Goal: Task Accomplishment & Management: Manage account settings

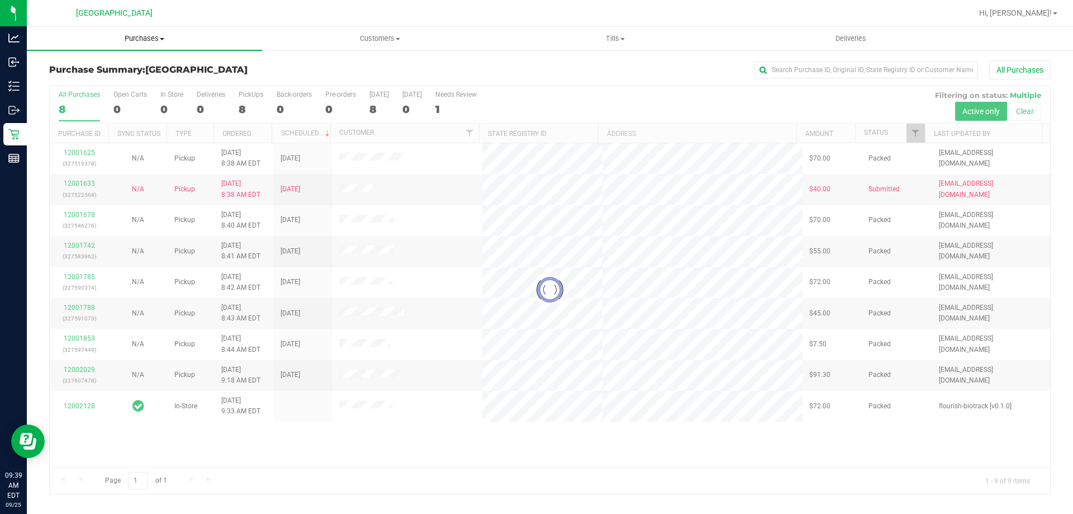
click at [148, 41] on span "Purchases" at bounding box center [144, 39] width 235 height 10
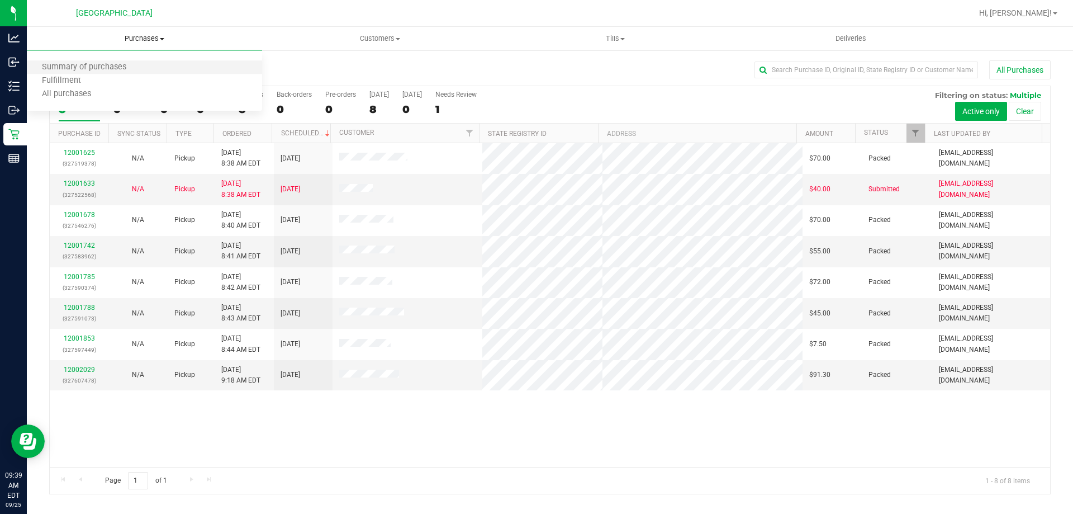
click at [140, 73] on li "Summary of purchases" at bounding box center [144, 67] width 235 height 13
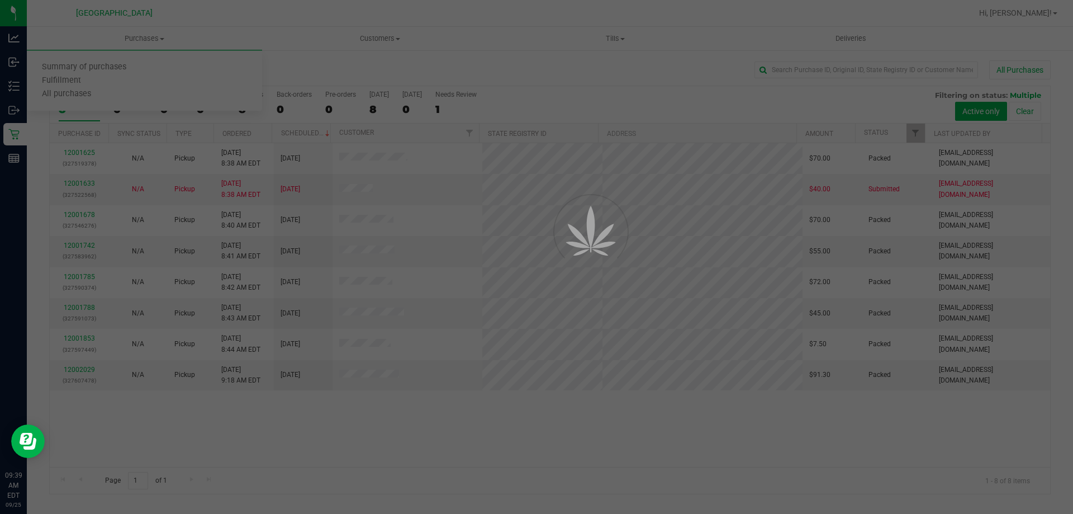
click at [145, 37] on div at bounding box center [536, 257] width 1073 height 514
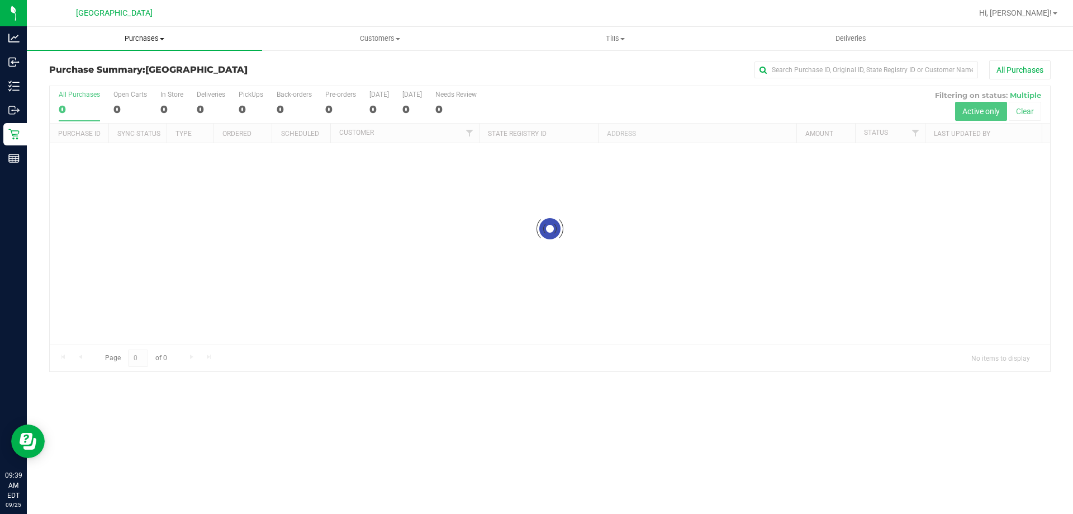
click at [138, 29] on uib-tab-heading "Purchases Summary of purchases Fulfillment All purchases" at bounding box center [144, 38] width 235 height 23
click at [120, 77] on li "Fulfillment" at bounding box center [144, 80] width 235 height 13
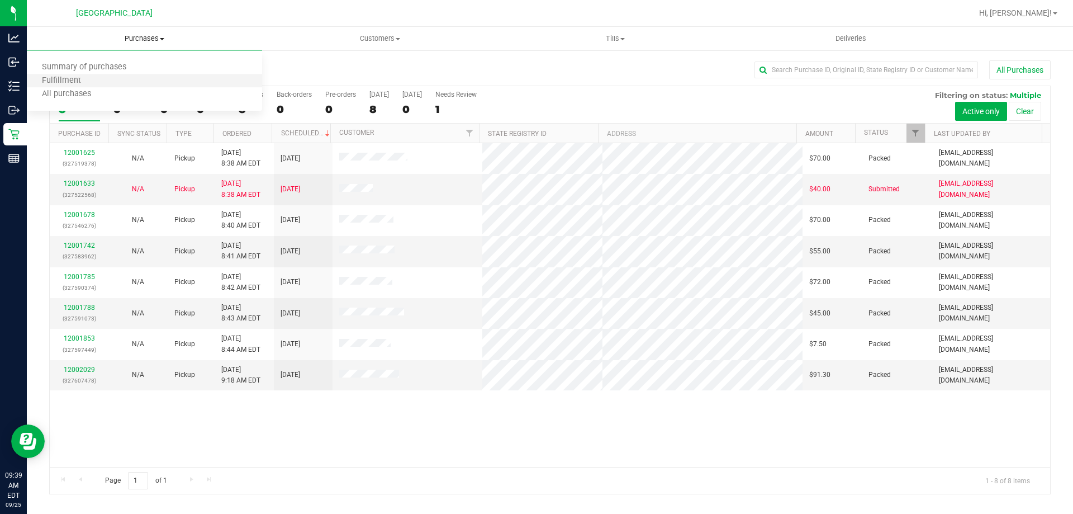
click at [135, 84] on li "Fulfillment" at bounding box center [144, 80] width 235 height 13
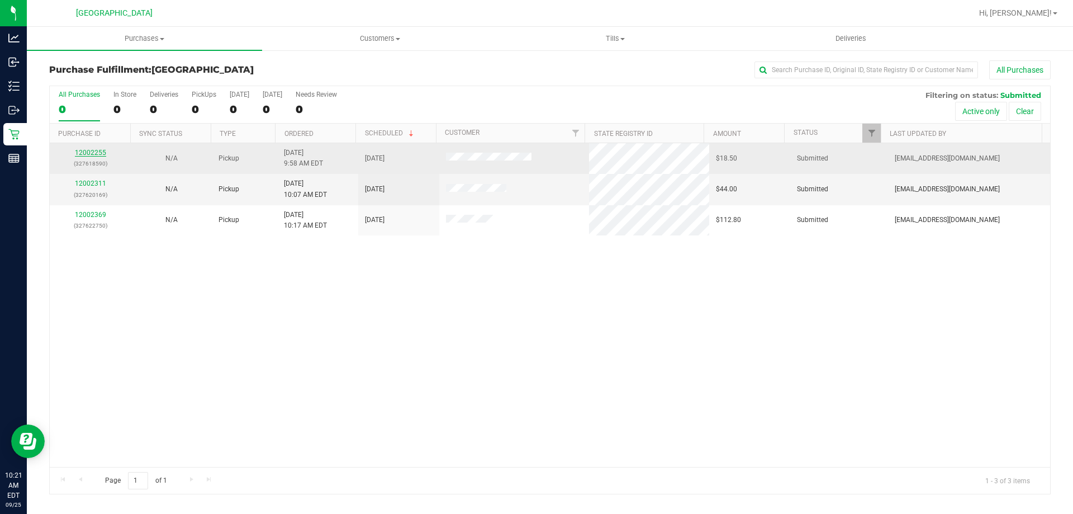
click at [99, 156] on link "12002255" at bounding box center [90, 153] width 31 height 8
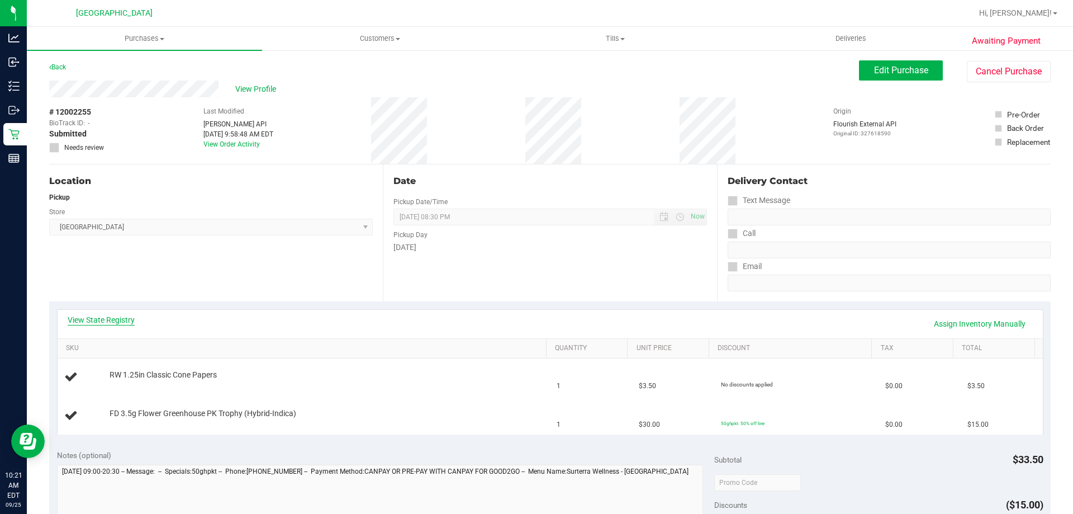
click at [113, 316] on link "View State Registry" at bounding box center [101, 319] width 67 height 11
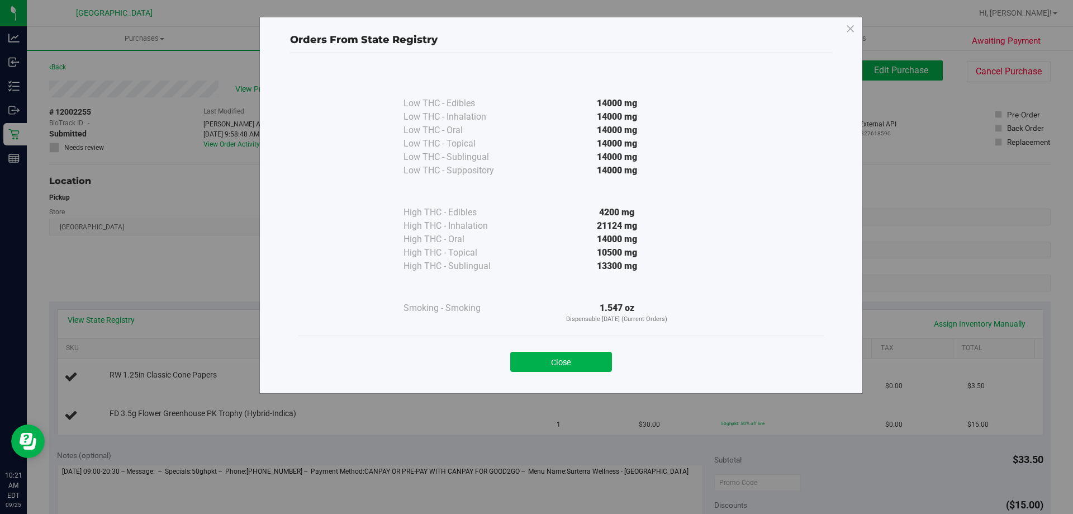
click at [556, 352] on button "Close" at bounding box center [561, 362] width 102 height 20
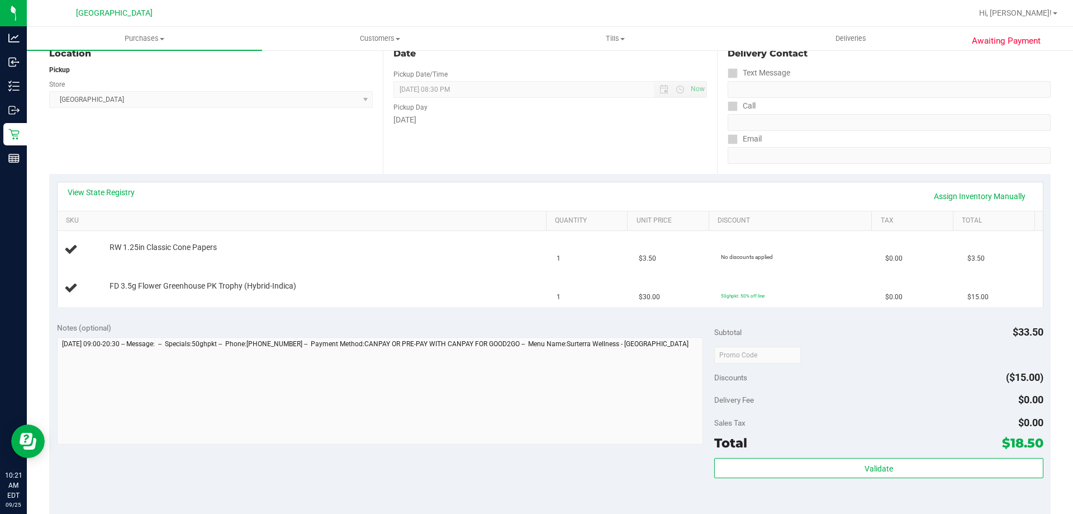
scroll to position [335, 0]
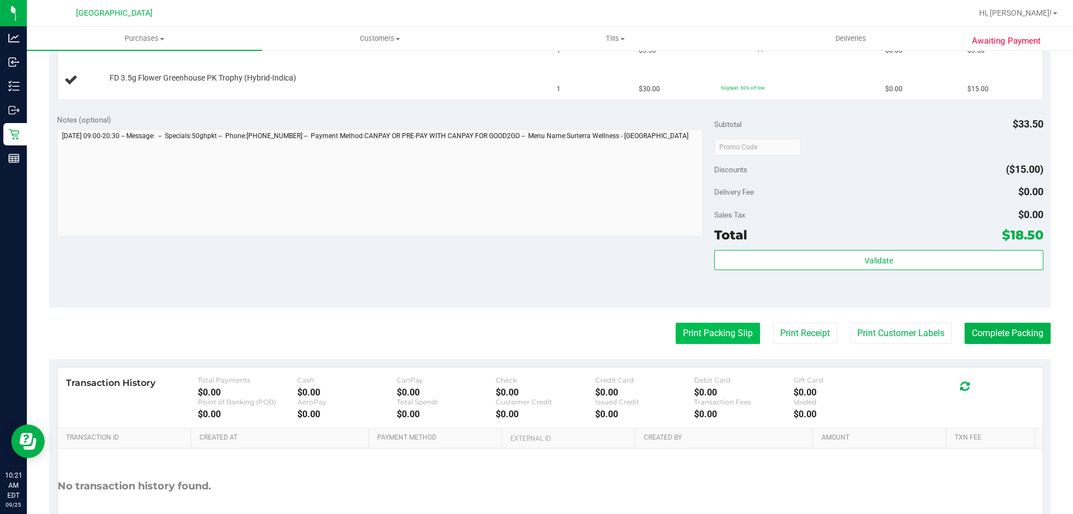
click at [697, 339] on button "Print Packing Slip" at bounding box center [718, 333] width 84 height 21
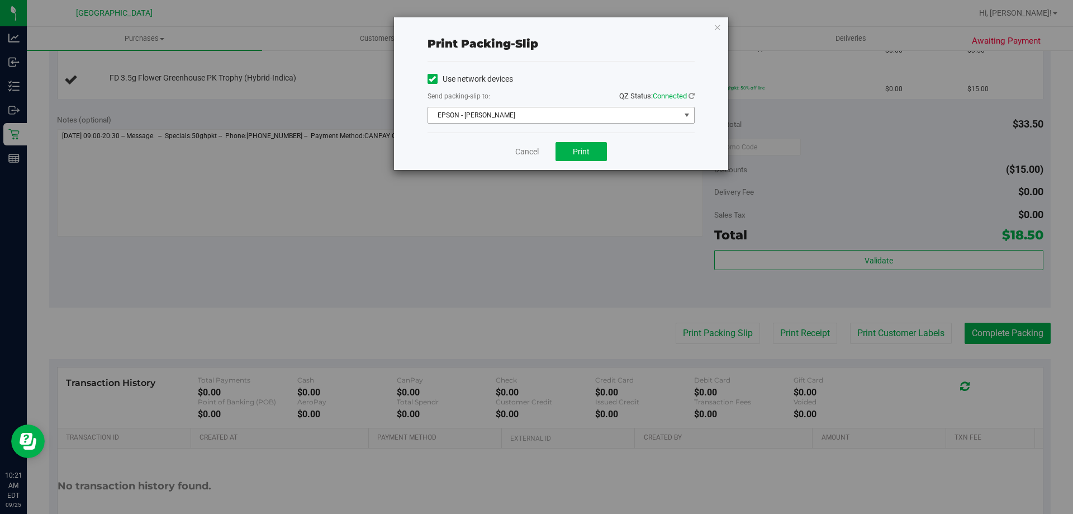
click at [577, 111] on span "EPSON - JYPSI" at bounding box center [554, 115] width 252 height 16
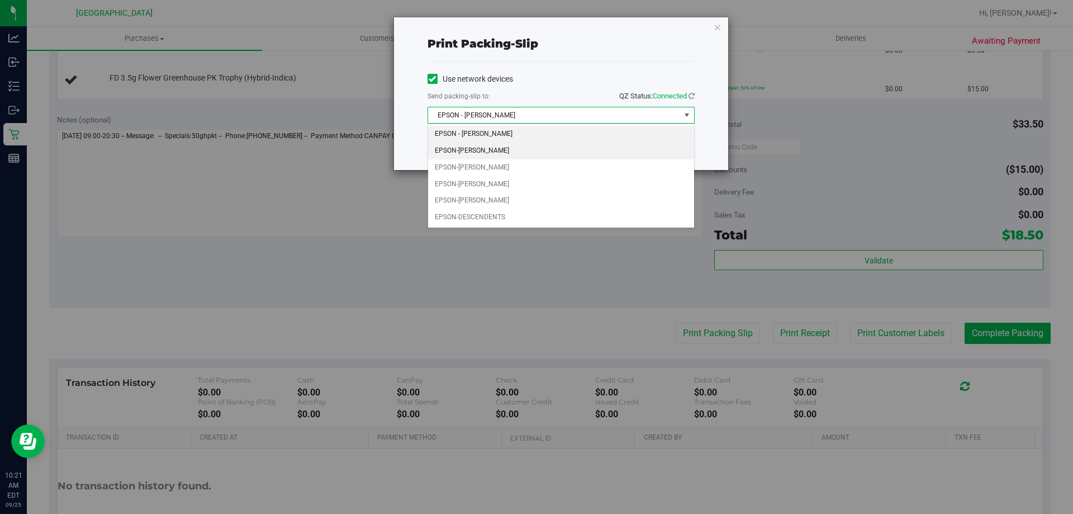
click at [524, 155] on li "EPSON-CELIA" at bounding box center [561, 151] width 266 height 17
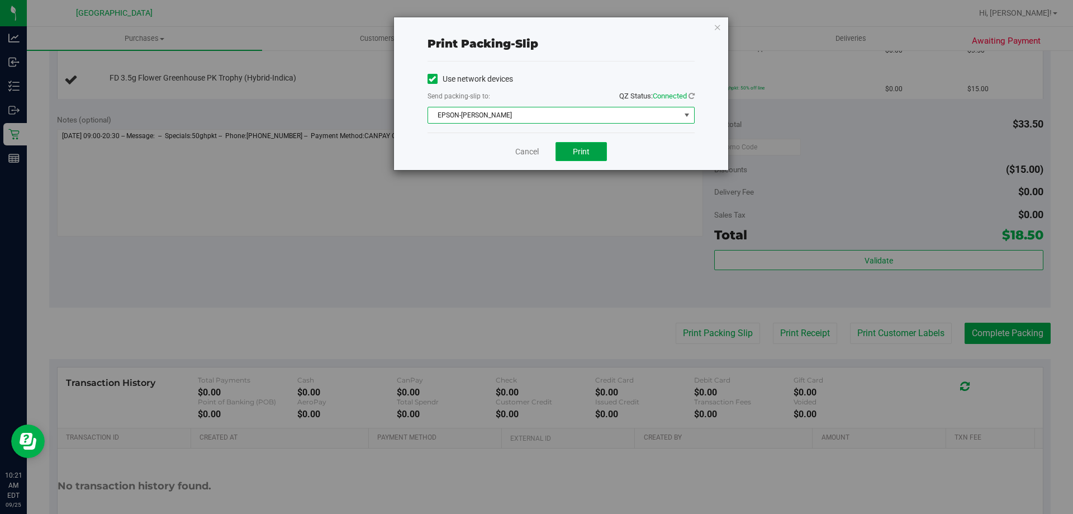
click at [574, 151] on span "Print" at bounding box center [581, 151] width 17 height 9
click at [721, 29] on div "Print packing-slip Use network devices Send packing-slip to: QZ Status: Connect…" at bounding box center [561, 93] width 334 height 153
click at [721, 29] on icon "button" at bounding box center [718, 26] width 8 height 13
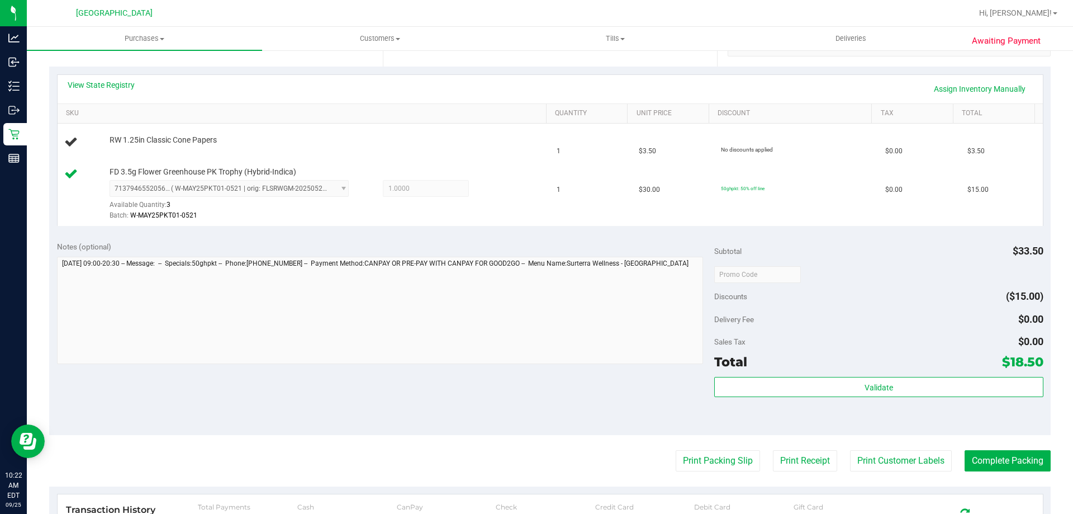
scroll to position [168, 0]
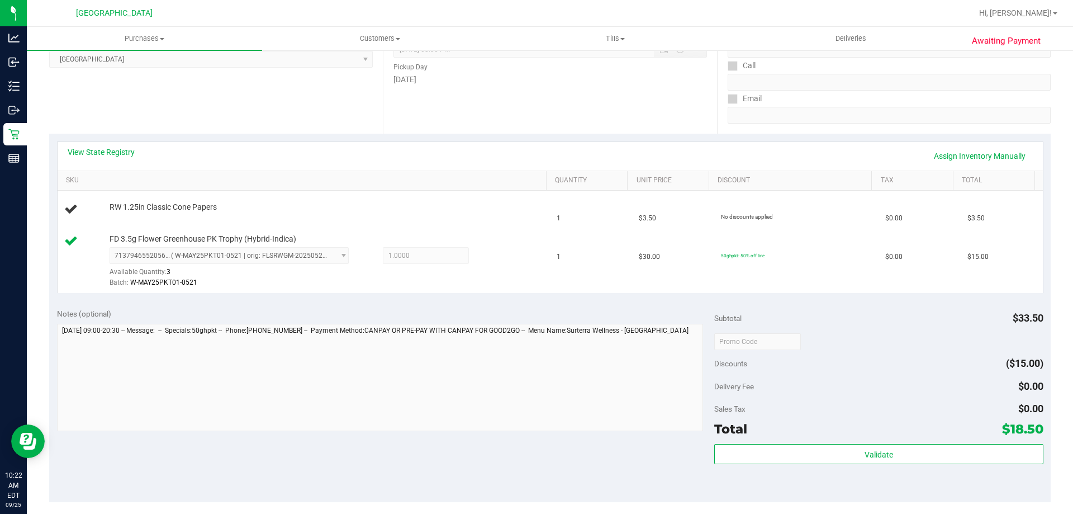
click at [535, 160] on div "View State Registry Assign Inventory Manually" at bounding box center [551, 155] width 966 height 19
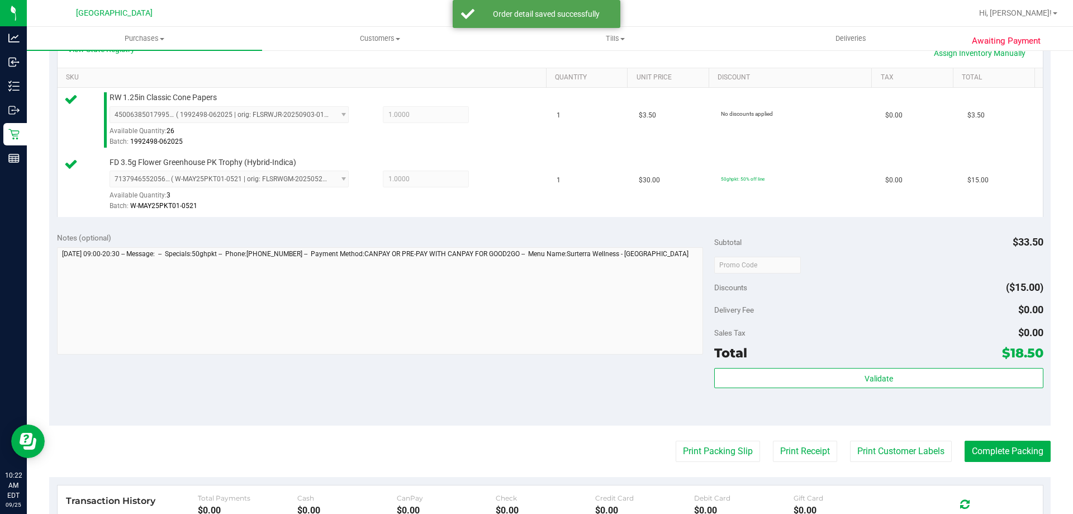
scroll to position [391, 0]
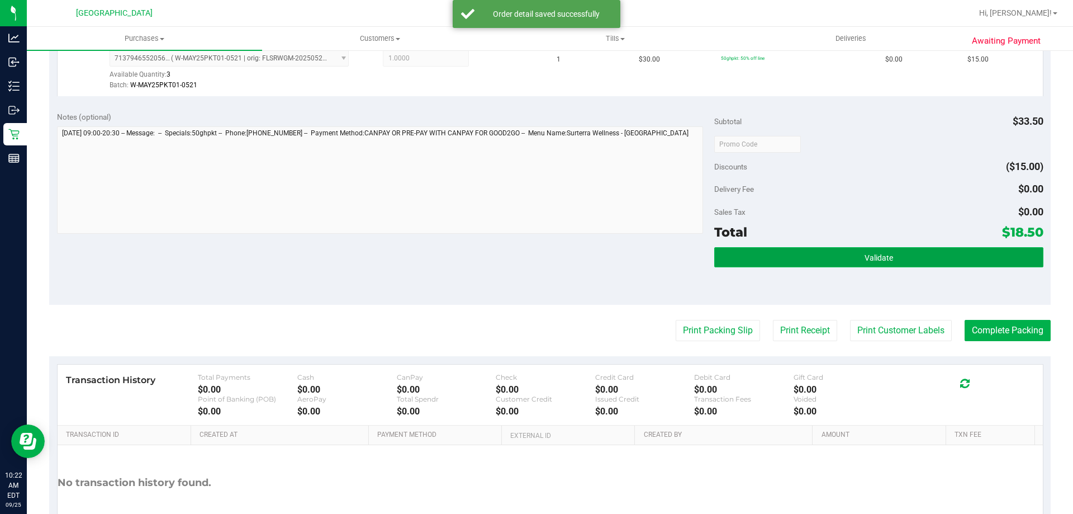
click at [884, 254] on span "Validate" at bounding box center [879, 257] width 29 height 9
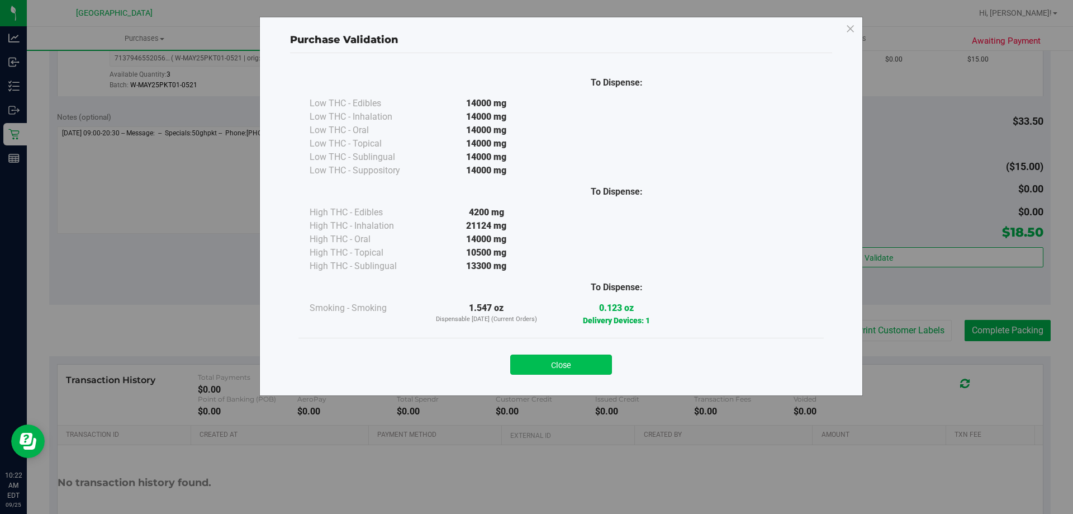
click at [572, 369] on button "Close" at bounding box center [561, 364] width 102 height 20
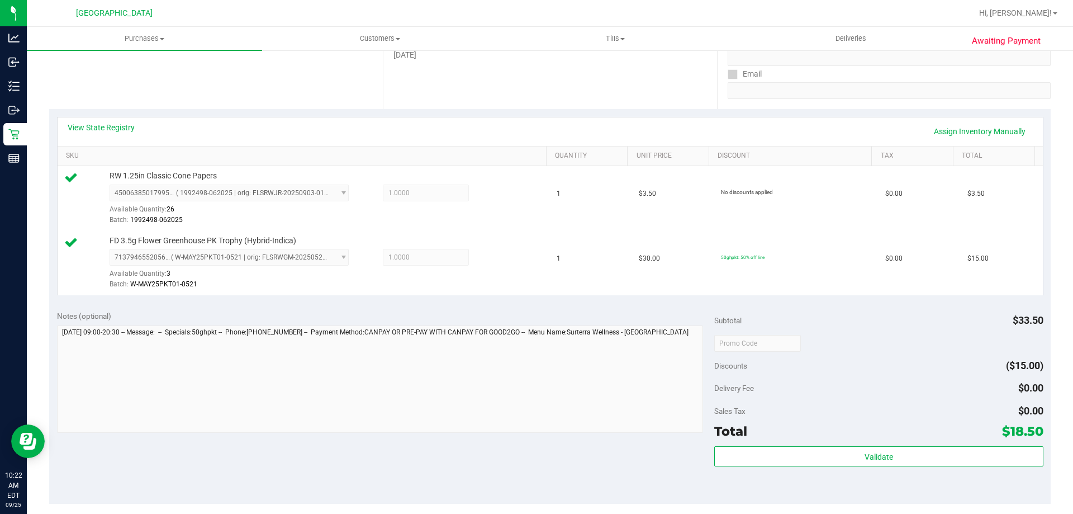
scroll to position [335, 0]
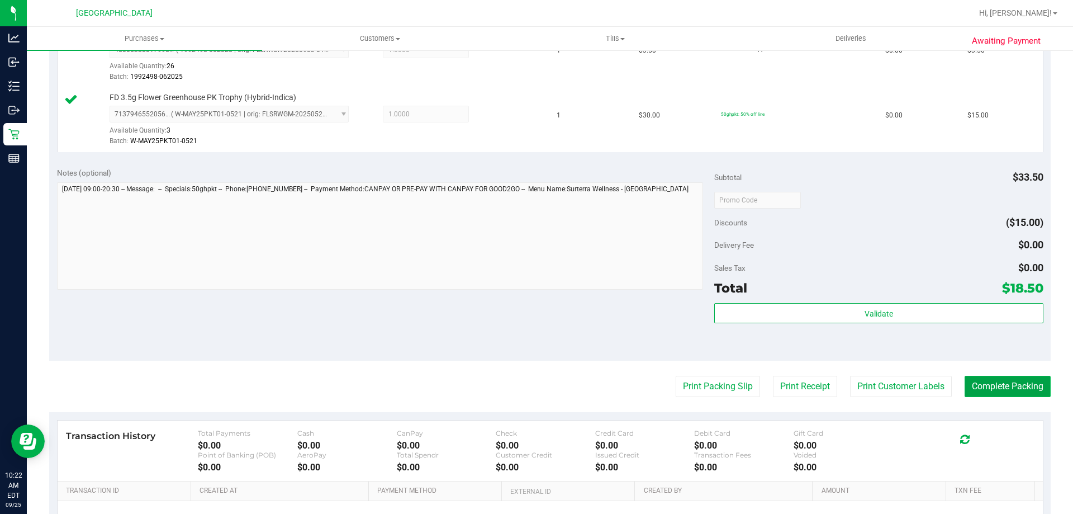
drag, startPoint x: 990, startPoint y: 389, endPoint x: 959, endPoint y: 383, distance: 31.4
click at [989, 390] on button "Complete Packing" at bounding box center [1008, 386] width 86 height 21
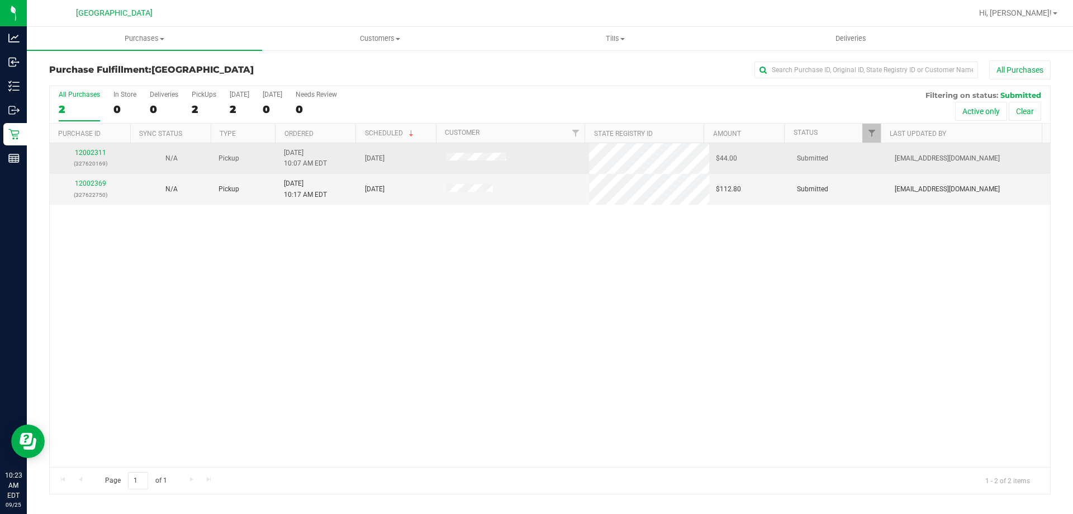
click at [89, 157] on div "12002311 (327620169)" at bounding box center [90, 158] width 68 height 21
click at [93, 148] on div "12002311 (327620169)" at bounding box center [90, 158] width 68 height 21
click at [91, 152] on link "12002311" at bounding box center [90, 153] width 31 height 8
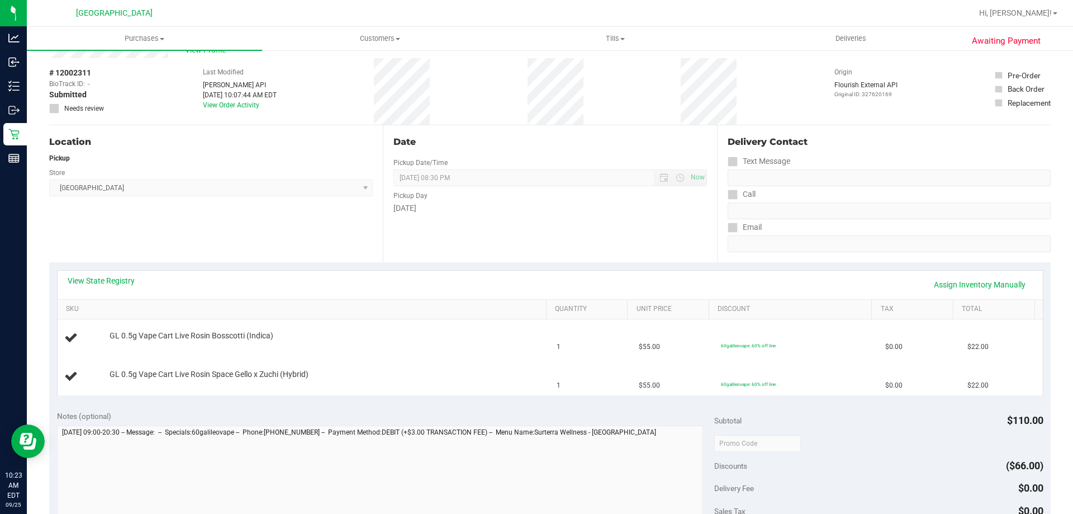
scroll to position [56, 0]
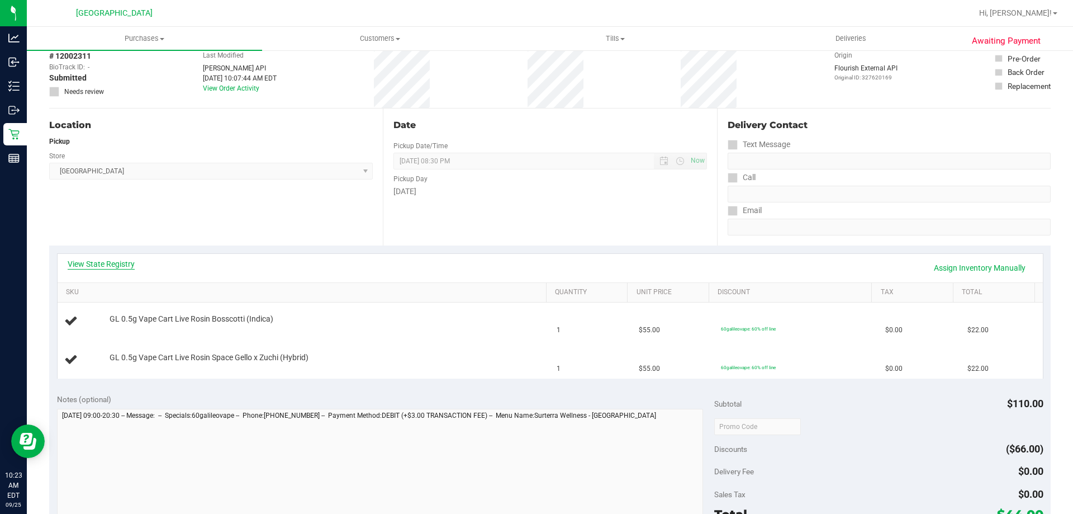
click at [118, 262] on link "View State Registry" at bounding box center [101, 263] width 67 height 11
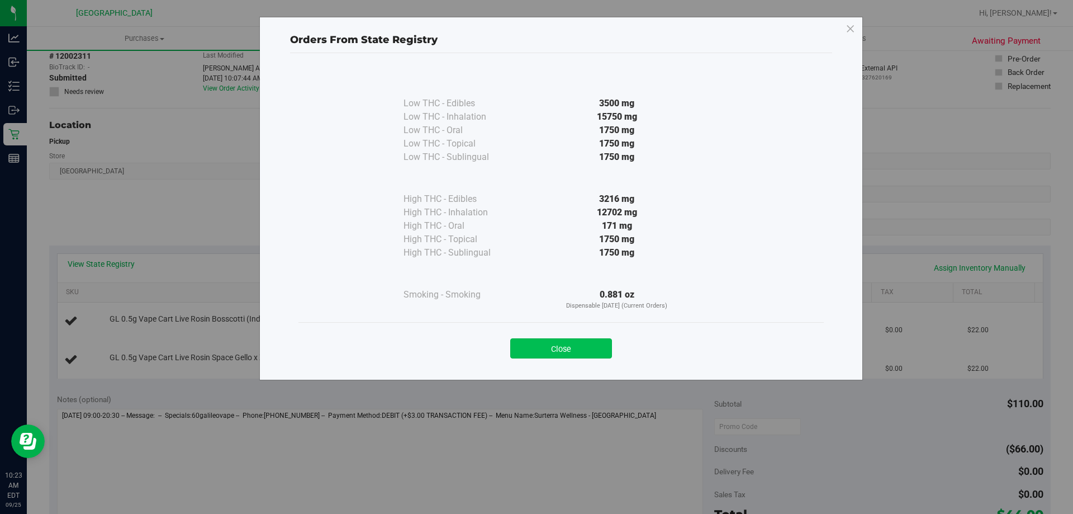
click at [547, 347] on button "Close" at bounding box center [561, 348] width 102 height 20
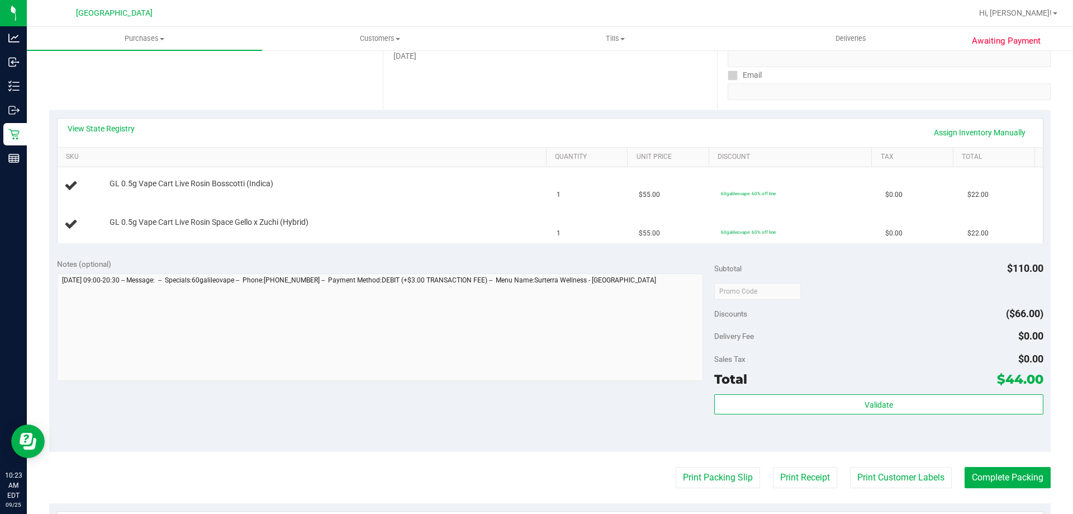
scroll to position [335, 0]
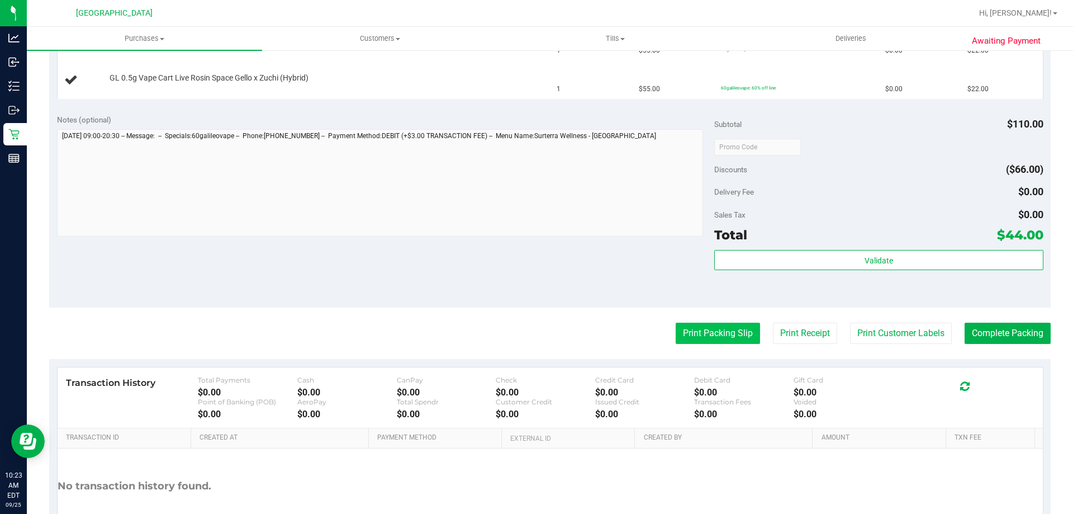
click at [688, 342] on button "Print Packing Slip" at bounding box center [718, 333] width 84 height 21
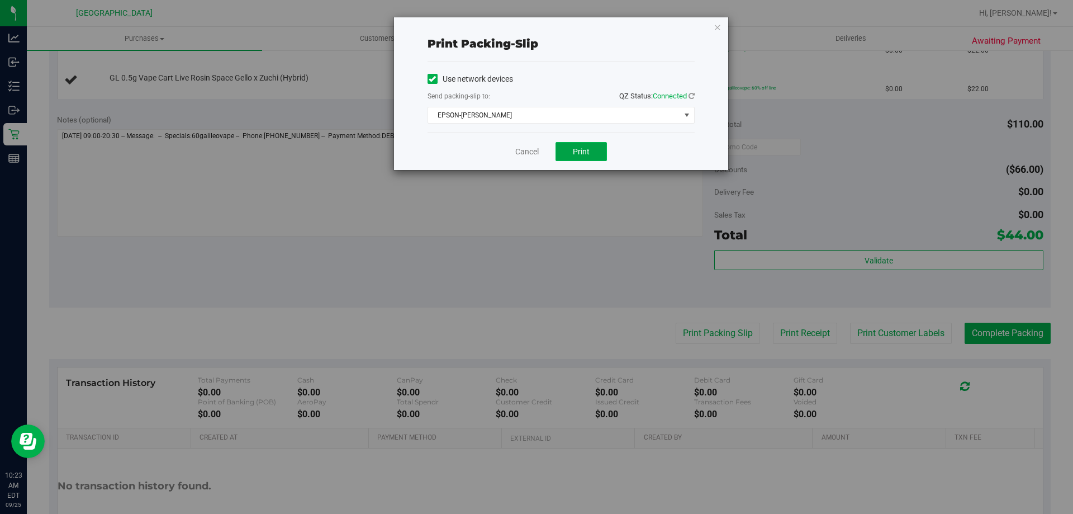
click at [589, 143] on button "Print" at bounding box center [581, 151] width 51 height 19
click at [717, 30] on icon "button" at bounding box center [718, 26] width 8 height 13
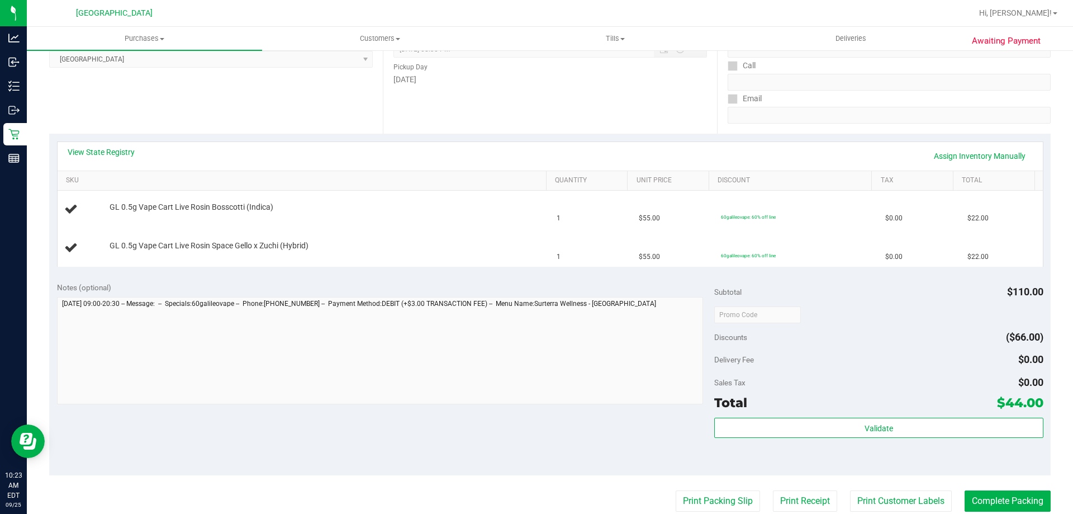
scroll to position [0, 0]
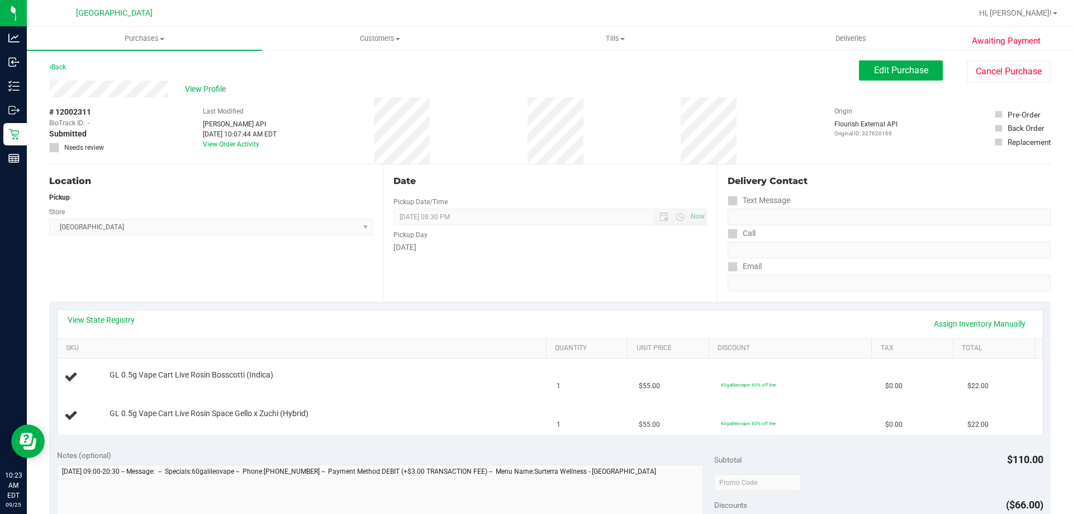
click at [540, 314] on div "View State Registry Assign Inventory Manually" at bounding box center [551, 324] width 986 height 29
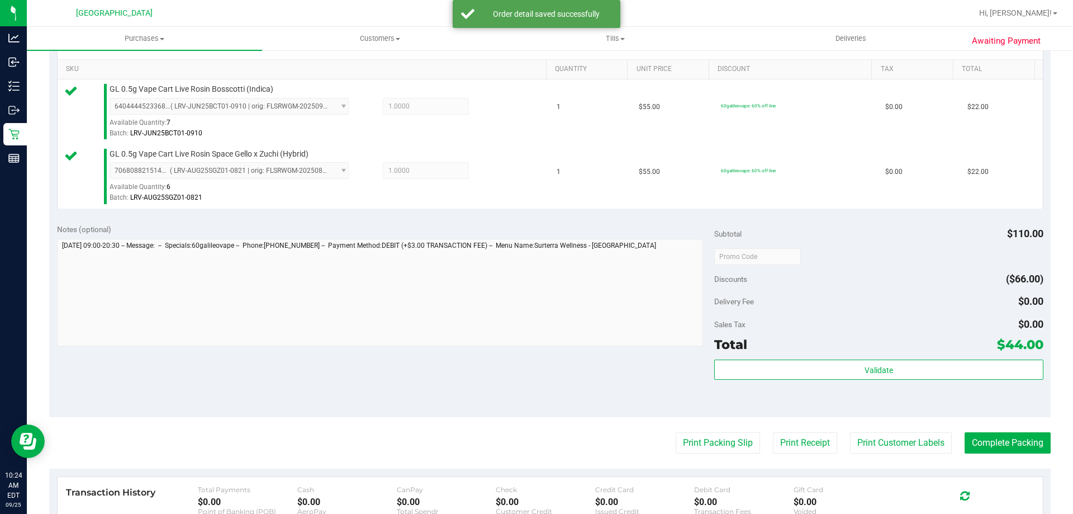
scroll to position [280, 0]
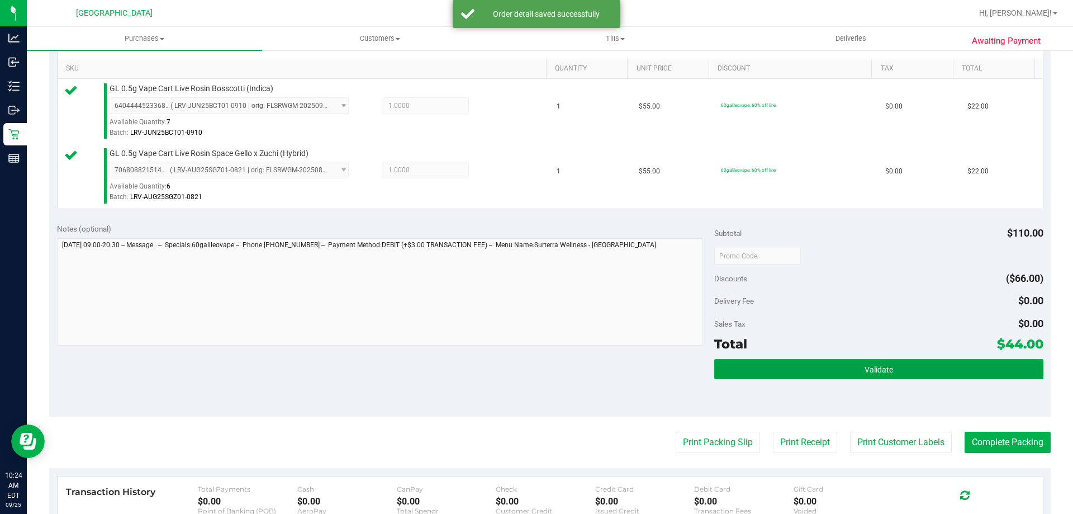
click at [930, 374] on button "Validate" at bounding box center [878, 369] width 329 height 20
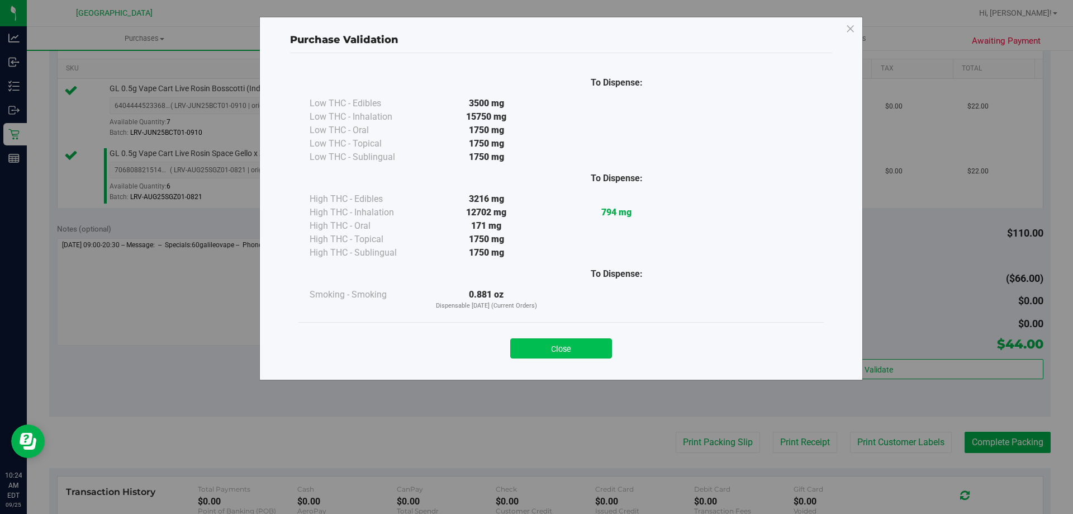
click at [583, 344] on button "Close" at bounding box center [561, 348] width 102 height 20
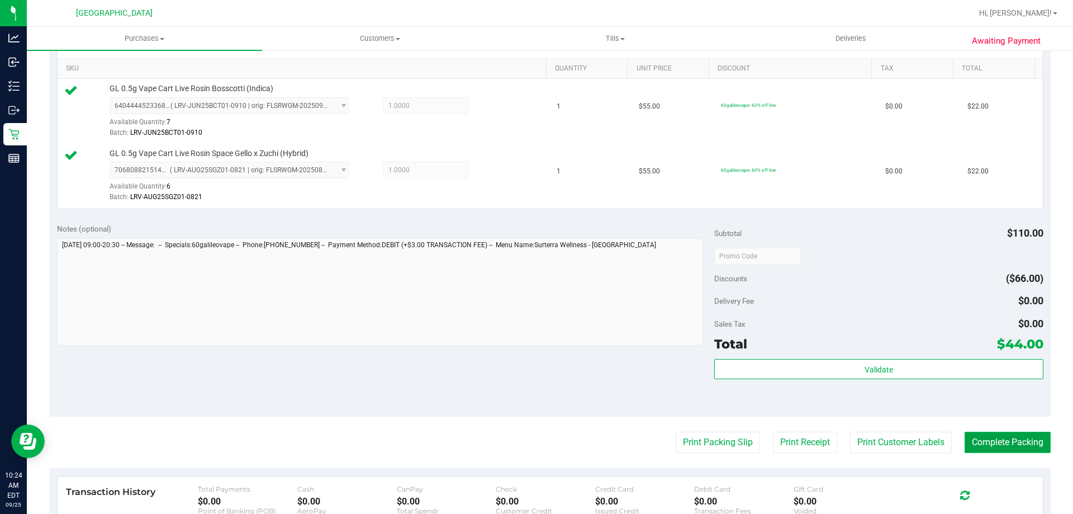
click at [1004, 440] on button "Complete Packing" at bounding box center [1008, 442] width 86 height 21
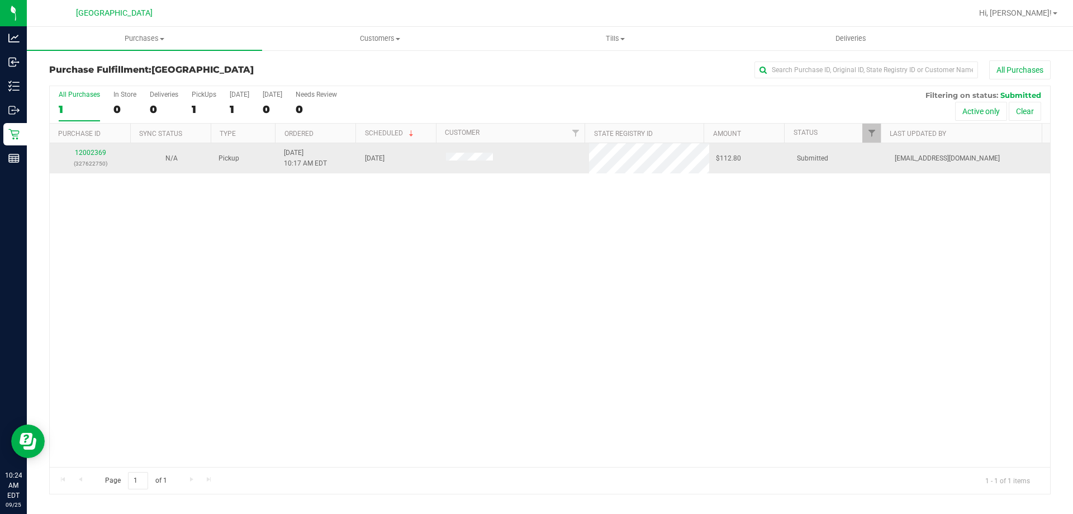
click at [89, 158] on div "12002369 (327622750)" at bounding box center [90, 158] width 68 height 21
click at [92, 156] on link "12002369" at bounding box center [90, 153] width 31 height 8
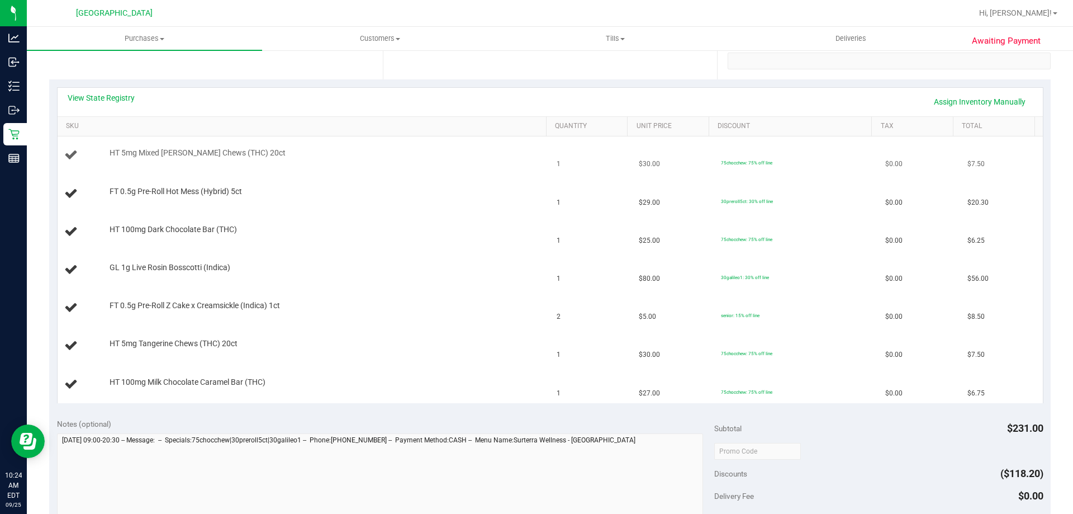
scroll to position [224, 0]
click at [96, 93] on link "View State Registry" at bounding box center [101, 96] width 67 height 11
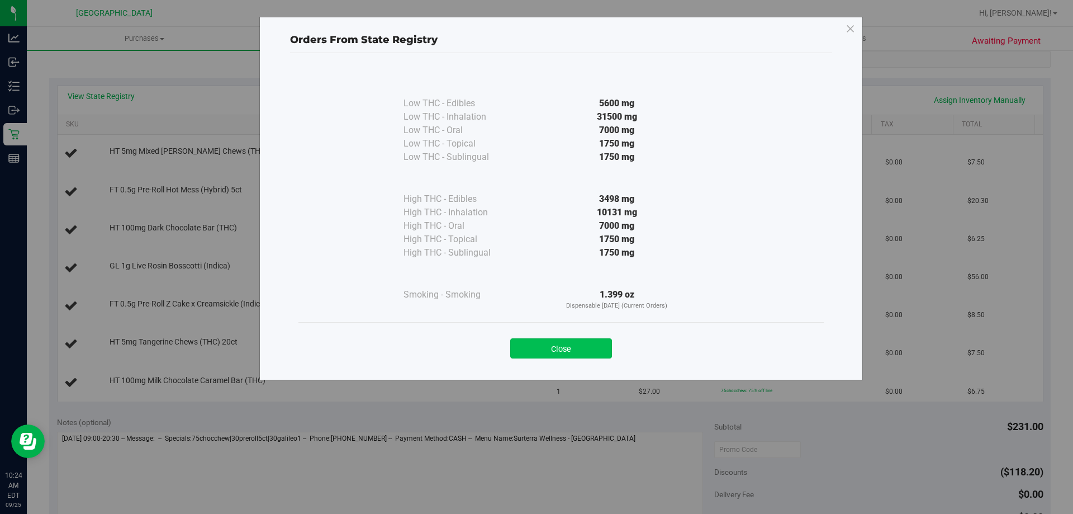
click at [571, 349] on button "Close" at bounding box center [561, 348] width 102 height 20
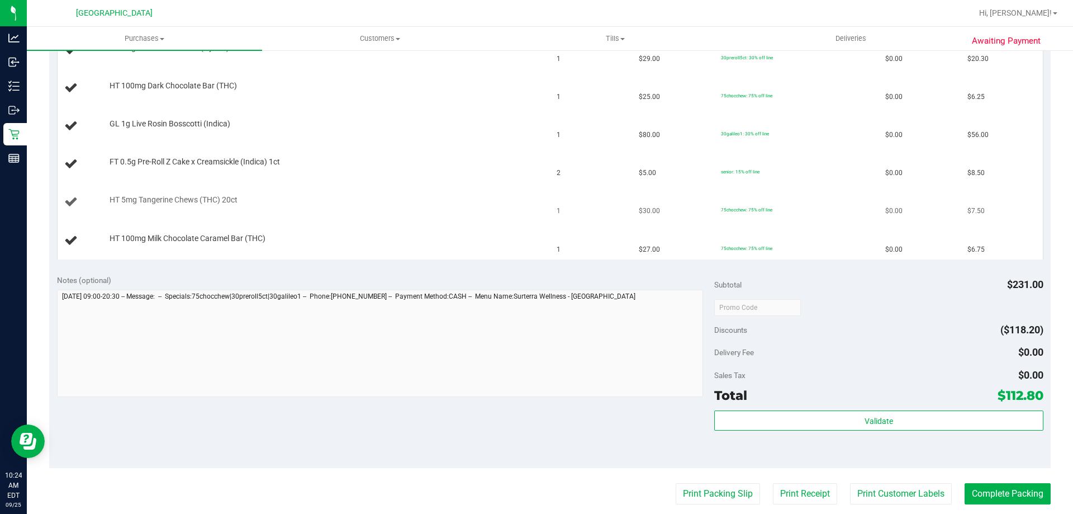
scroll to position [447, 0]
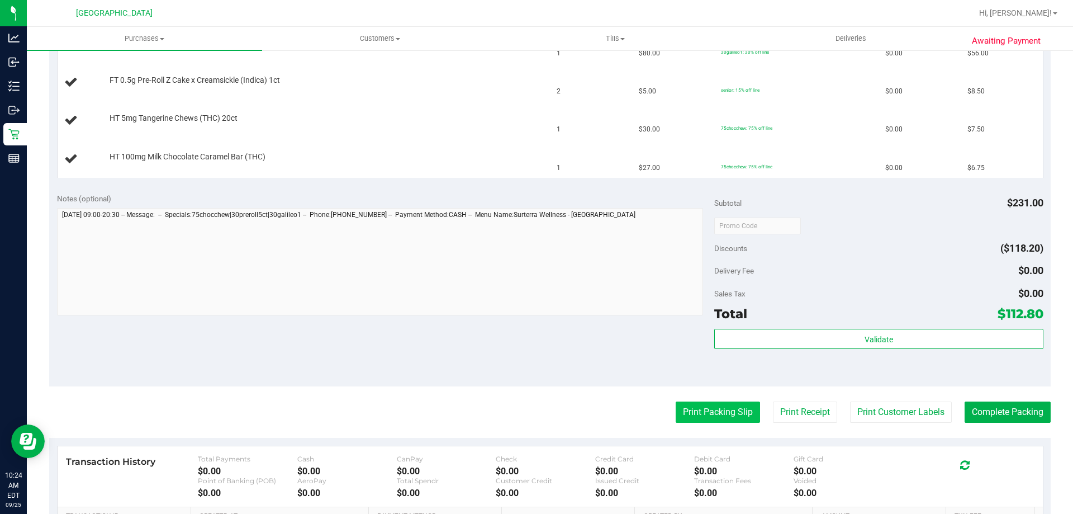
click at [676, 408] on button "Print Packing Slip" at bounding box center [718, 411] width 84 height 21
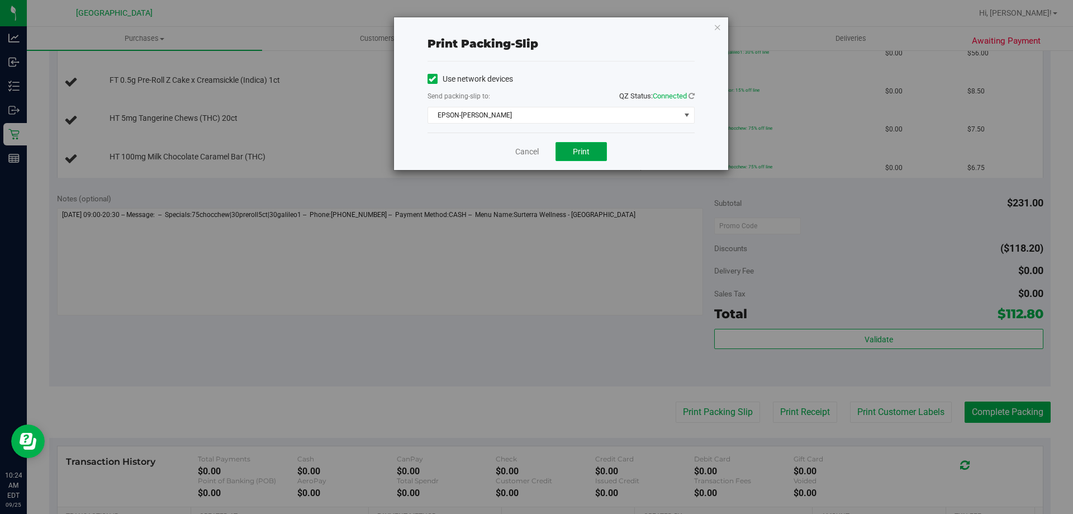
click at [585, 153] on span "Print" at bounding box center [581, 151] width 17 height 9
click at [718, 27] on icon "button" at bounding box center [718, 26] width 8 height 13
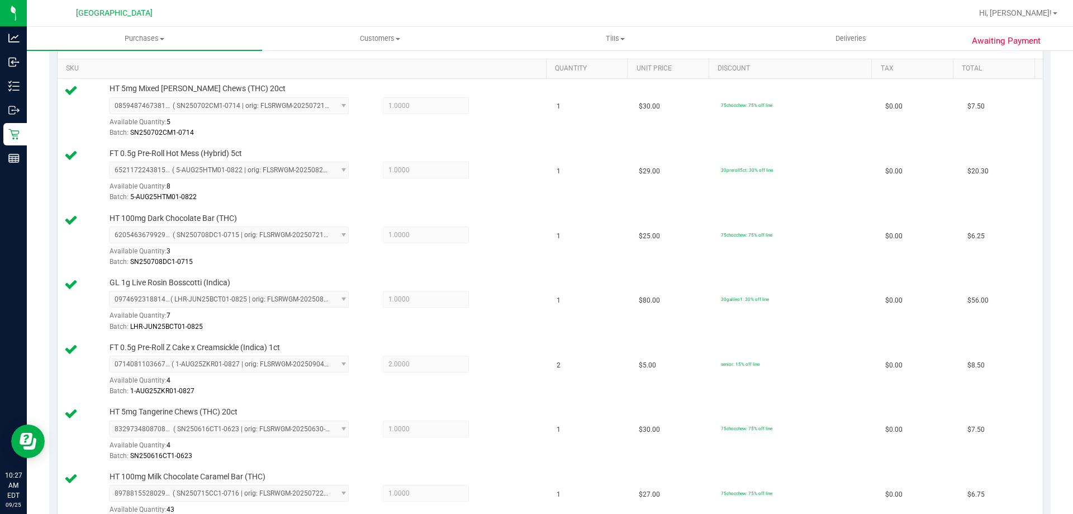
scroll to position [615, 0]
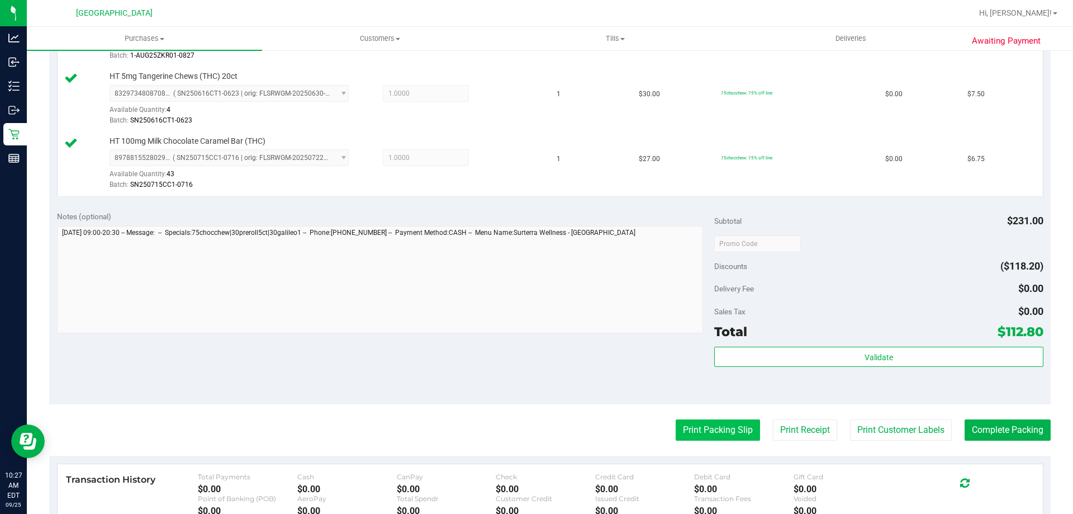
click at [698, 430] on button "Print Packing Slip" at bounding box center [718, 429] width 84 height 21
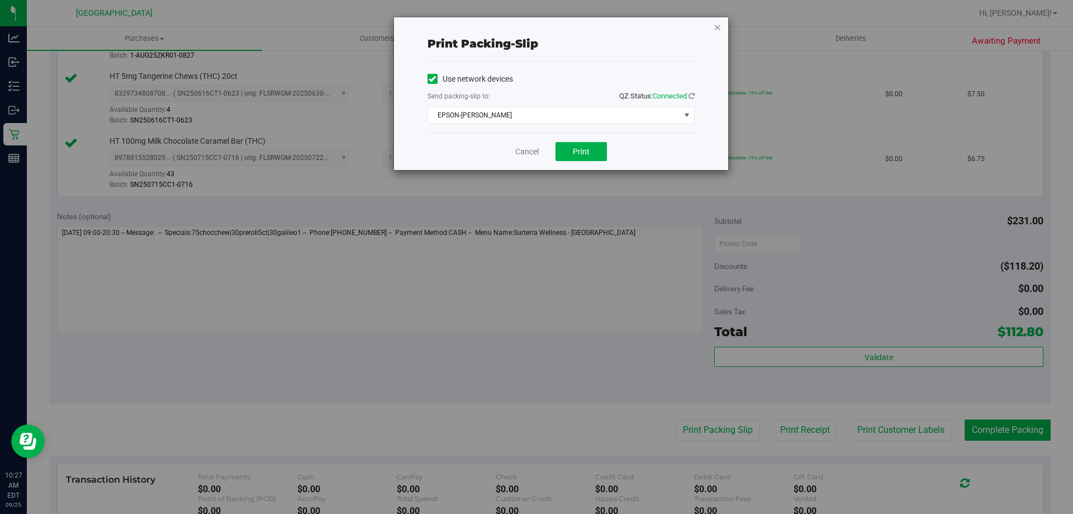
click at [716, 26] on icon "button" at bounding box center [718, 26] width 8 height 13
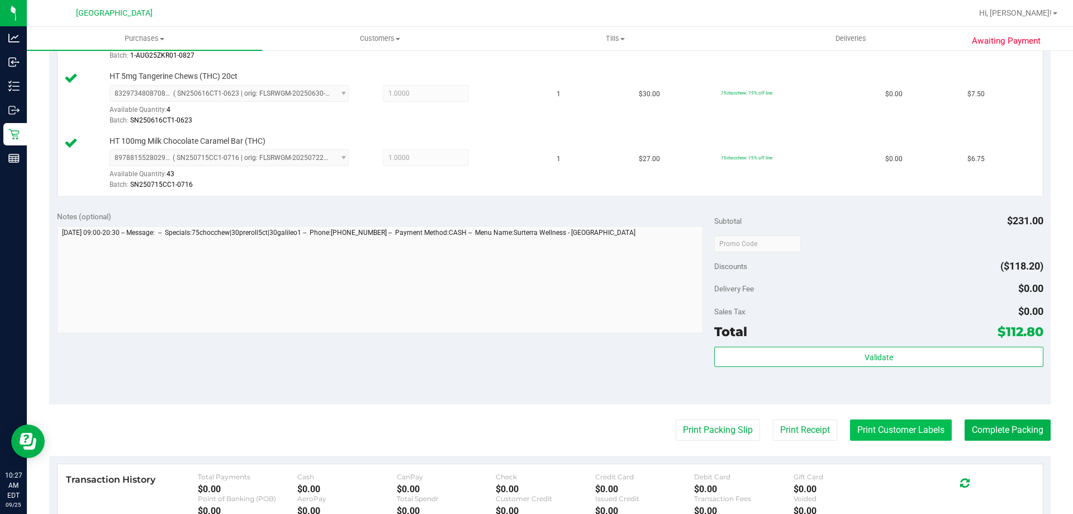
click at [899, 436] on button "Print Customer Labels" at bounding box center [901, 429] width 102 height 21
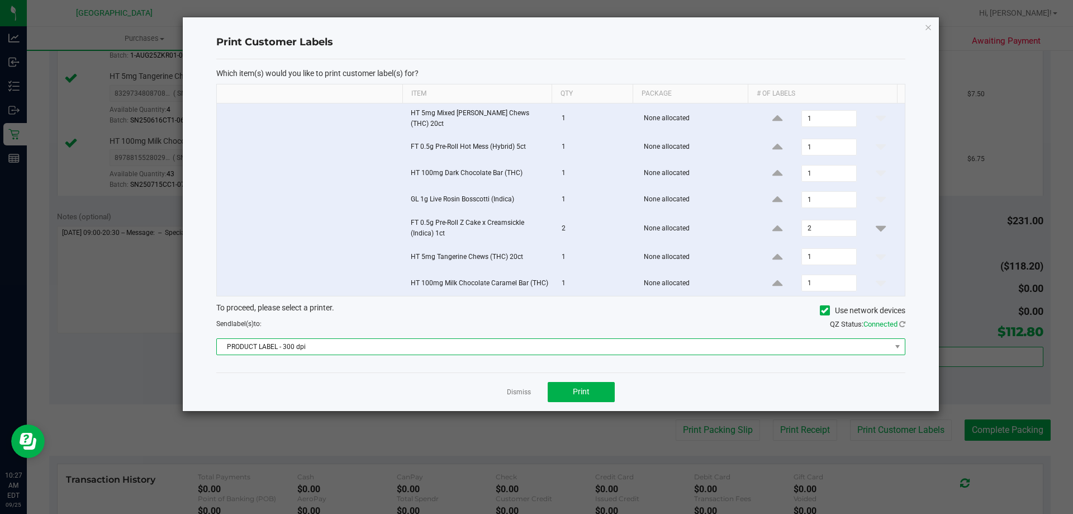
click at [572, 339] on span "PRODUCT LABEL - 300 dpi" at bounding box center [554, 347] width 674 height 16
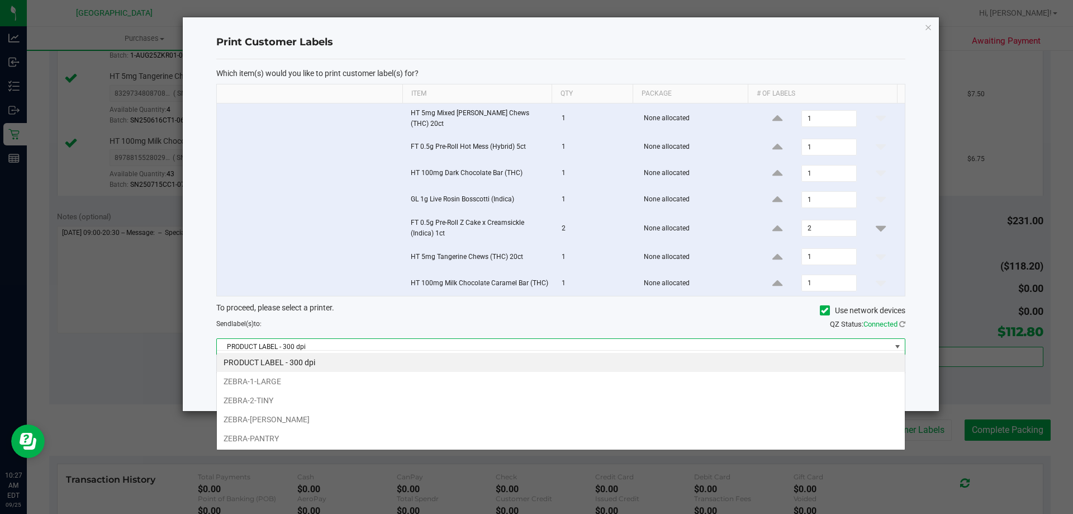
scroll to position [17, 689]
click at [363, 419] on li "ZEBRA-CELIA" at bounding box center [561, 419] width 688 height 19
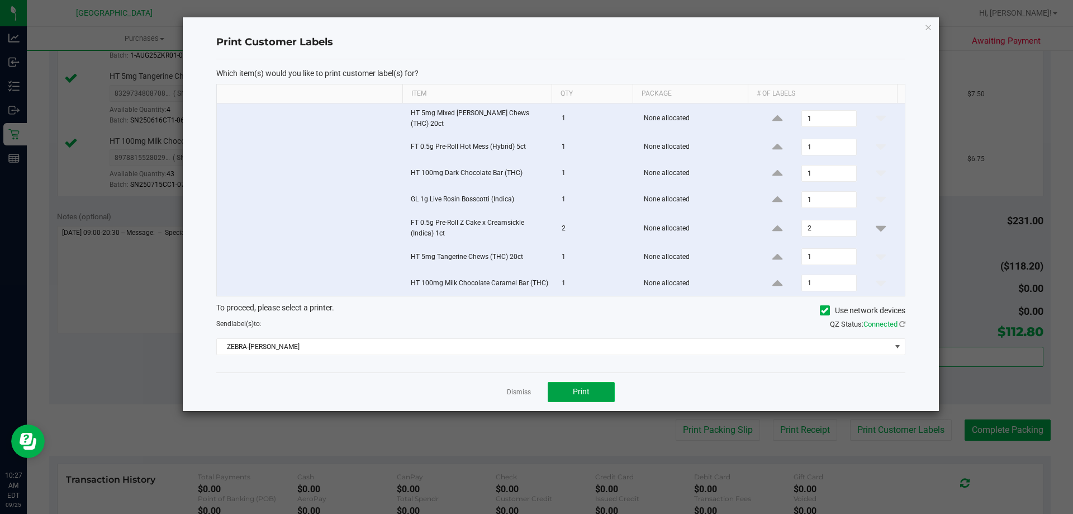
click at [603, 392] on button "Print" at bounding box center [581, 392] width 67 height 20
click at [526, 387] on link "Dismiss" at bounding box center [519, 392] width 24 height 10
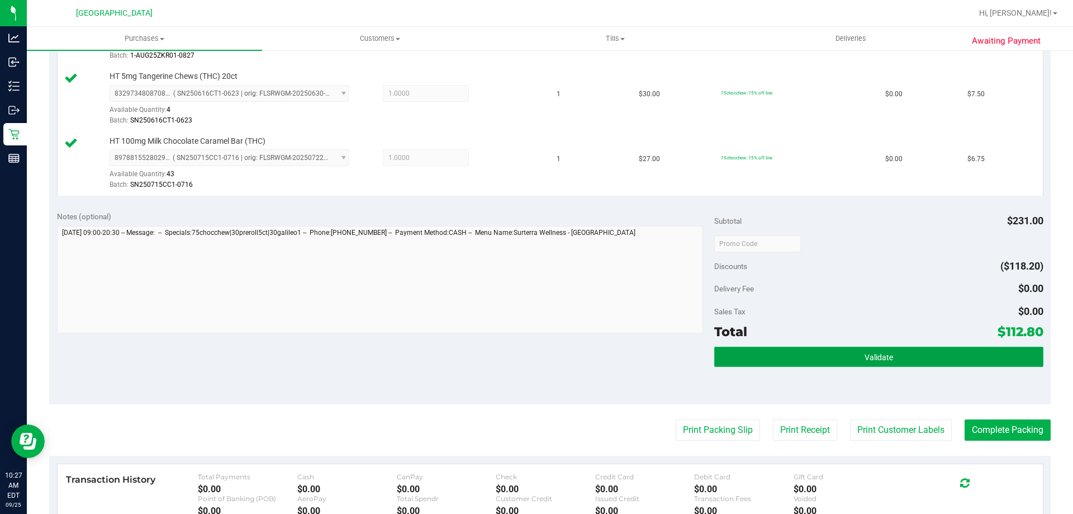
click at [870, 363] on button "Validate" at bounding box center [878, 357] width 329 height 20
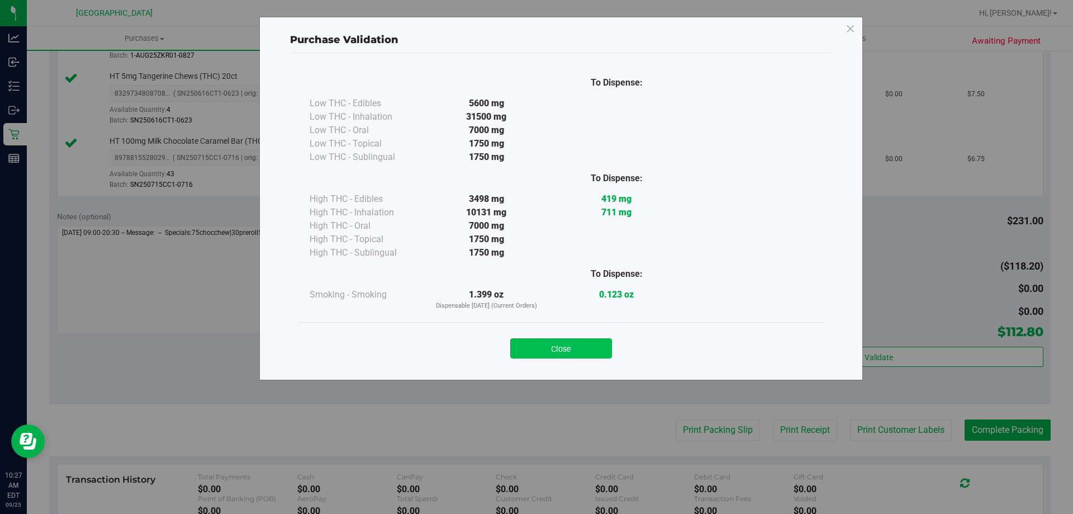
click at [567, 351] on button "Close" at bounding box center [561, 348] width 102 height 20
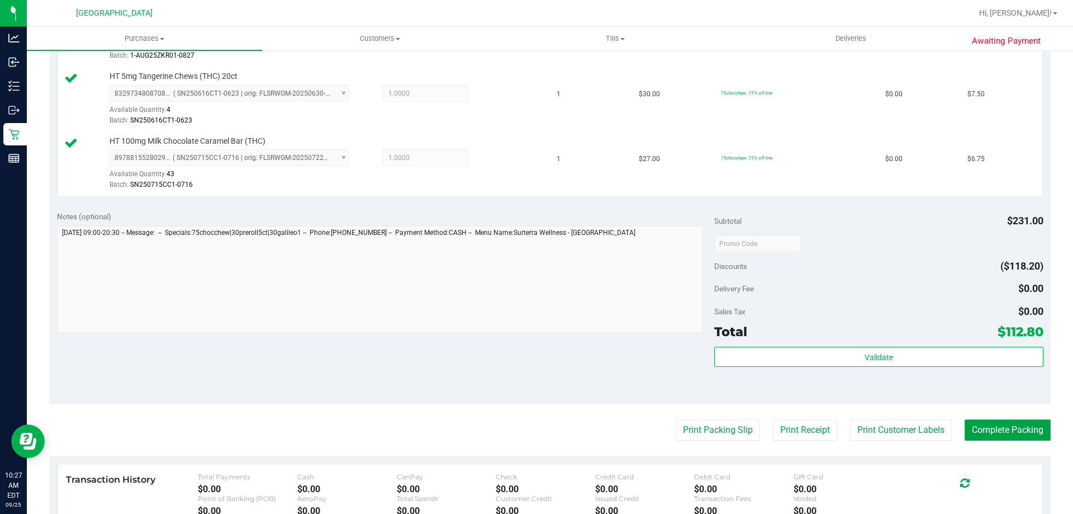
click at [1017, 433] on button "Complete Packing" at bounding box center [1008, 429] width 86 height 21
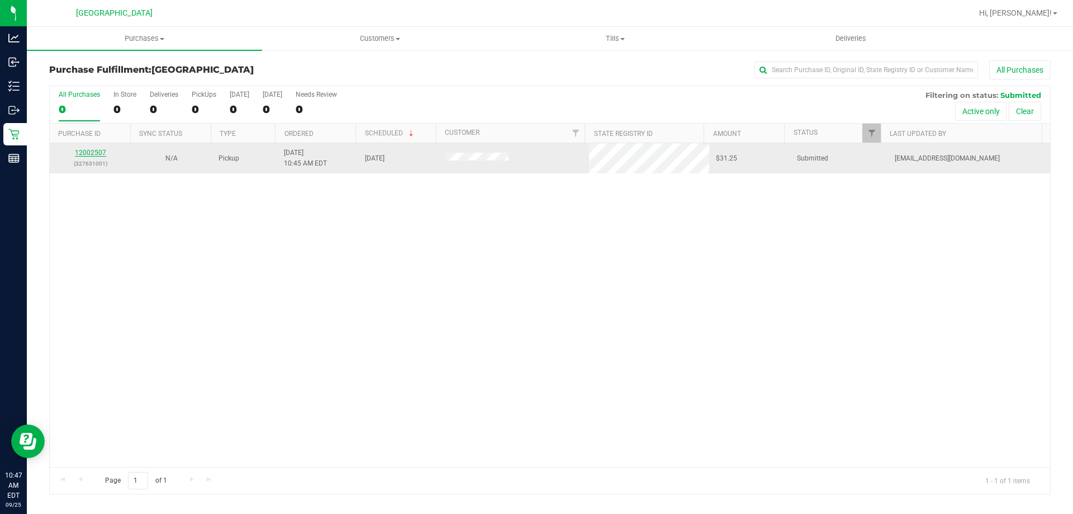
click at [99, 153] on link "12002507" at bounding box center [90, 153] width 31 height 8
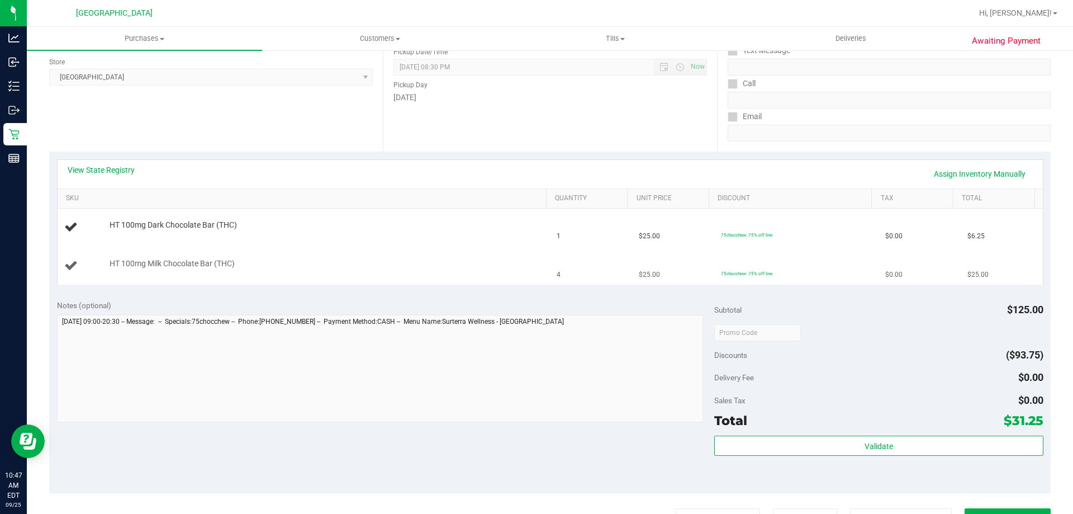
scroll to position [168, 0]
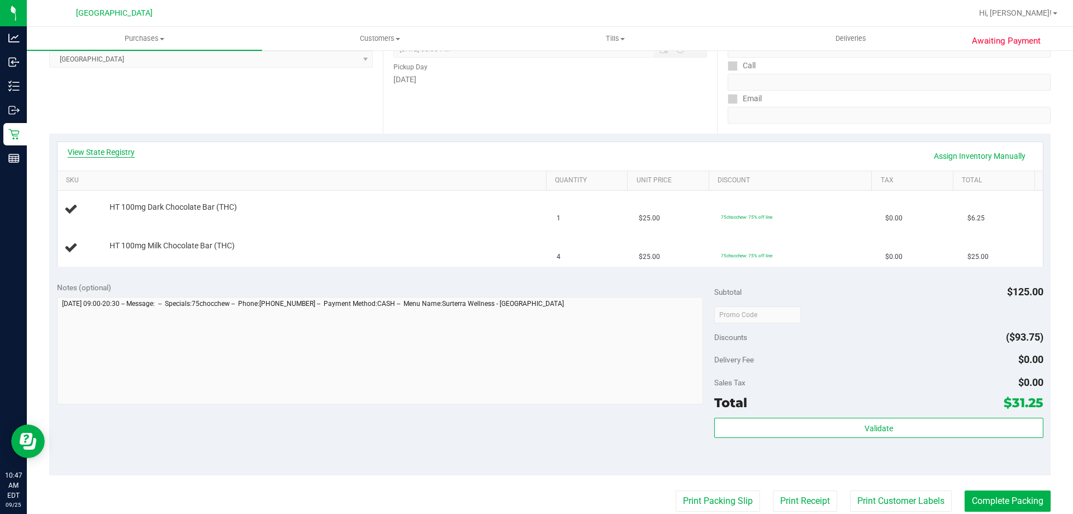
click at [117, 152] on link "View State Registry" at bounding box center [101, 151] width 67 height 11
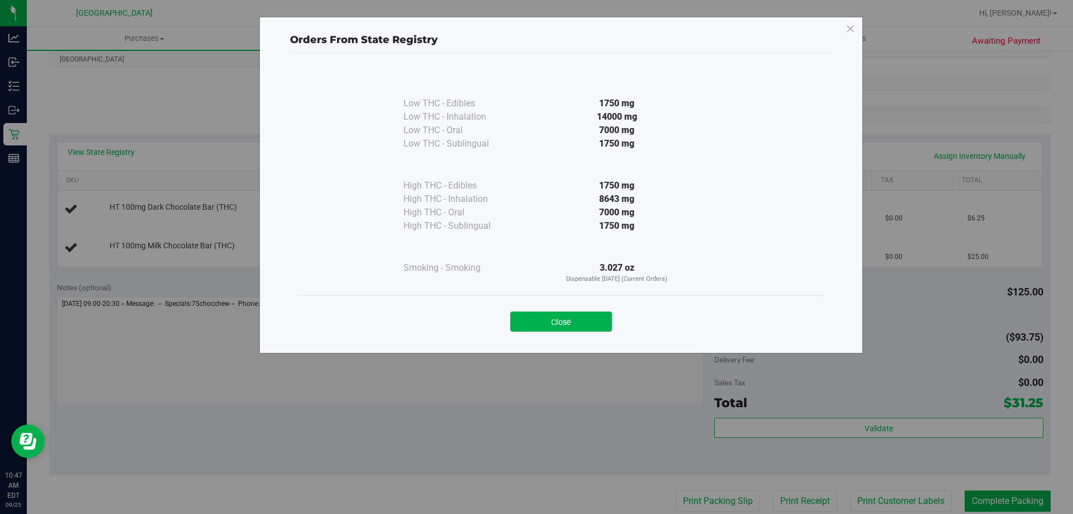
click at [591, 310] on div "Close" at bounding box center [561, 318] width 509 height 28
click at [580, 320] on button "Close" at bounding box center [561, 321] width 102 height 20
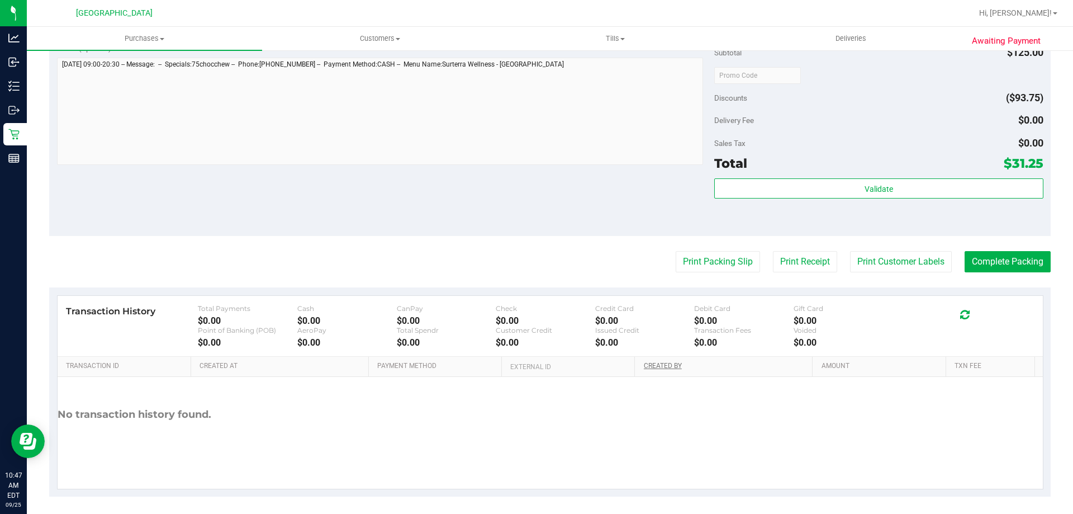
scroll to position [412, 0]
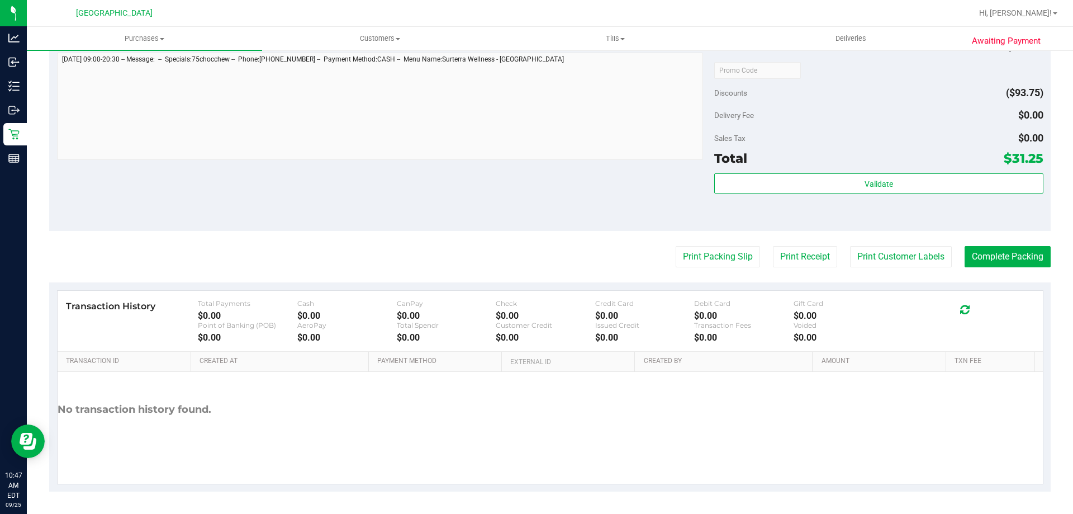
click at [694, 268] on purchase-details "Back Edit Purchase Cancel Purchase View Profile # 12002507 BioTrack ID: - Submi…" at bounding box center [550, 69] width 1002 height 843
click at [694, 266] on button "Print Packing Slip" at bounding box center [718, 256] width 84 height 21
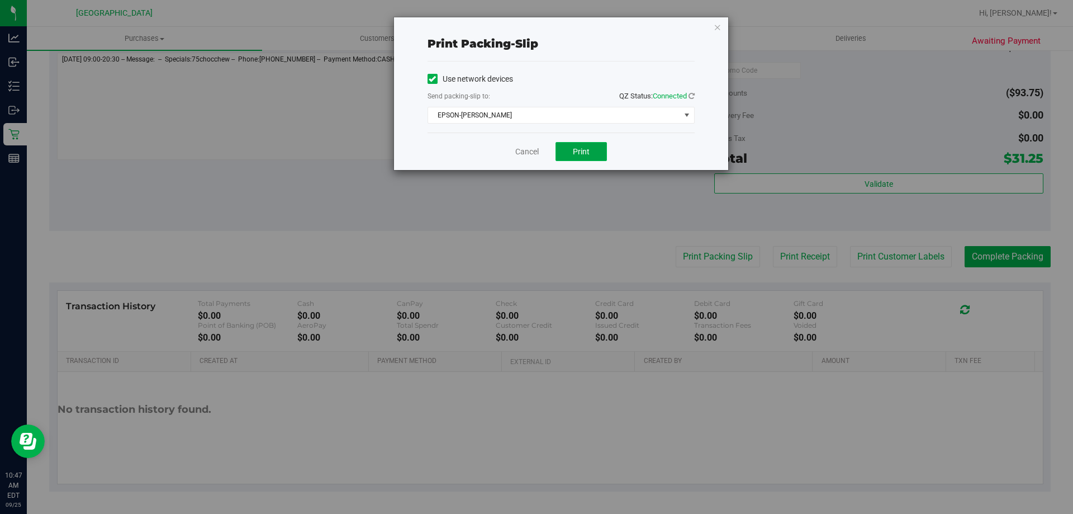
click at [572, 148] on button "Print" at bounding box center [581, 151] width 51 height 19
click at [715, 27] on icon "button" at bounding box center [718, 26] width 8 height 13
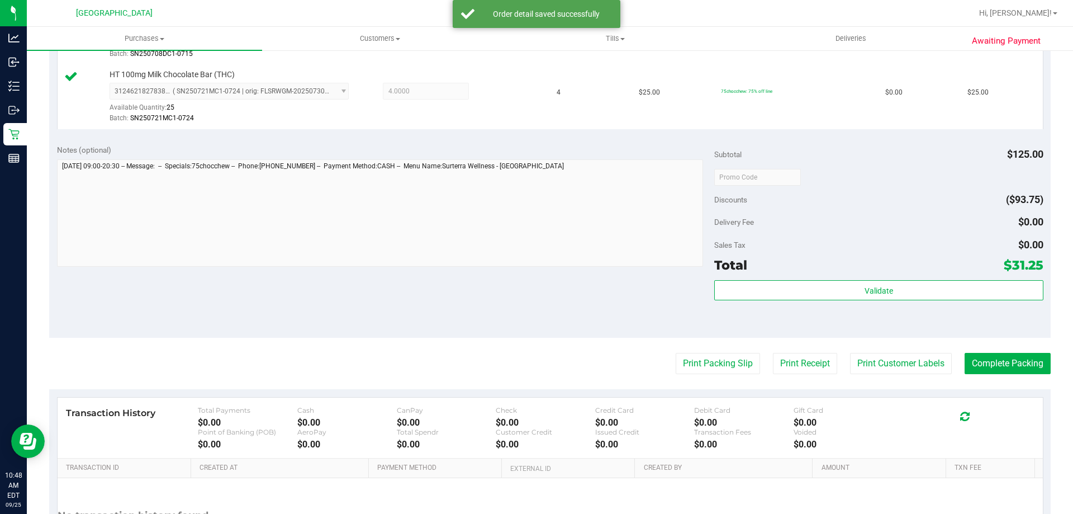
scroll to position [465, 0]
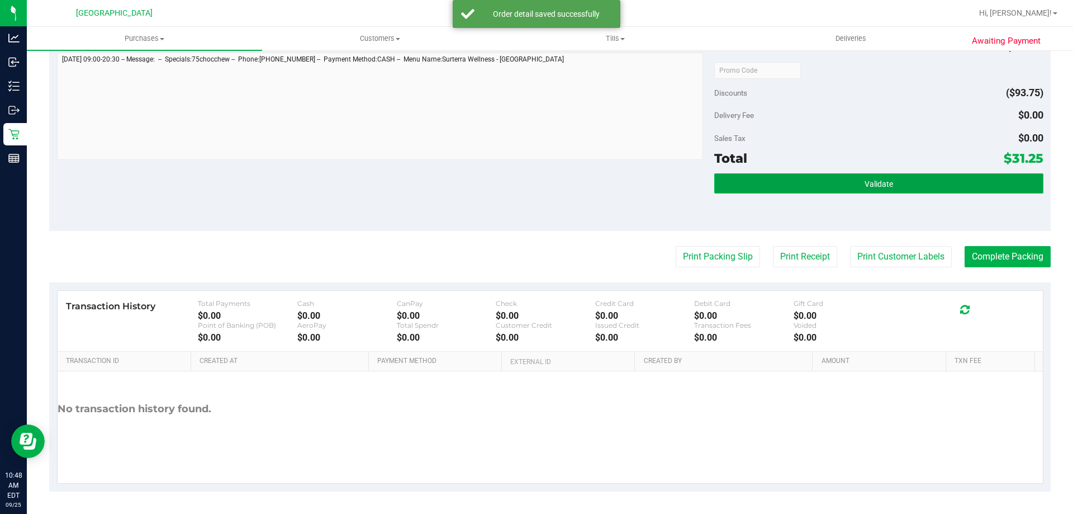
click at [885, 174] on button "Validate" at bounding box center [878, 183] width 329 height 20
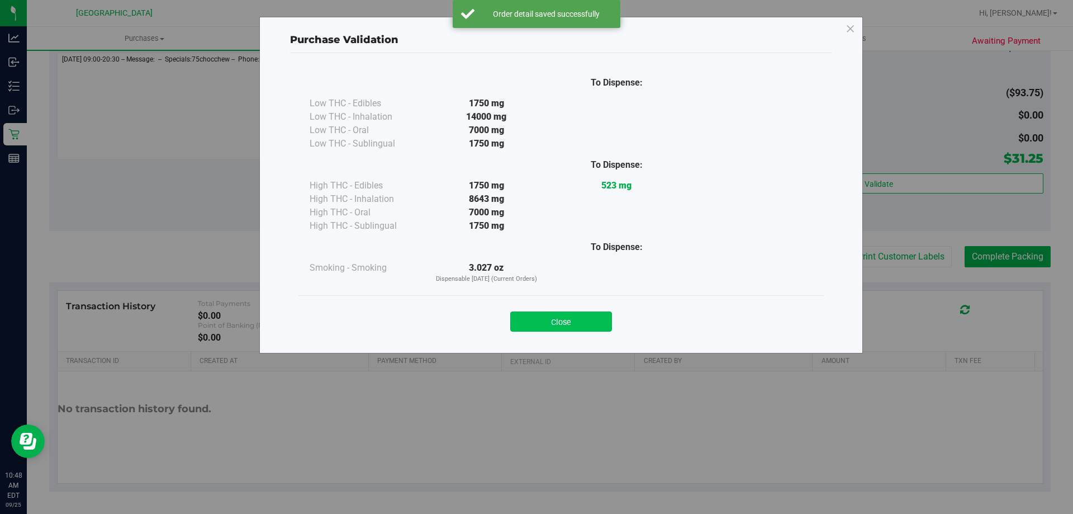
click at [569, 326] on button "Close" at bounding box center [561, 321] width 102 height 20
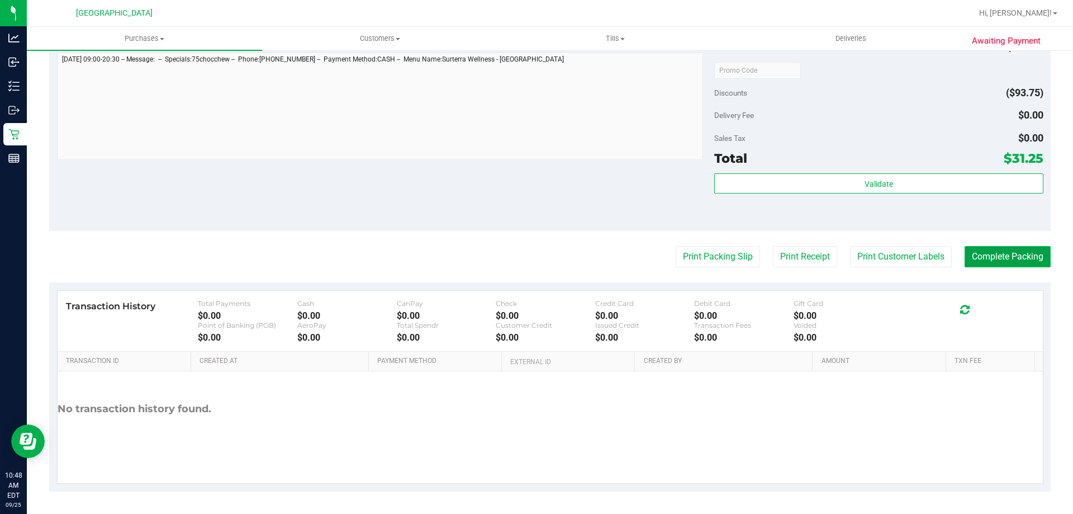
click at [988, 251] on button "Complete Packing" at bounding box center [1008, 256] width 86 height 21
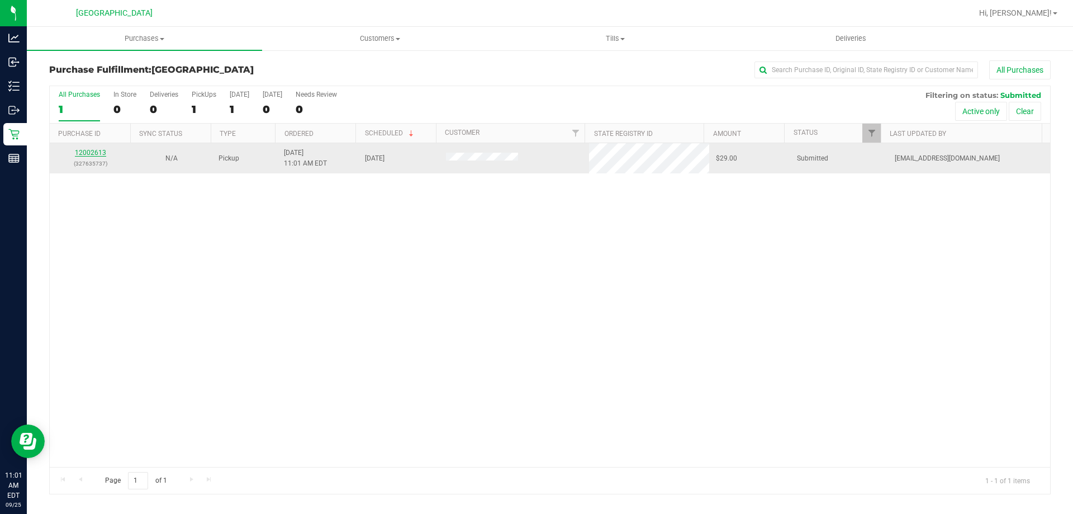
click at [89, 151] on link "12002613" at bounding box center [90, 153] width 31 height 8
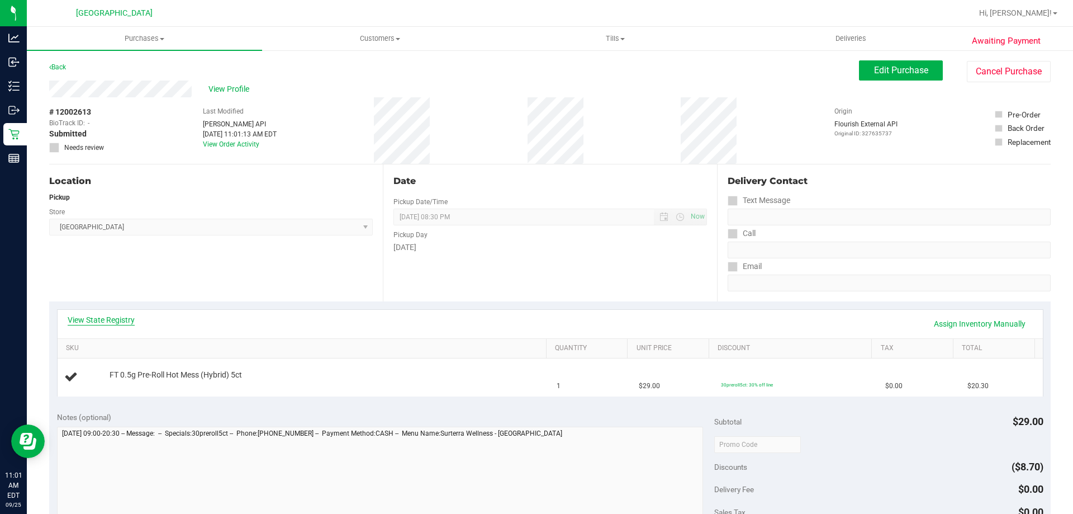
click at [121, 315] on link "View State Registry" at bounding box center [101, 319] width 67 height 11
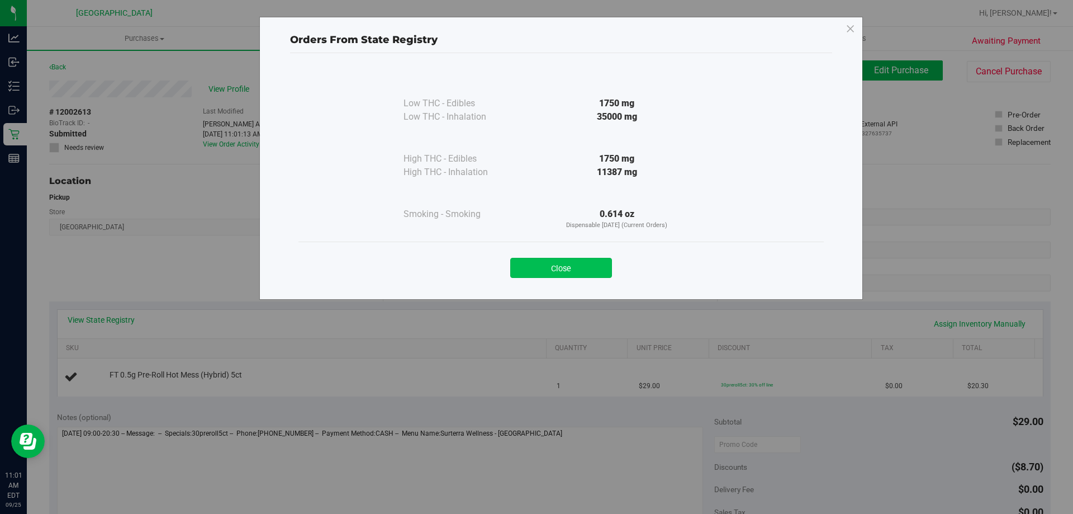
click at [587, 267] on button "Close" at bounding box center [561, 268] width 102 height 20
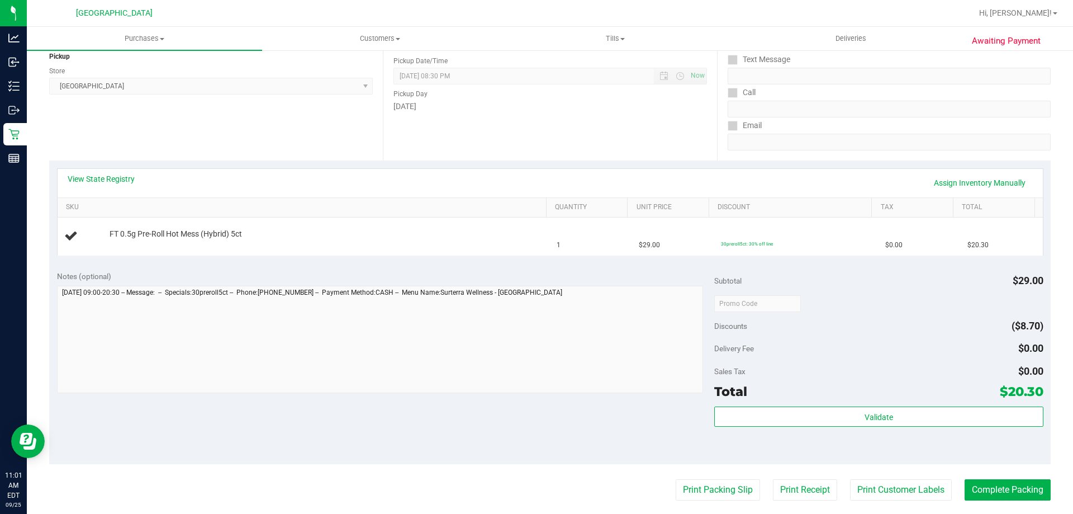
scroll to position [224, 0]
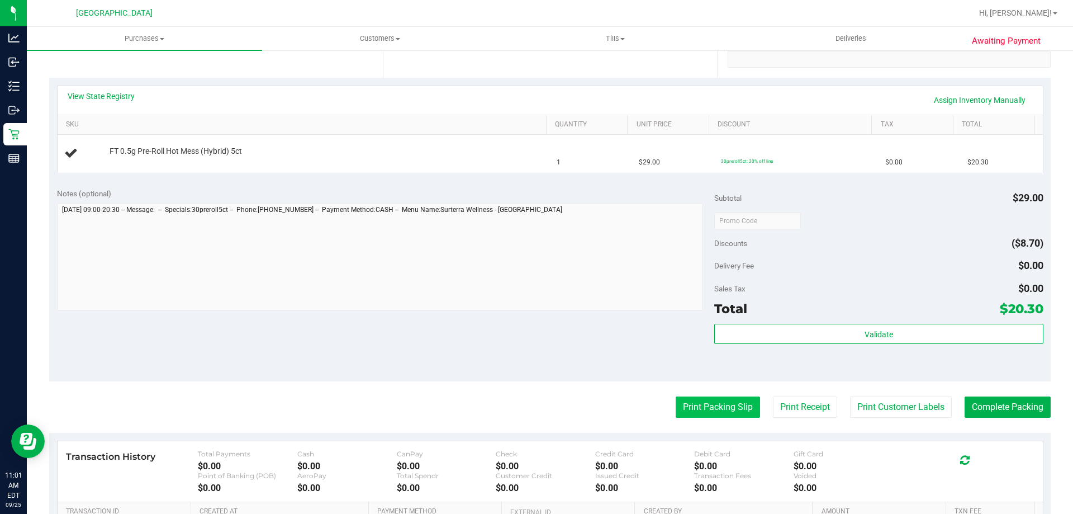
click at [718, 405] on button "Print Packing Slip" at bounding box center [718, 406] width 84 height 21
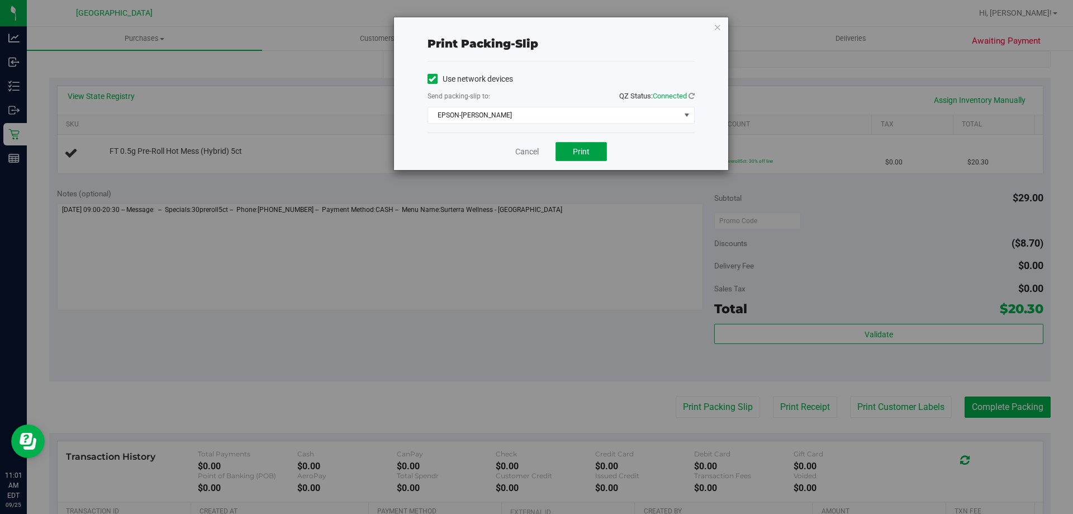
click at [569, 147] on button "Print" at bounding box center [581, 151] width 51 height 19
click at [722, 22] on div "Print packing-slip Use network devices Send packing-slip to: QZ Status: Connect…" at bounding box center [561, 93] width 334 height 153
click at [716, 27] on icon "button" at bounding box center [718, 26] width 8 height 13
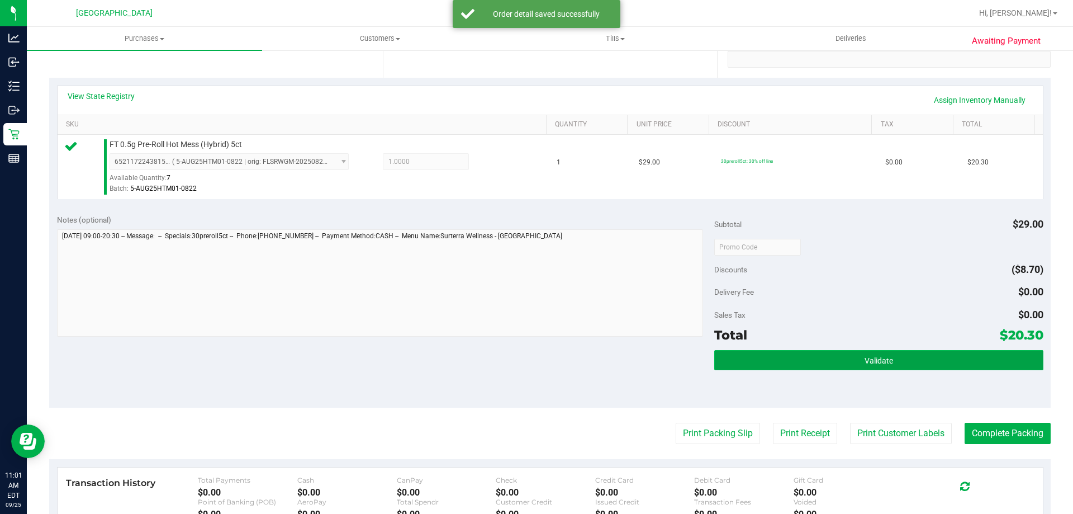
click at [805, 354] on button "Validate" at bounding box center [878, 360] width 329 height 20
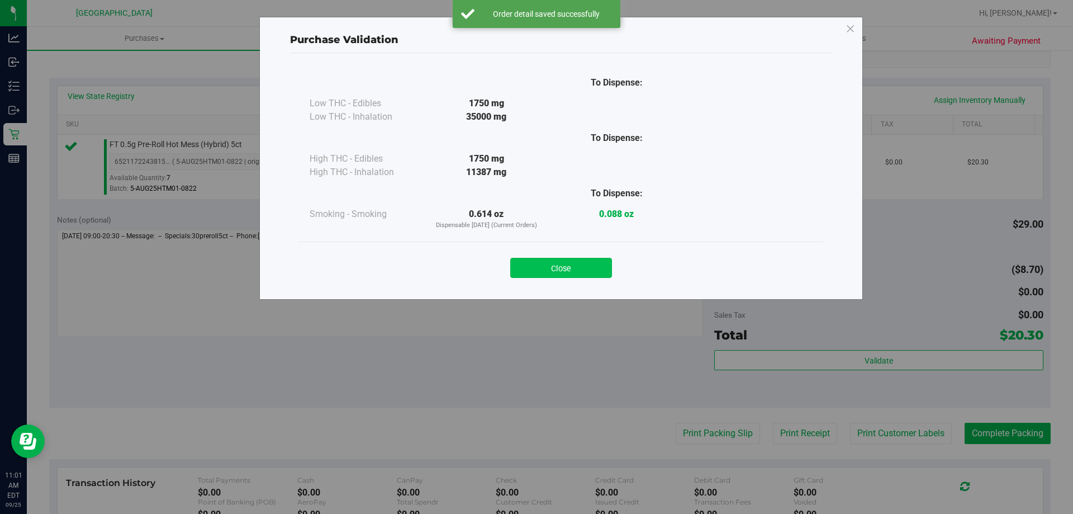
click at [590, 259] on button "Close" at bounding box center [561, 268] width 102 height 20
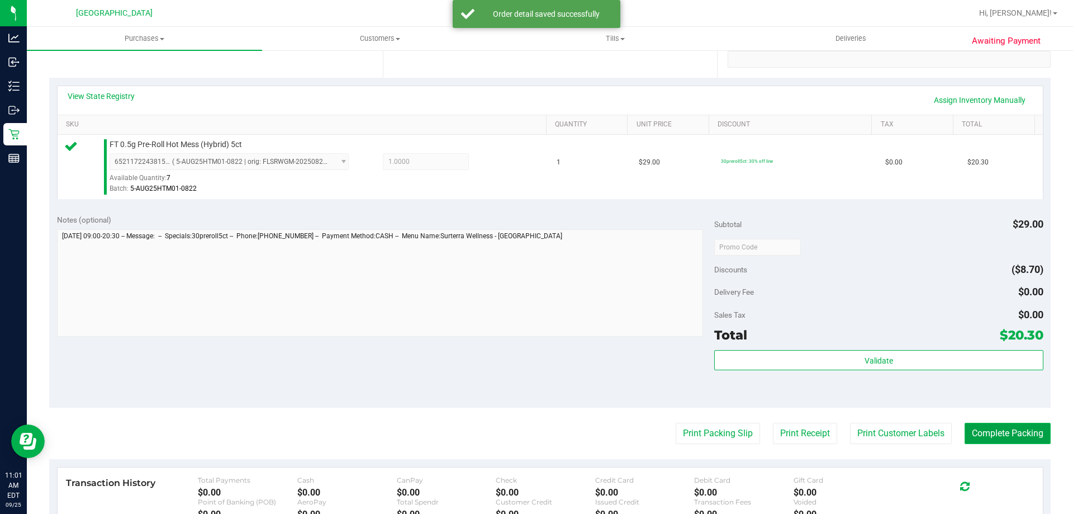
click at [998, 430] on button "Complete Packing" at bounding box center [1008, 433] width 86 height 21
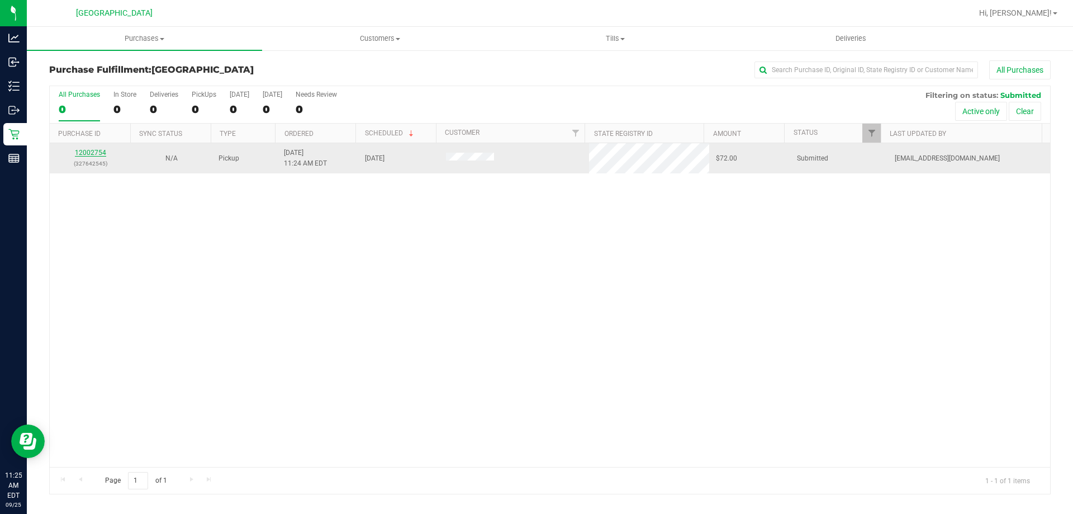
click at [101, 151] on link "12002754" at bounding box center [90, 153] width 31 height 8
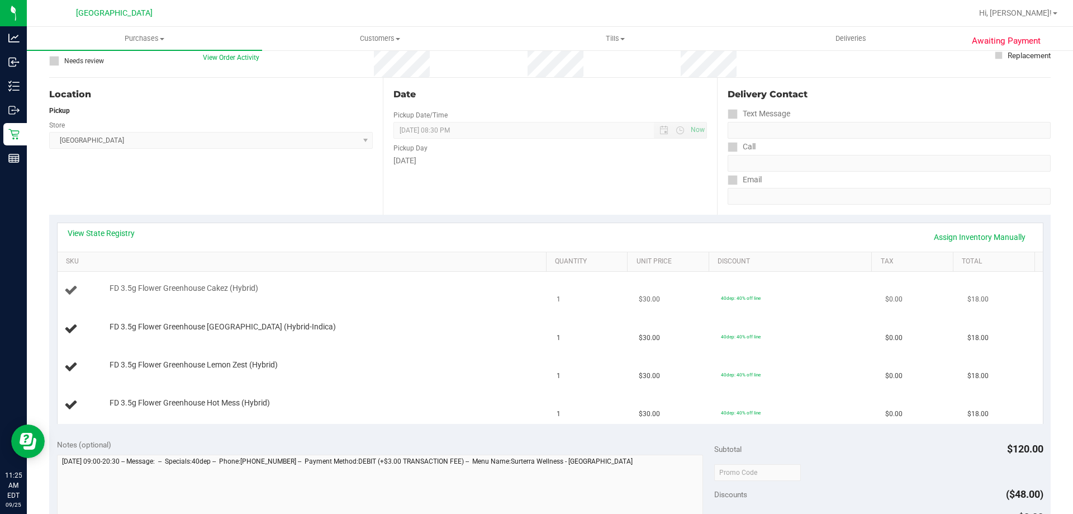
scroll to position [168, 0]
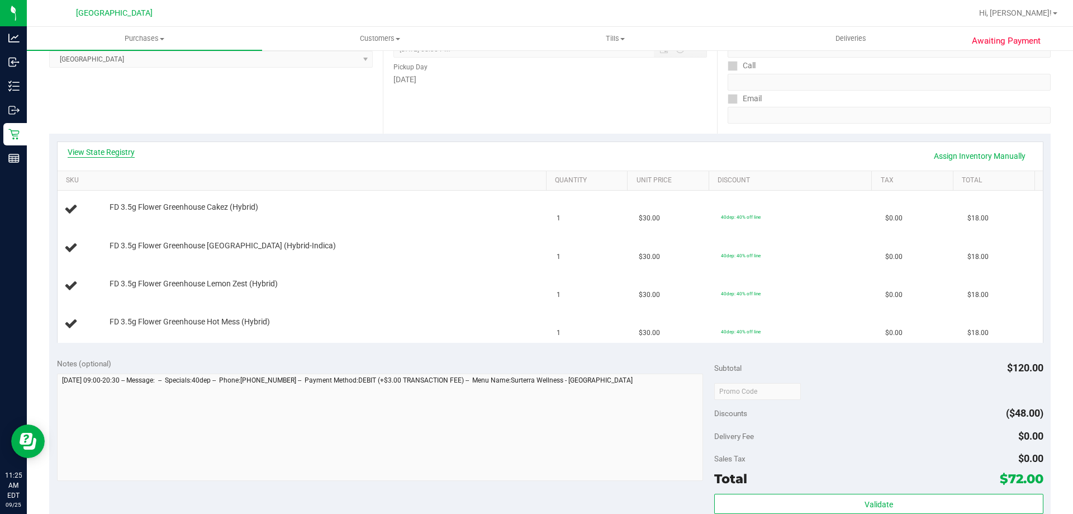
click at [113, 152] on link "View State Registry" at bounding box center [101, 151] width 67 height 11
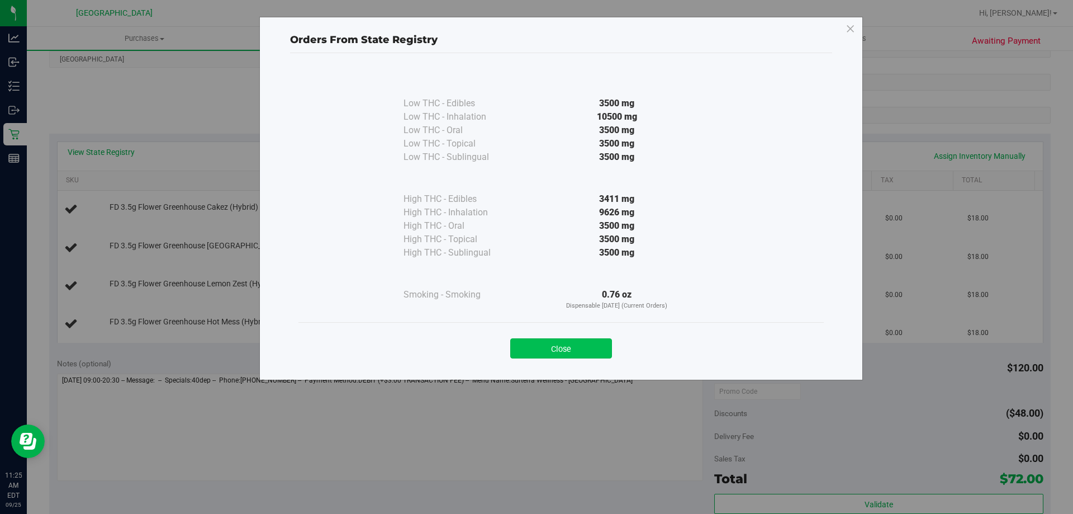
click at [537, 345] on button "Close" at bounding box center [561, 348] width 102 height 20
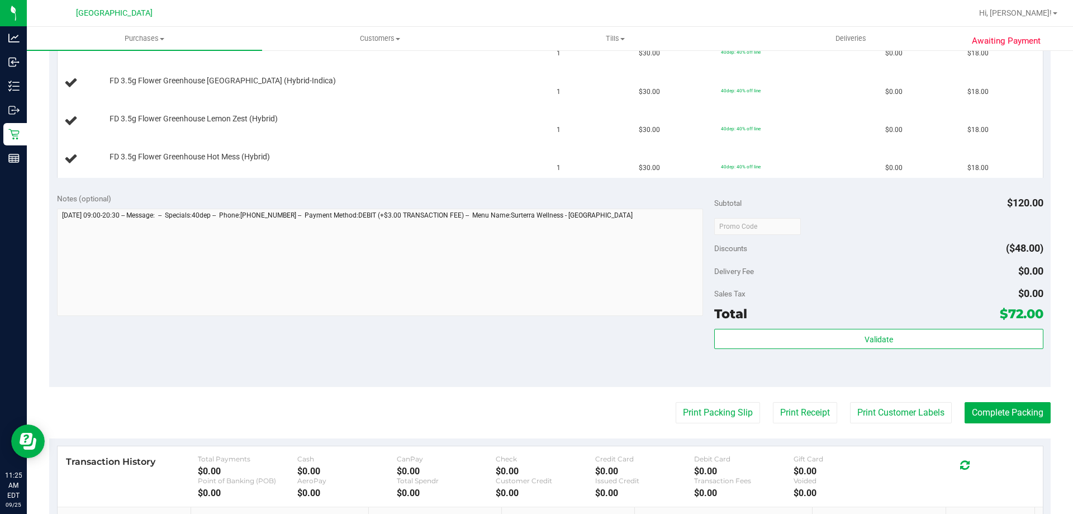
scroll to position [335, 0]
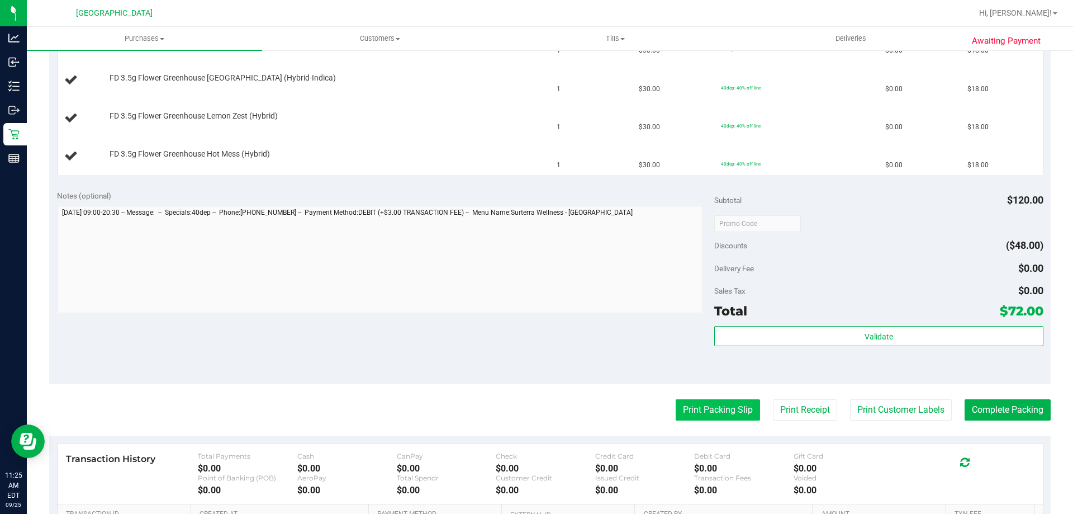
click at [688, 408] on button "Print Packing Slip" at bounding box center [718, 409] width 84 height 21
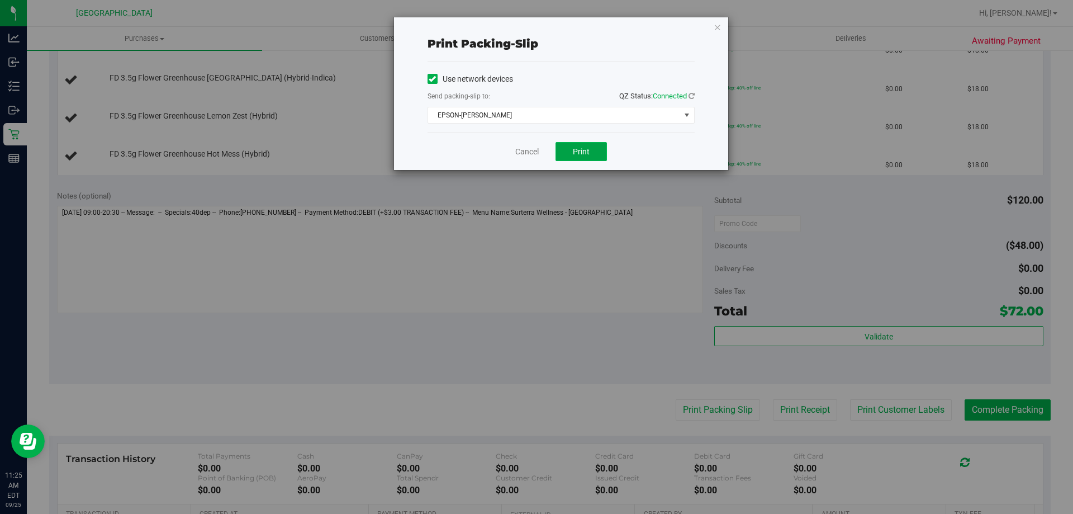
click at [585, 158] on button "Print" at bounding box center [581, 151] width 51 height 19
click at [714, 25] on icon "button" at bounding box center [718, 26] width 8 height 13
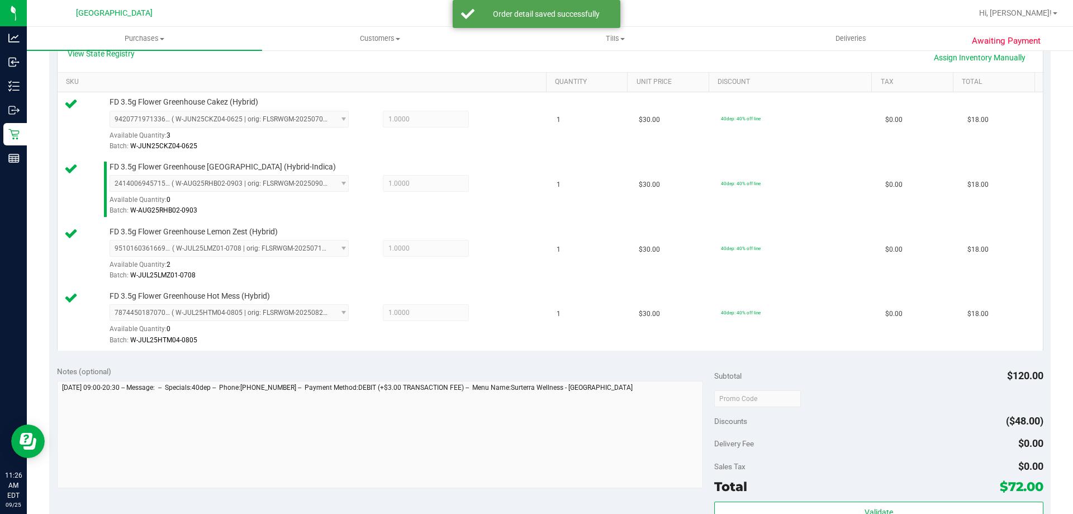
scroll to position [503, 0]
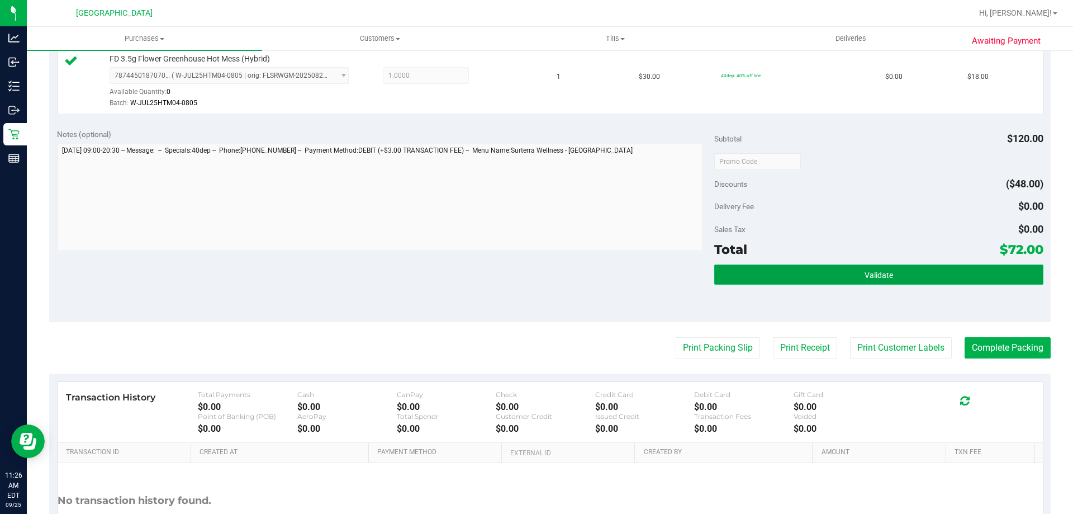
click at [827, 278] on button "Validate" at bounding box center [878, 274] width 329 height 20
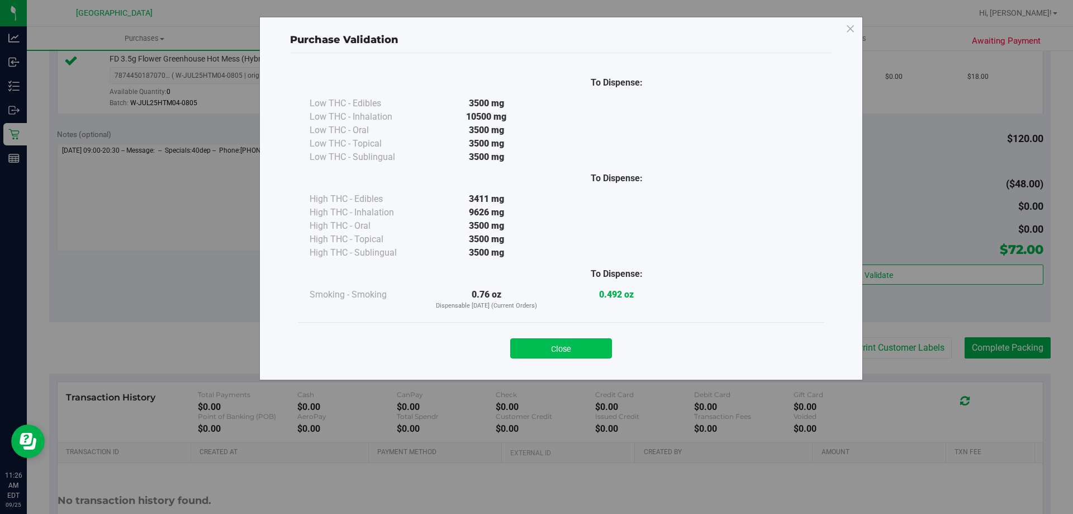
click at [583, 354] on button "Close" at bounding box center [561, 348] width 102 height 20
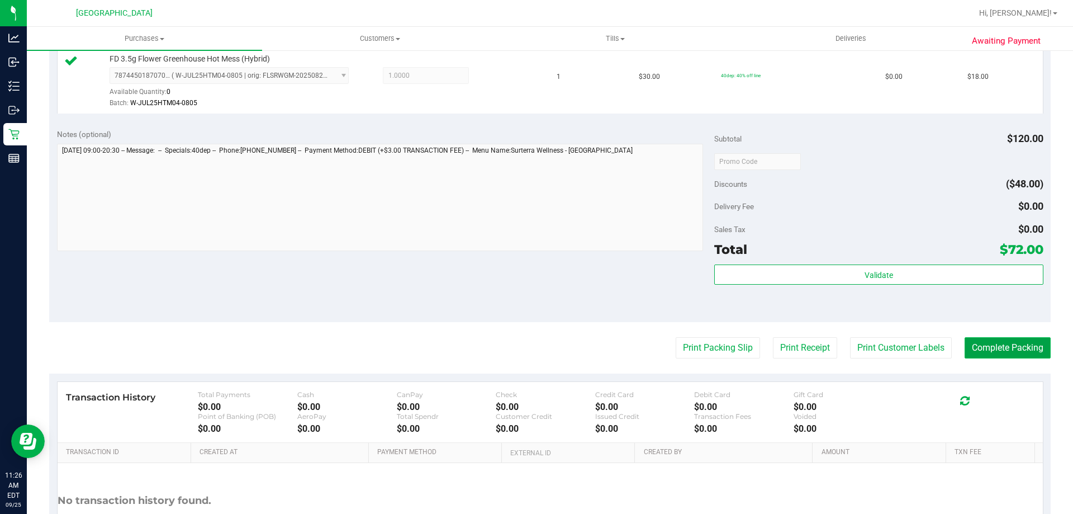
click at [989, 343] on button "Complete Packing" at bounding box center [1008, 347] width 86 height 21
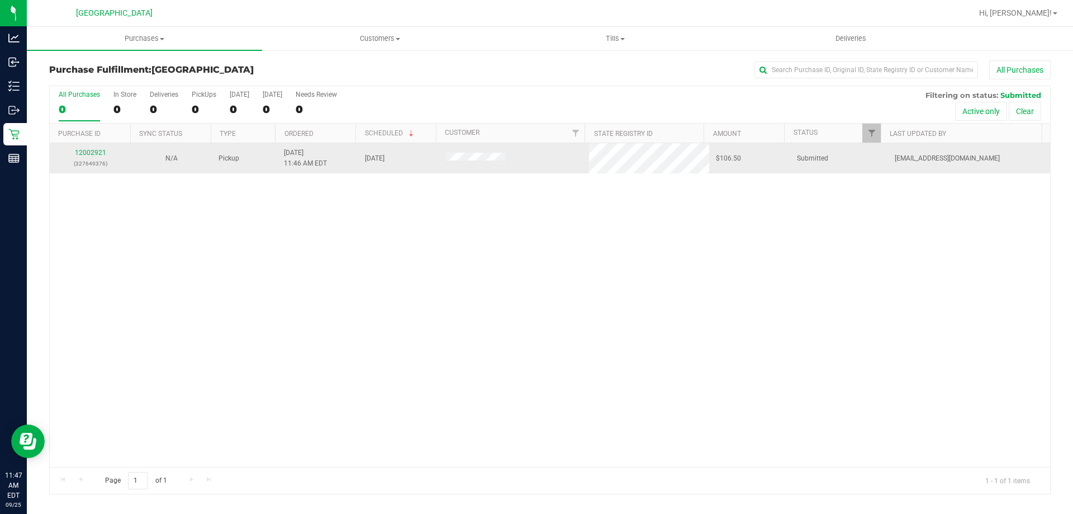
click at [98, 158] on div "12002921 (327649376)" at bounding box center [90, 158] width 68 height 21
click at [98, 151] on link "12002921" at bounding box center [90, 153] width 31 height 8
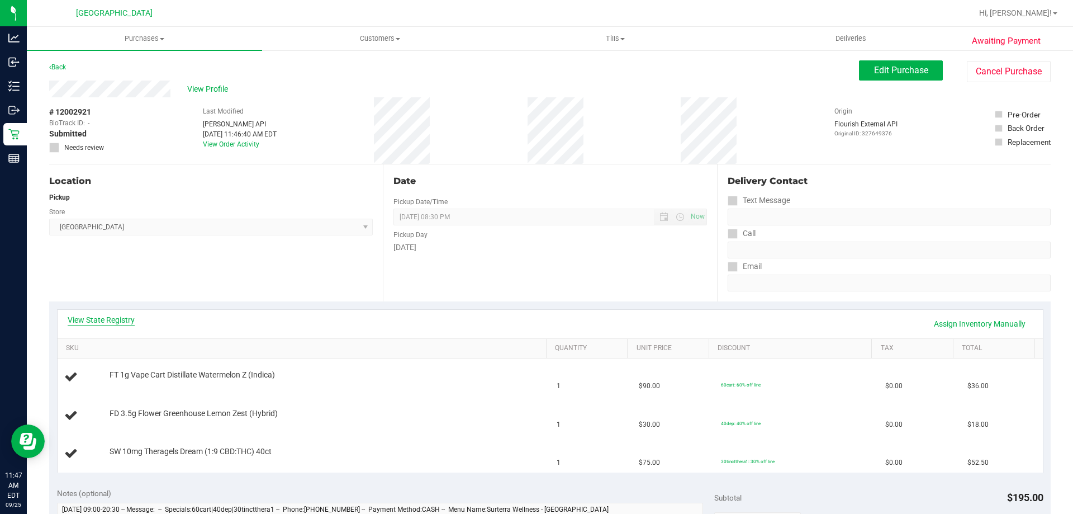
click at [93, 322] on link "View State Registry" at bounding box center [101, 319] width 67 height 11
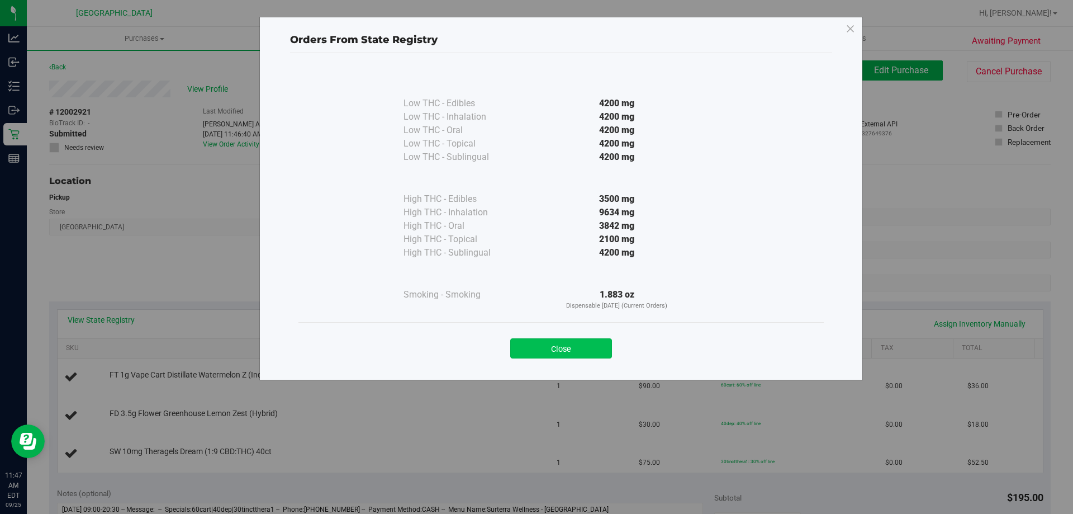
click at [572, 349] on button "Close" at bounding box center [561, 348] width 102 height 20
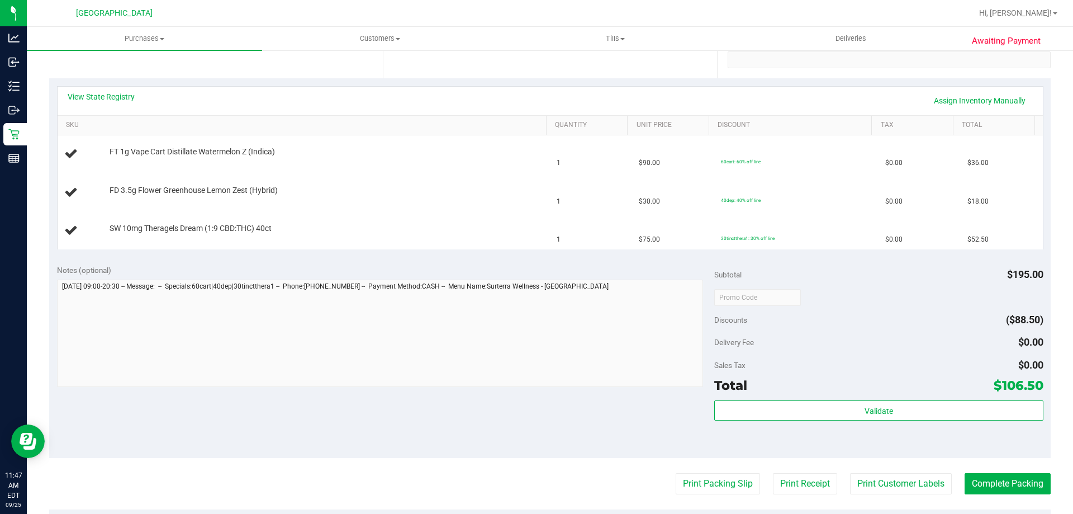
scroll to position [224, 0]
click at [706, 484] on button "Print Packing Slip" at bounding box center [718, 482] width 84 height 21
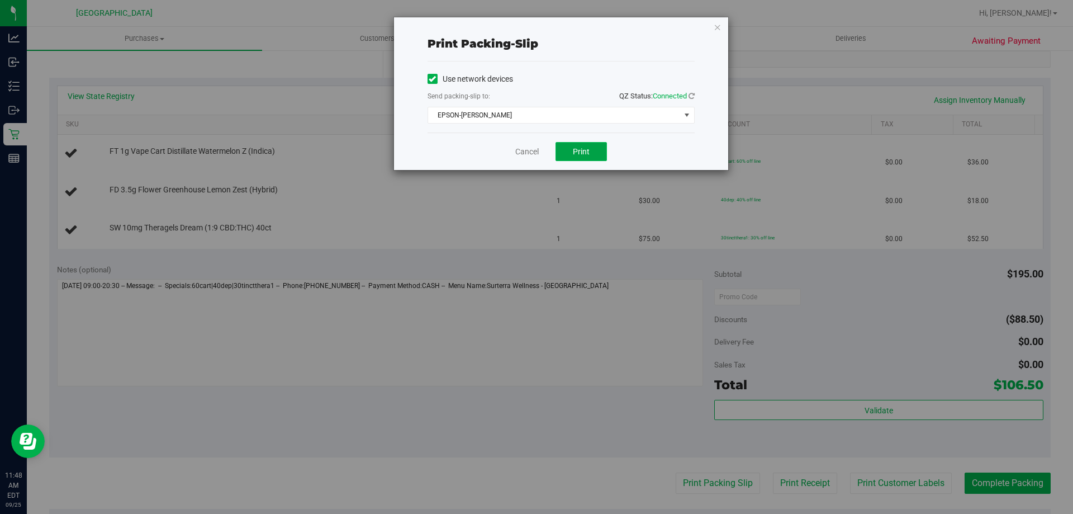
click at [583, 159] on button "Print" at bounding box center [581, 151] width 51 height 19
click at [716, 22] on icon "button" at bounding box center [718, 26] width 8 height 13
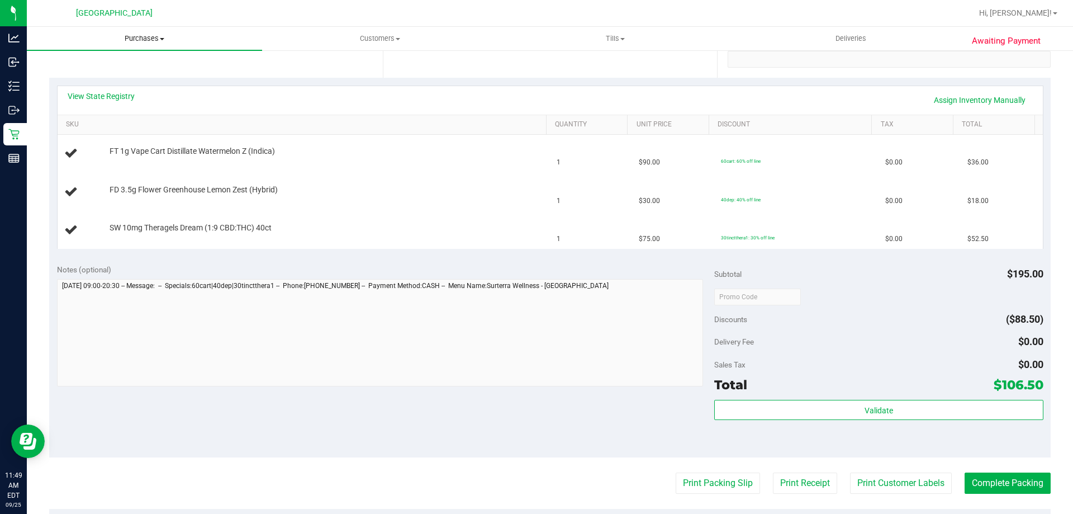
click at [146, 35] on span "Purchases" at bounding box center [144, 39] width 235 height 10
click at [127, 83] on li "Fulfillment" at bounding box center [144, 80] width 235 height 13
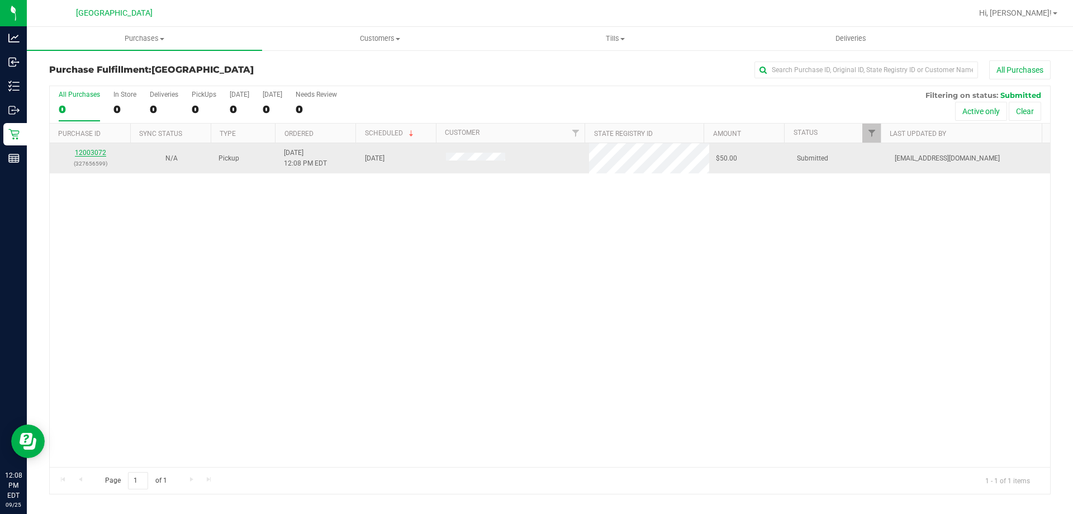
click at [104, 151] on link "12003072" at bounding box center [90, 153] width 31 height 8
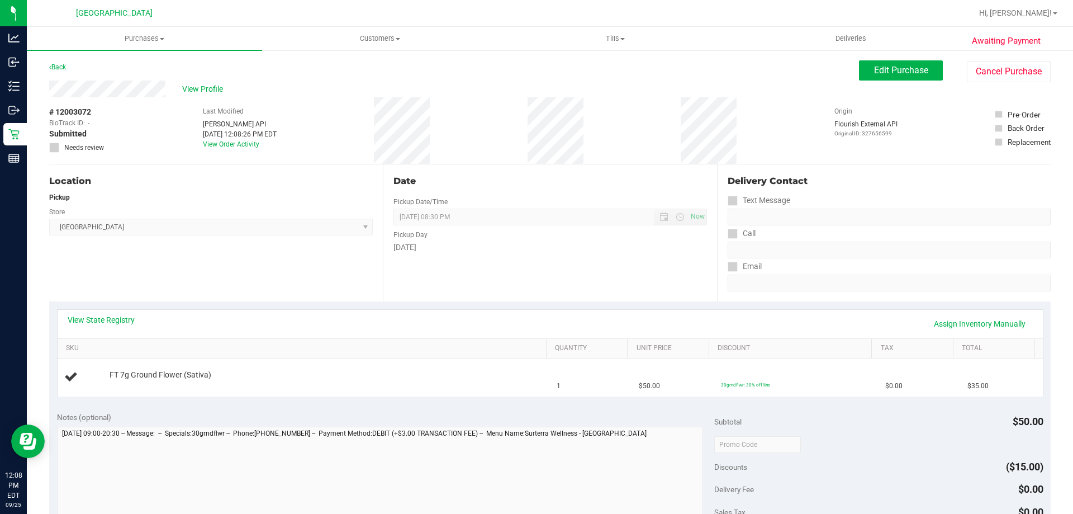
click at [108, 327] on div "View State Registry Assign Inventory Manually" at bounding box center [551, 323] width 966 height 19
click at [108, 319] on link "View State Registry" at bounding box center [101, 319] width 67 height 11
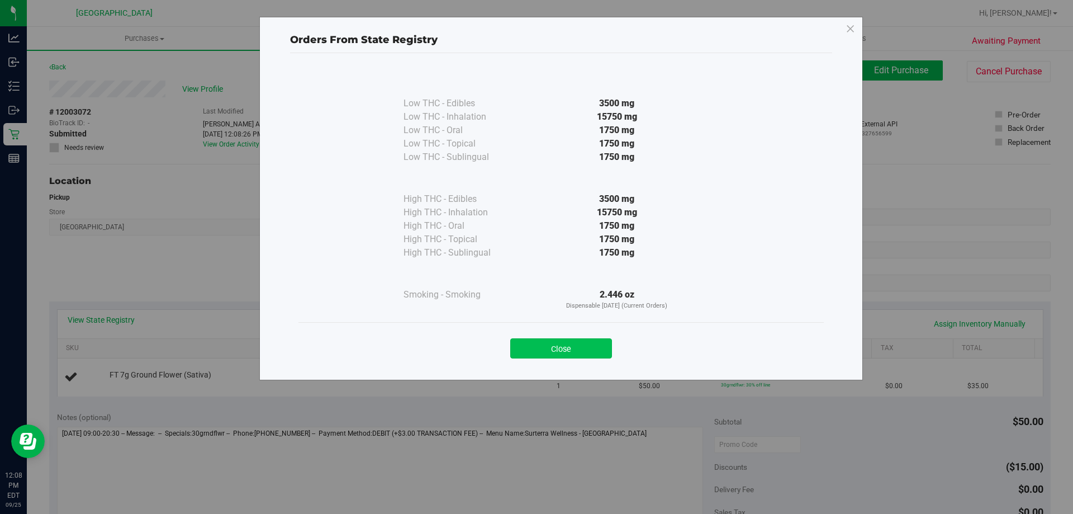
click at [549, 344] on button "Close" at bounding box center [561, 348] width 102 height 20
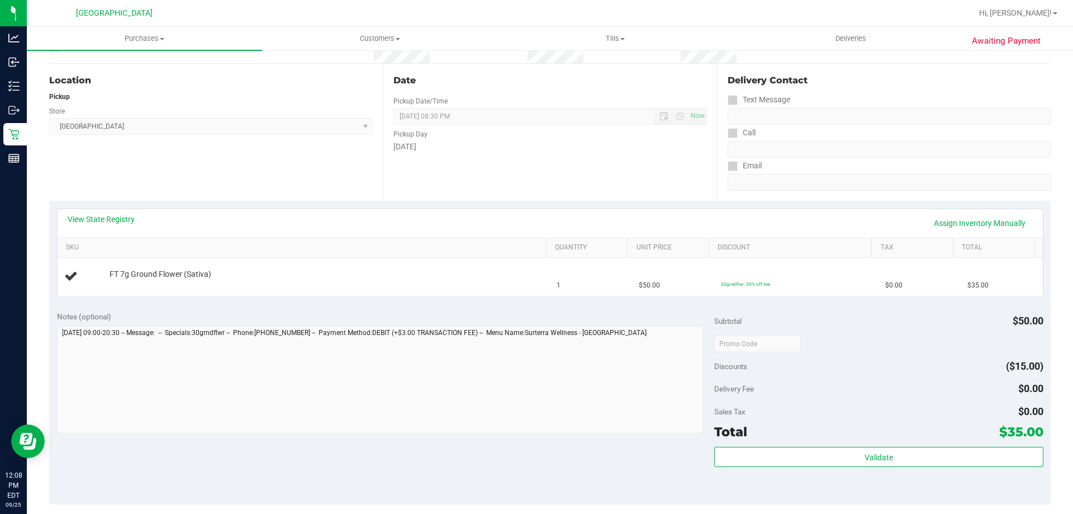
scroll to position [224, 0]
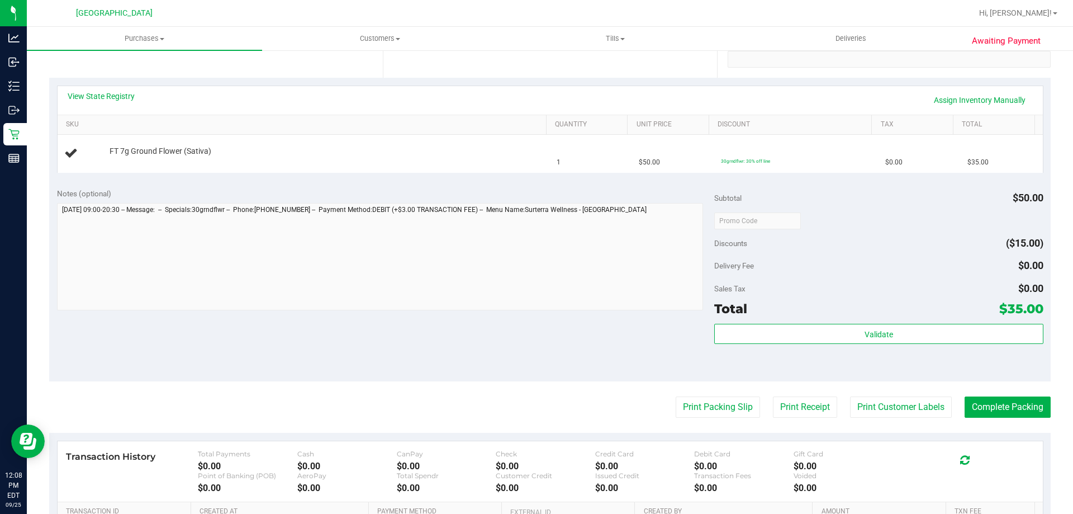
click at [716, 419] on purchase-details "Back Edit Purchase Cancel Purchase View Profile # 12003072 BioTrack ID: - Submi…" at bounding box center [550, 239] width 1002 height 805
click at [713, 413] on button "Print Packing Slip" at bounding box center [718, 406] width 84 height 21
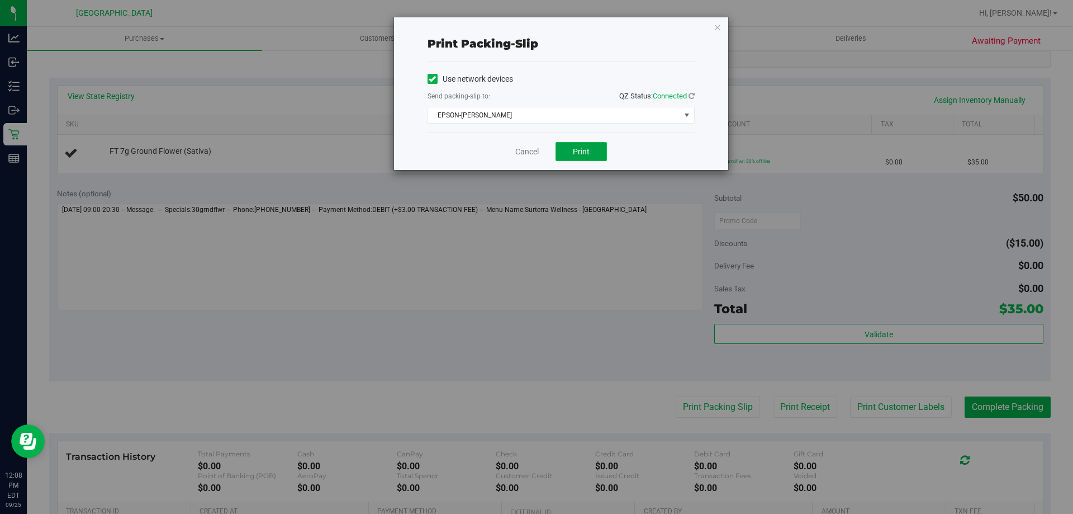
click at [590, 144] on button "Print" at bounding box center [581, 151] width 51 height 19
click at [721, 26] on icon "button" at bounding box center [718, 26] width 8 height 13
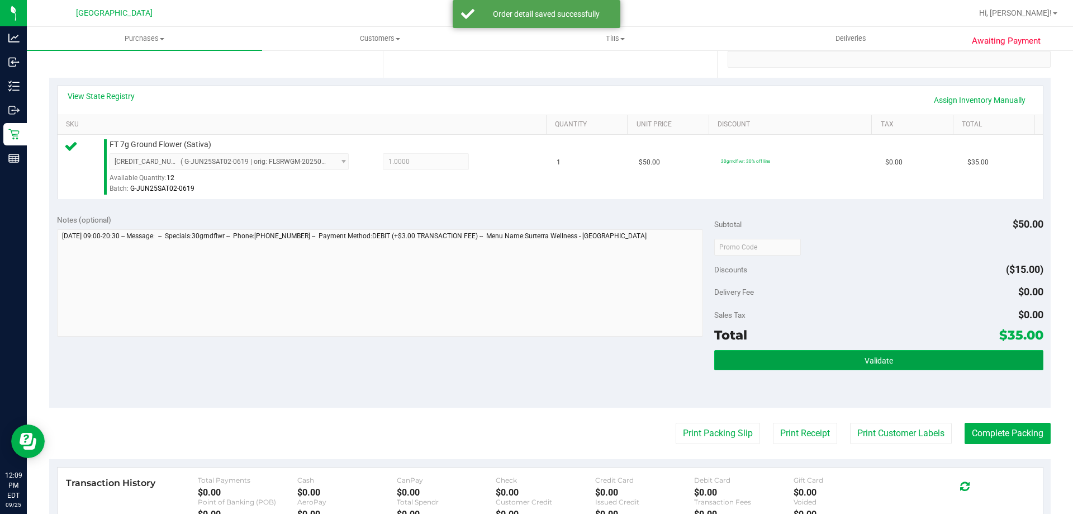
click at [879, 366] on button "Validate" at bounding box center [878, 360] width 329 height 20
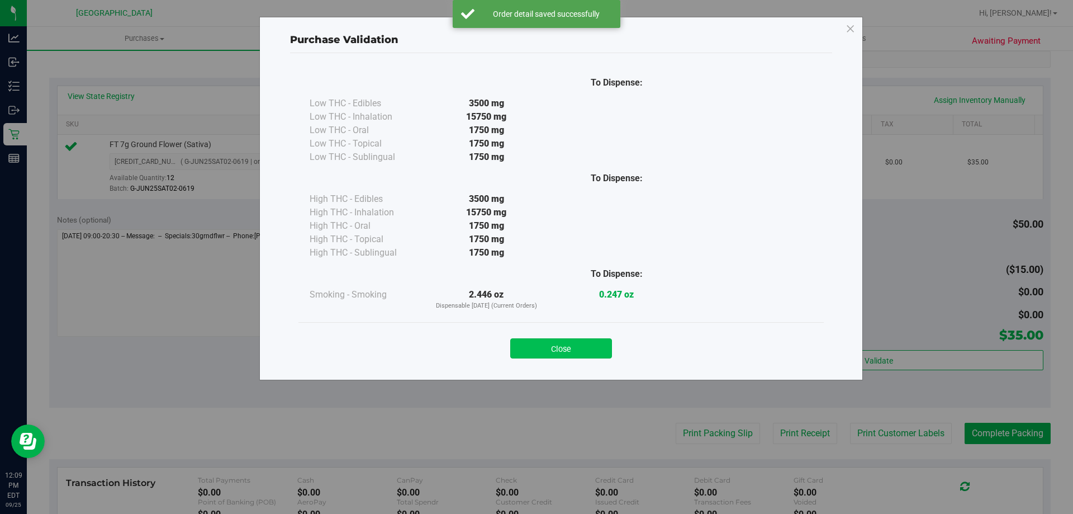
click at [581, 347] on button "Close" at bounding box center [561, 348] width 102 height 20
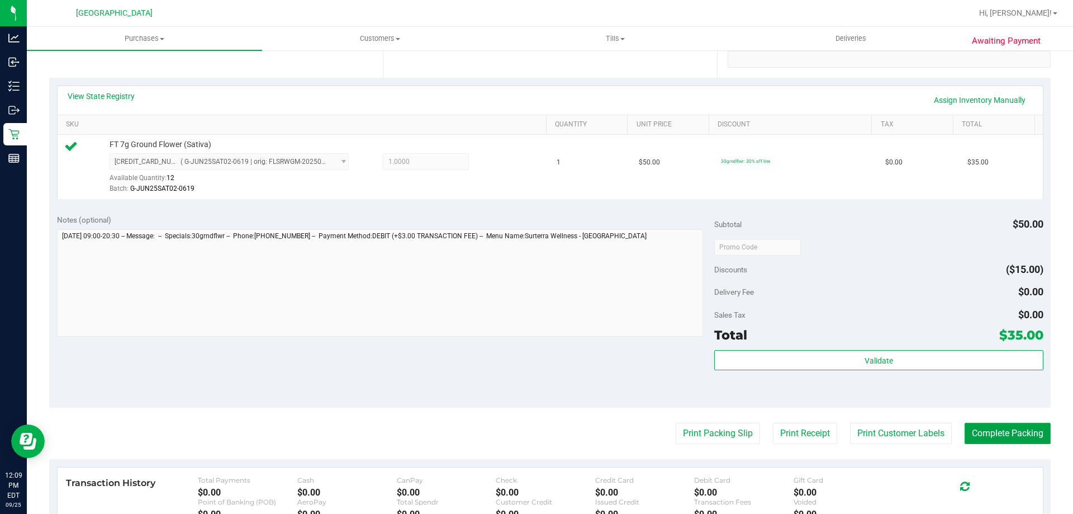
click at [1010, 441] on button "Complete Packing" at bounding box center [1008, 433] width 86 height 21
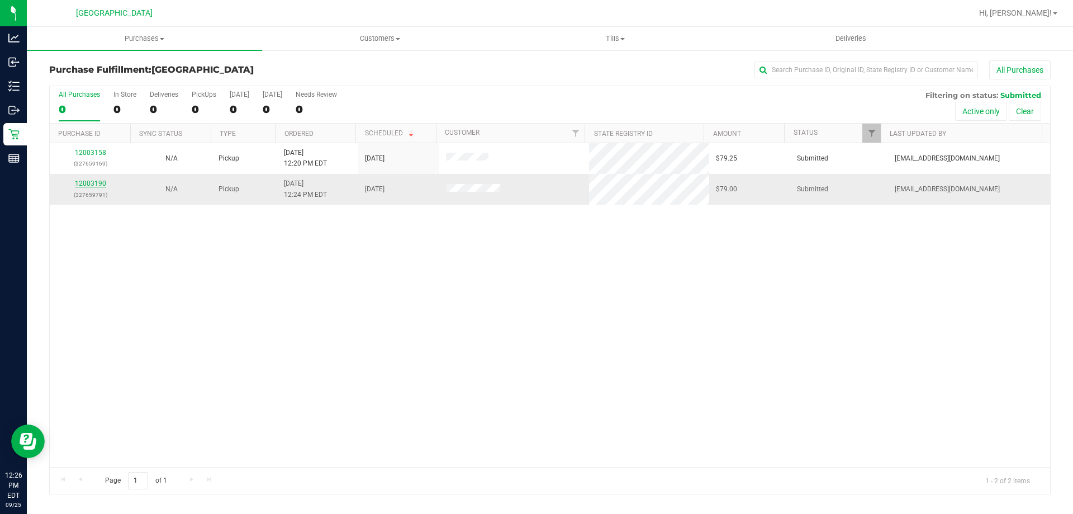
click at [98, 181] on link "12003190" at bounding box center [90, 183] width 31 height 8
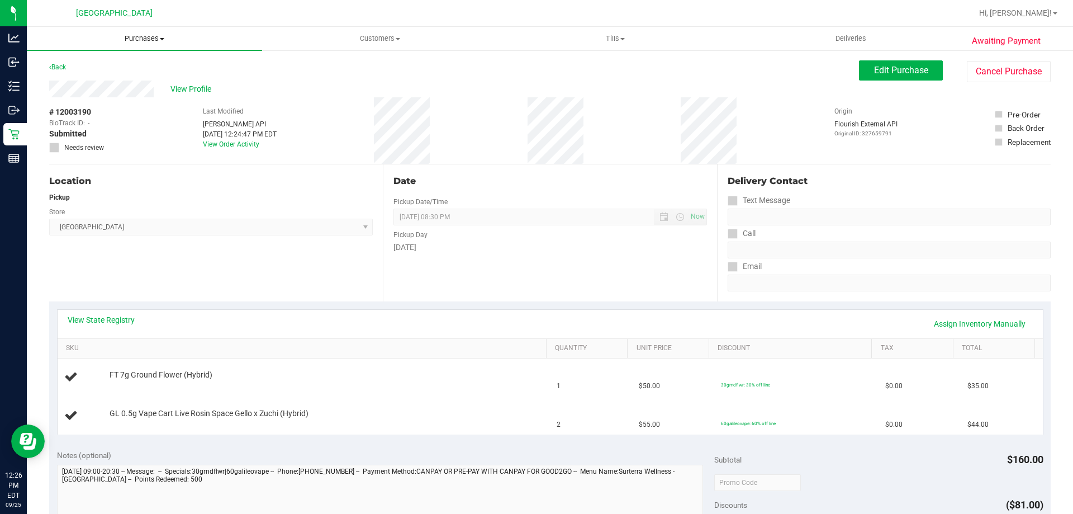
click at [130, 40] on span "Purchases" at bounding box center [144, 39] width 235 height 10
click at [110, 321] on link "View State Registry" at bounding box center [101, 319] width 67 height 11
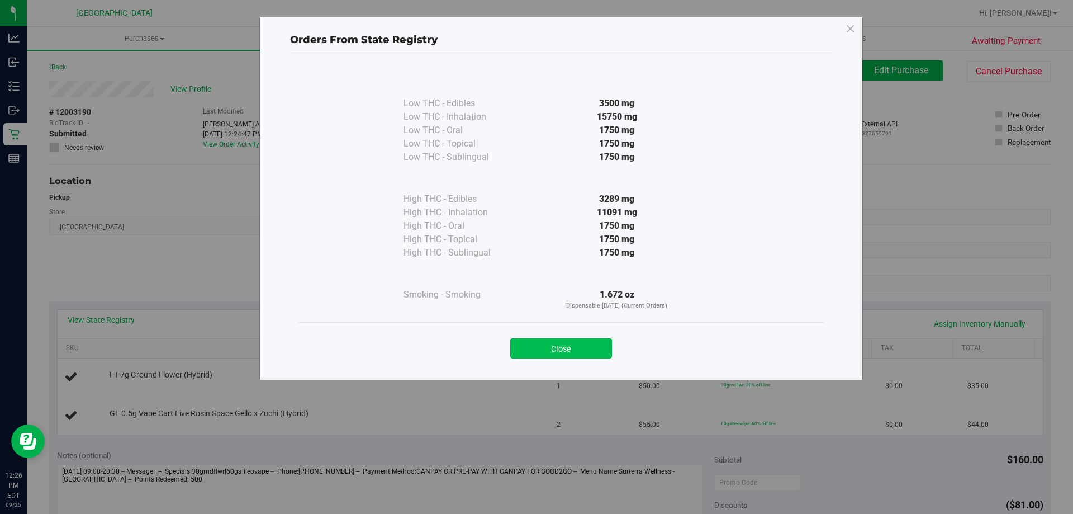
click at [585, 354] on button "Close" at bounding box center [561, 348] width 102 height 20
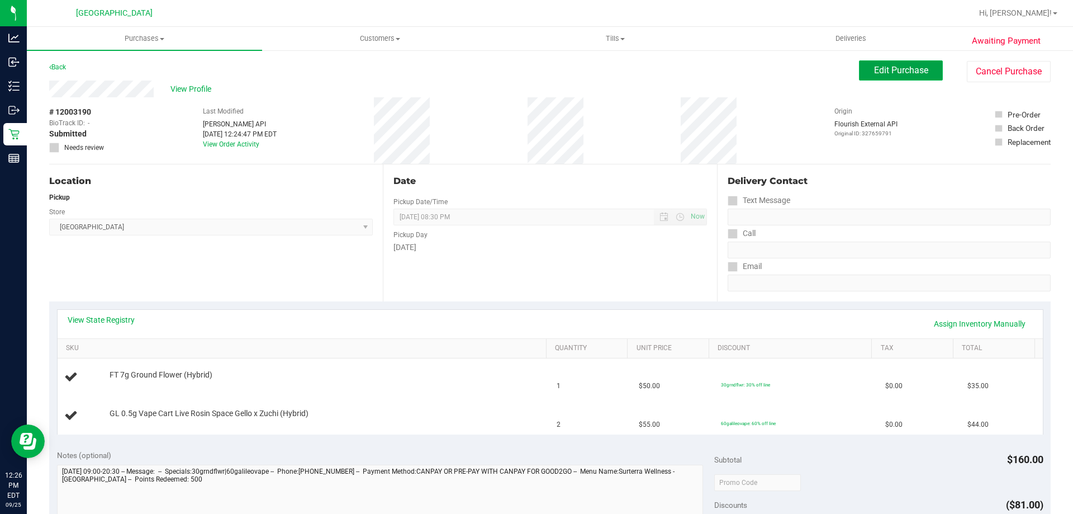
click at [897, 78] on button "Edit Purchase" at bounding box center [901, 70] width 84 height 20
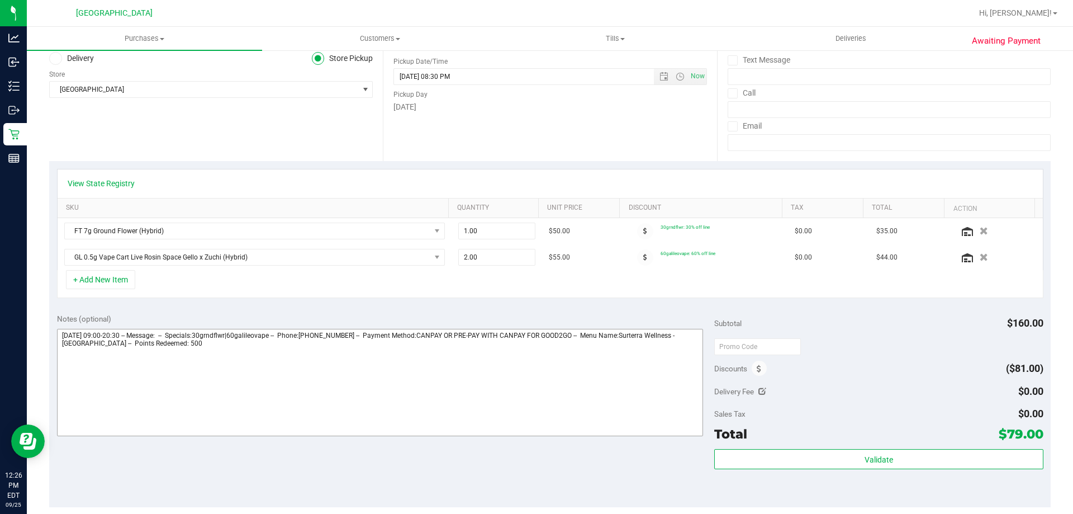
scroll to position [168, 0]
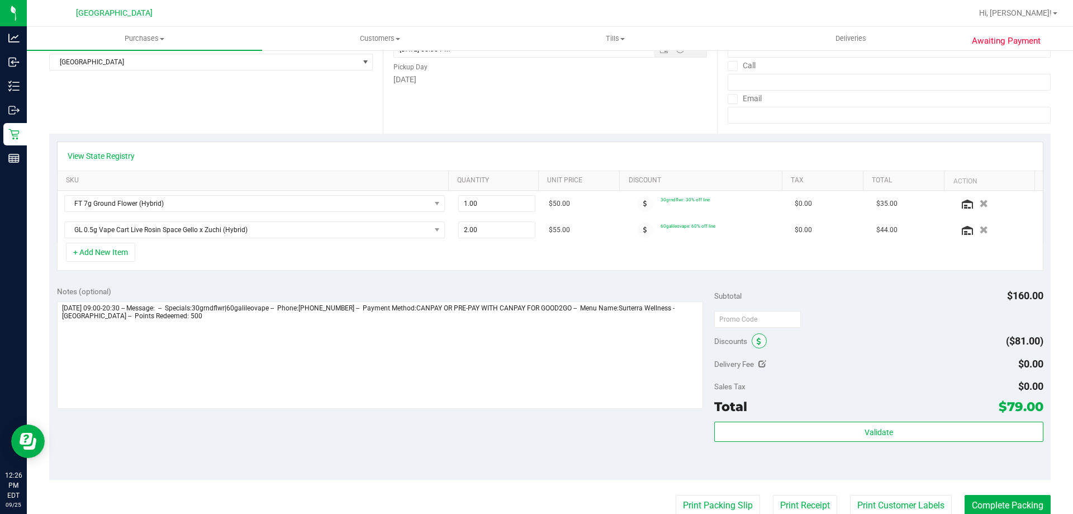
click at [758, 342] on span at bounding box center [759, 340] width 15 height 15
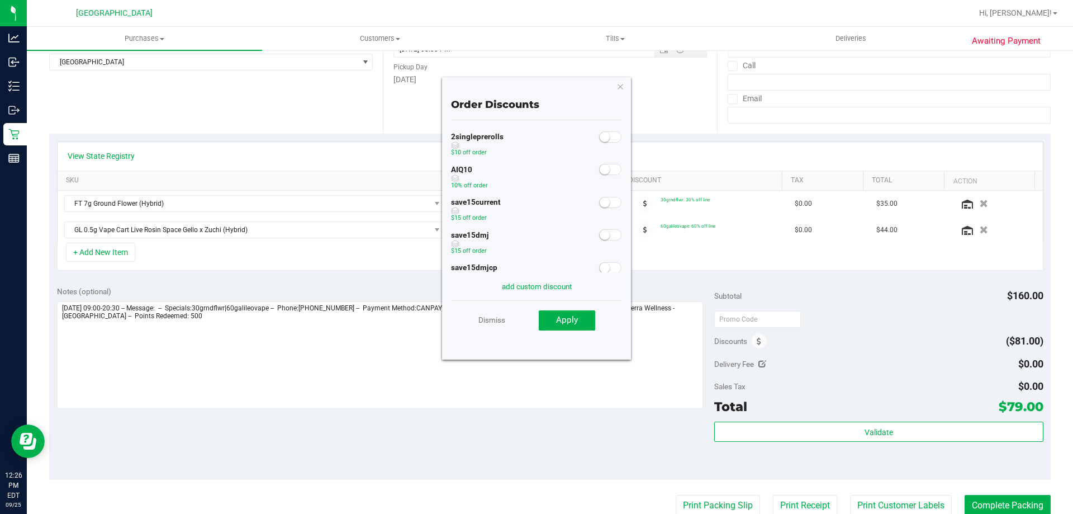
click at [603, 169] on span at bounding box center [610, 169] width 22 height 11
click at [578, 318] on span "Apply" at bounding box center [567, 320] width 22 height 10
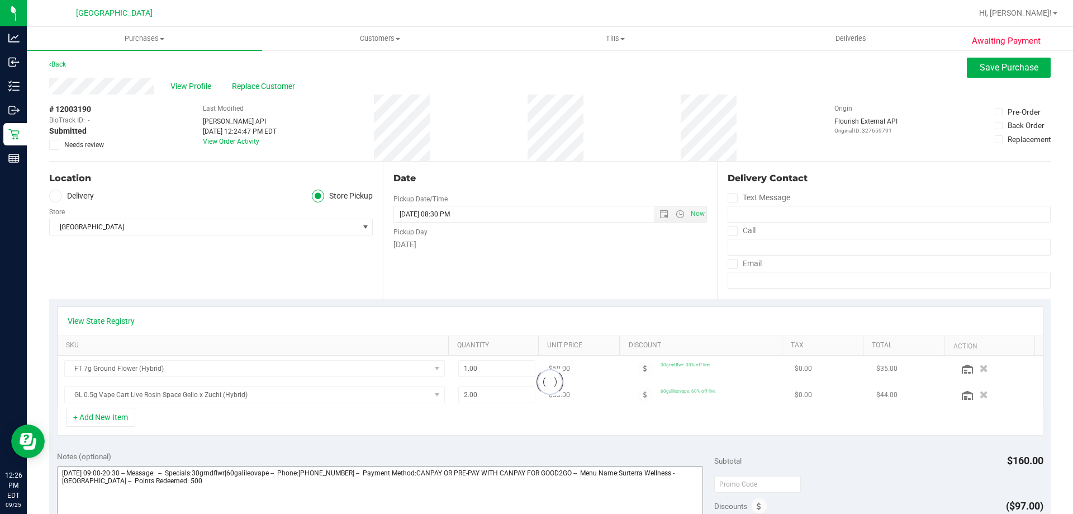
scroll to position [0, 0]
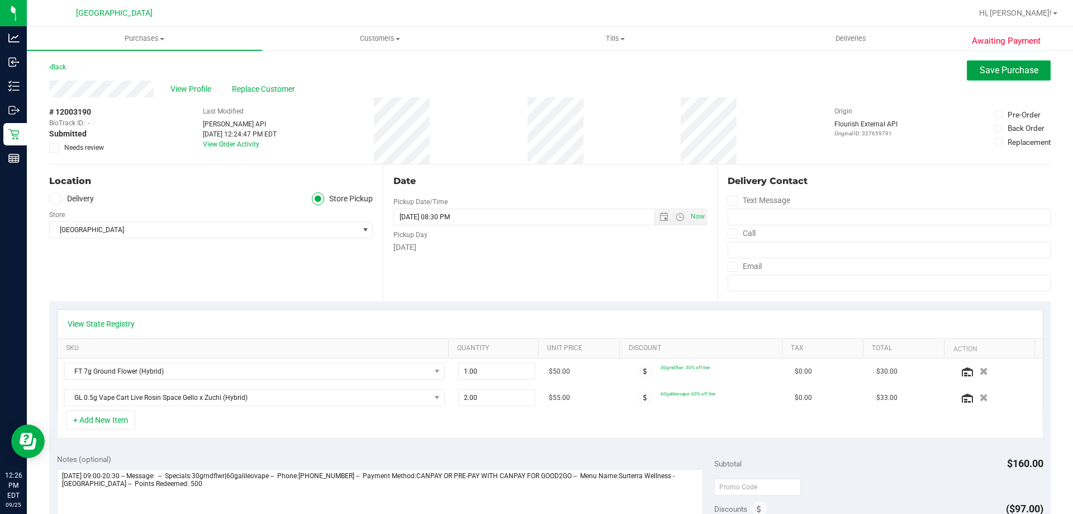
click at [980, 72] on span "Save Purchase" at bounding box center [1009, 70] width 59 height 11
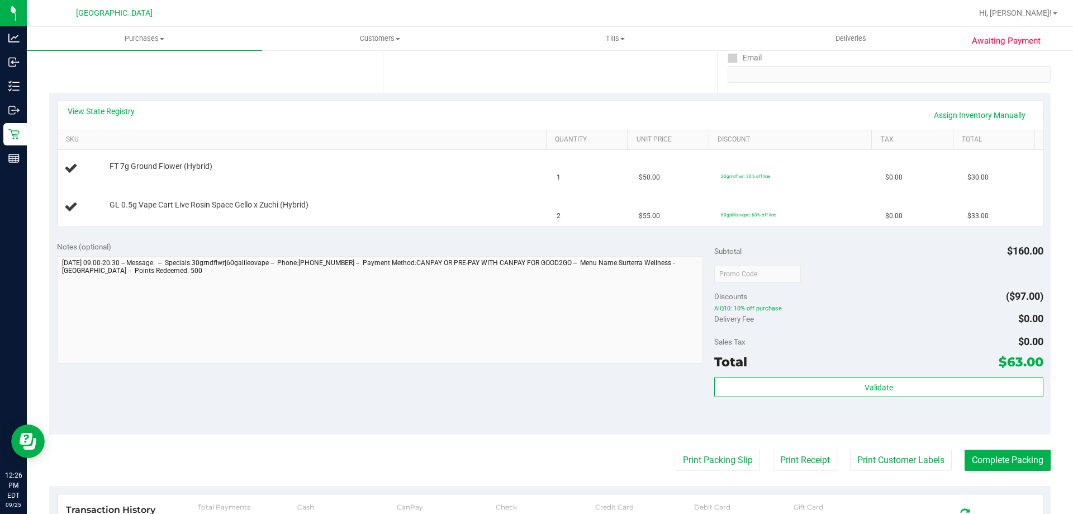
scroll to position [224, 0]
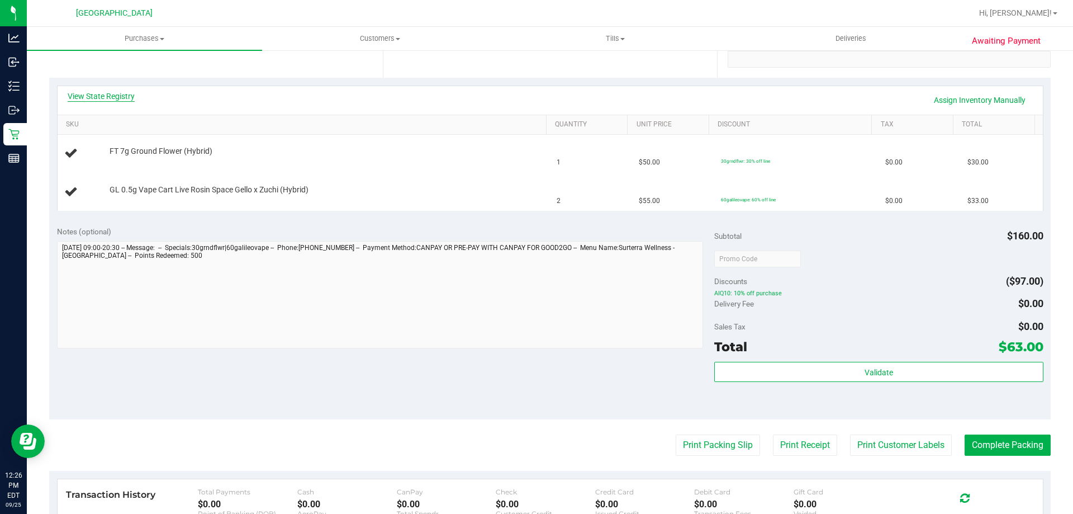
click at [102, 100] on link "View State Registry" at bounding box center [101, 96] width 67 height 11
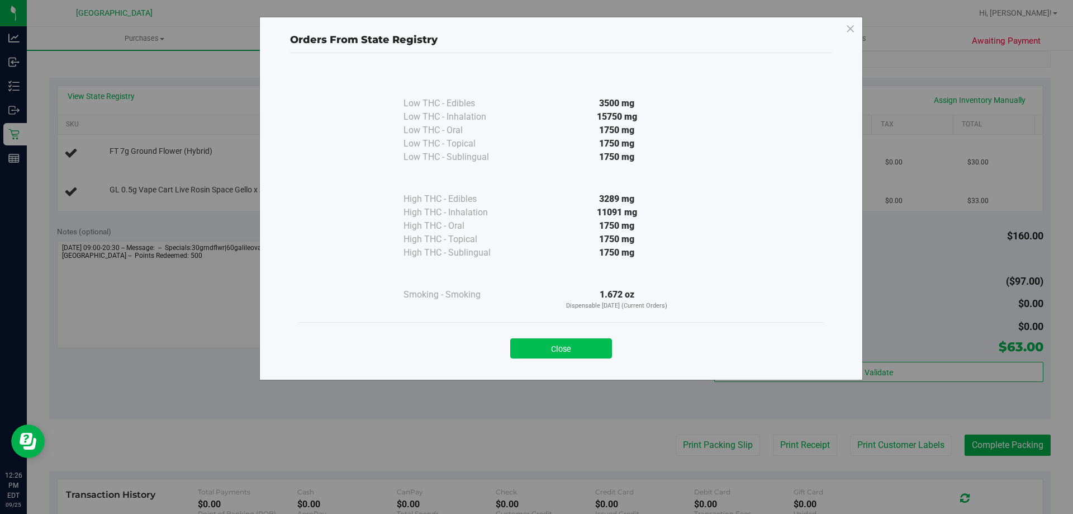
click at [557, 352] on button "Close" at bounding box center [561, 348] width 102 height 20
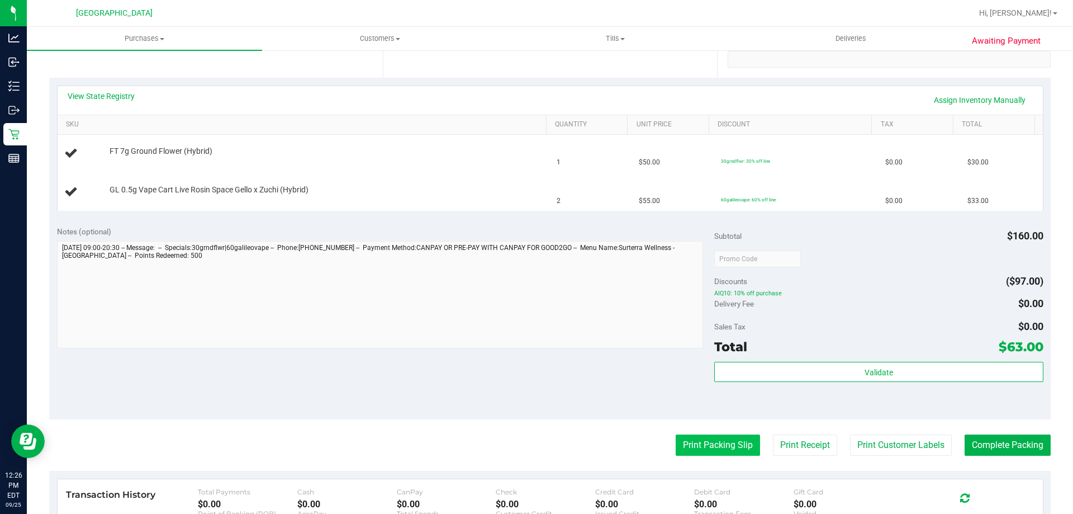
drag, startPoint x: 694, startPoint y: 434, endPoint x: 694, endPoint y: 440, distance: 6.2
click at [694, 440] on purchase-details "Back Edit Purchase Cancel Purchase View Profile # 12003190 BioTrack ID: - Submi…" at bounding box center [550, 258] width 1002 height 843
click at [697, 440] on button "Print Packing Slip" at bounding box center [718, 444] width 84 height 21
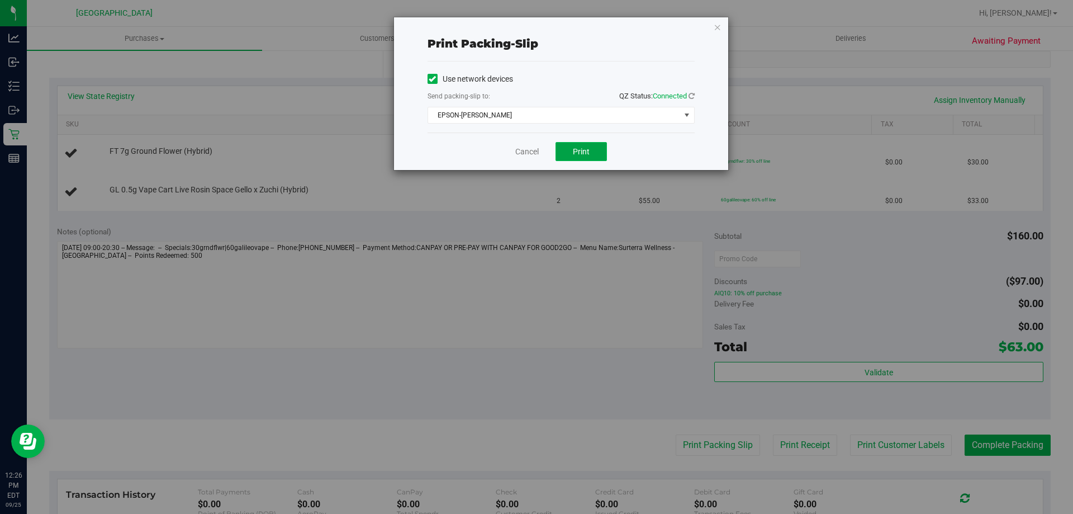
click at [572, 152] on button "Print" at bounding box center [581, 151] width 51 height 19
click at [720, 29] on icon "button" at bounding box center [718, 26] width 8 height 13
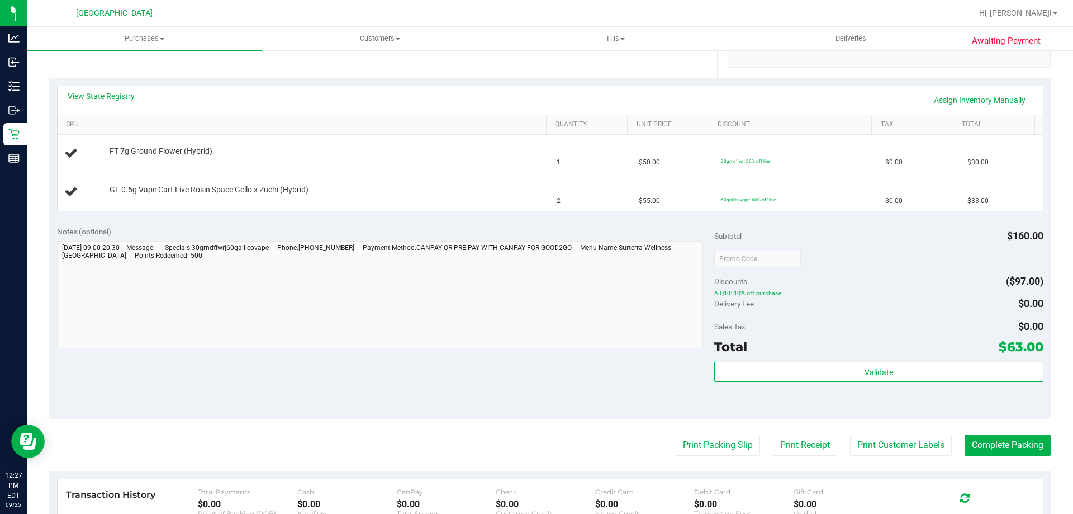
click at [476, 102] on div "View State Registry Assign Inventory Manually" at bounding box center [551, 100] width 966 height 19
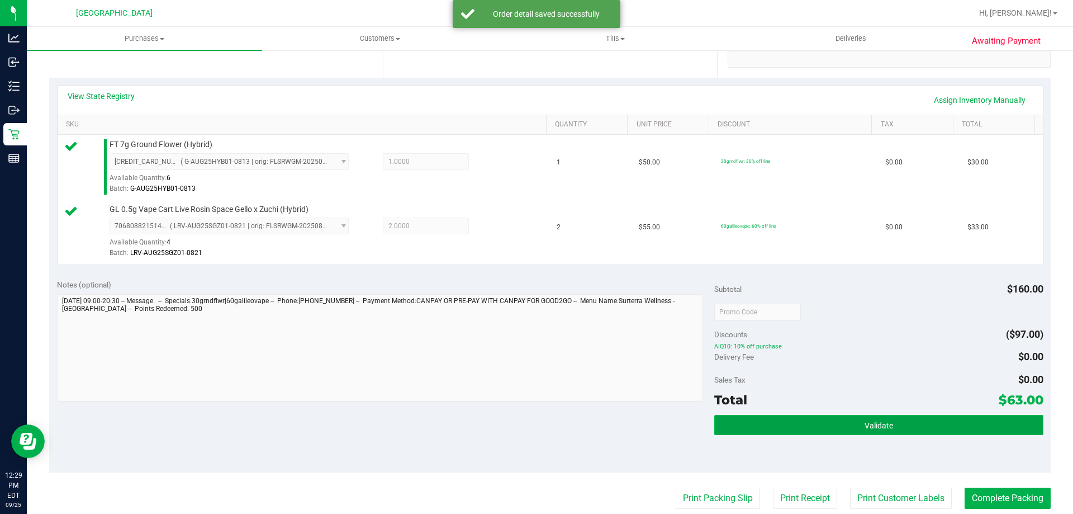
click at [917, 424] on button "Validate" at bounding box center [878, 425] width 329 height 20
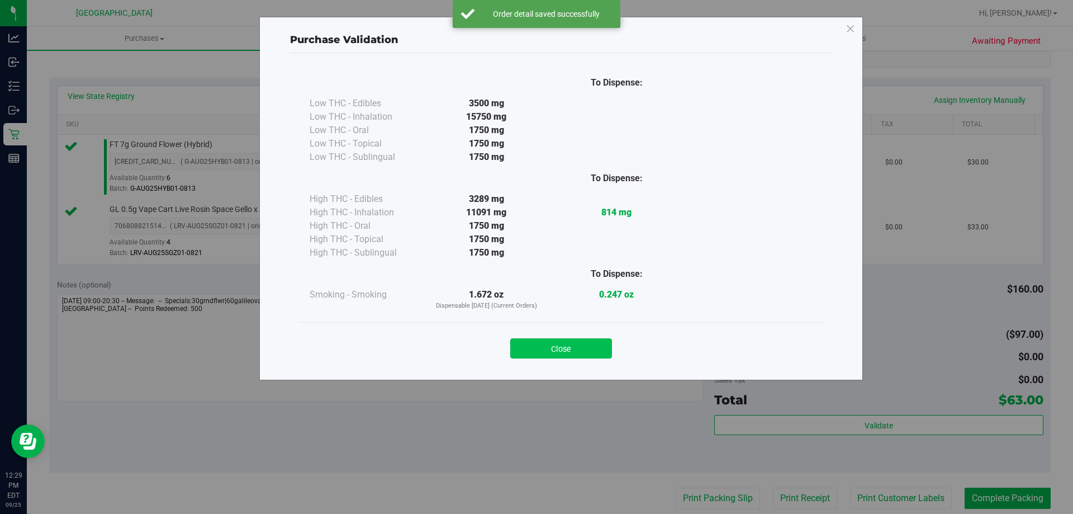
click at [571, 352] on button "Close" at bounding box center [561, 348] width 102 height 20
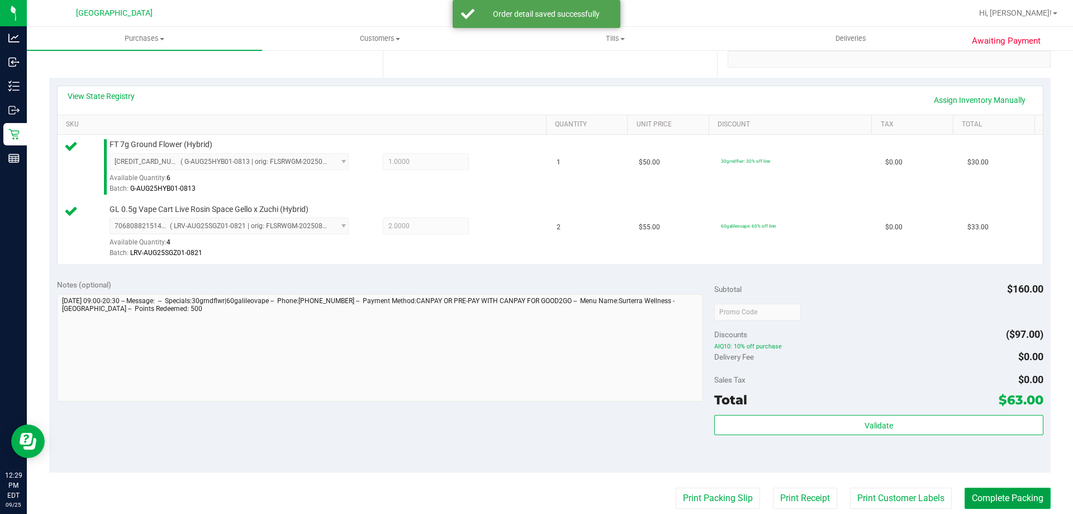
click at [996, 500] on button "Complete Packing" at bounding box center [1008, 498] width 86 height 21
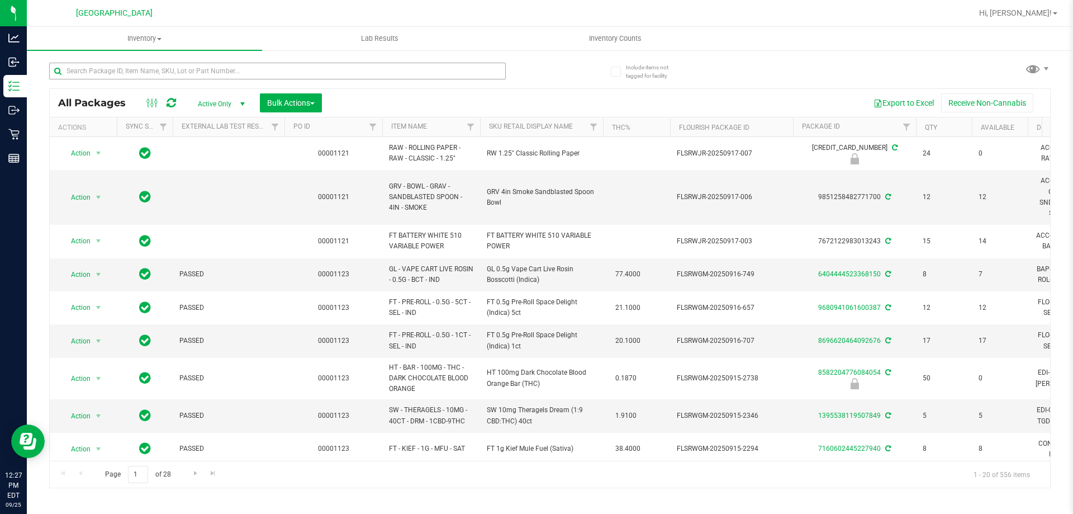
click at [254, 74] on input "text" at bounding box center [277, 71] width 457 height 17
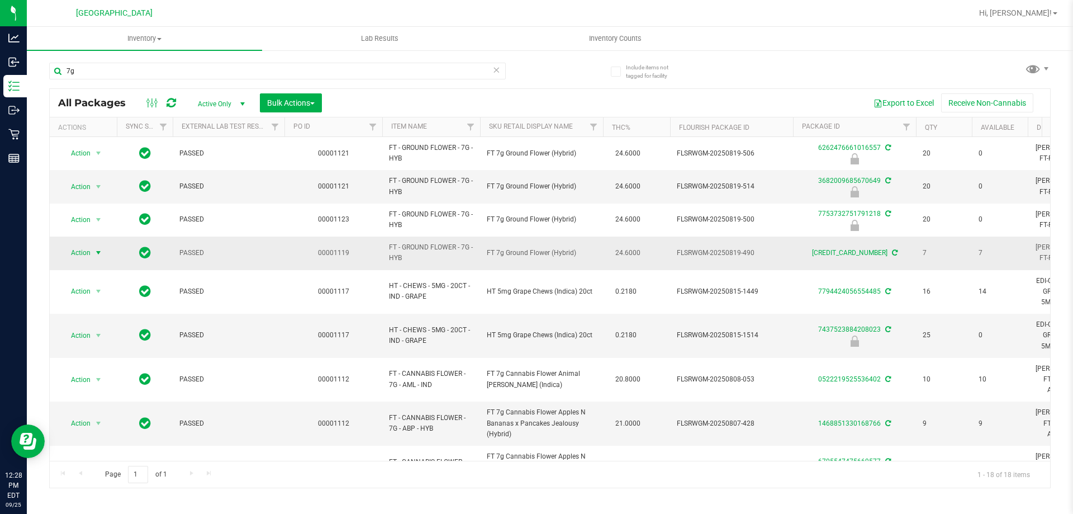
type input "7g"
click at [85, 252] on span "Action" at bounding box center [76, 253] width 30 height 16
click at [111, 393] on li "Print package label" at bounding box center [104, 388] width 87 height 17
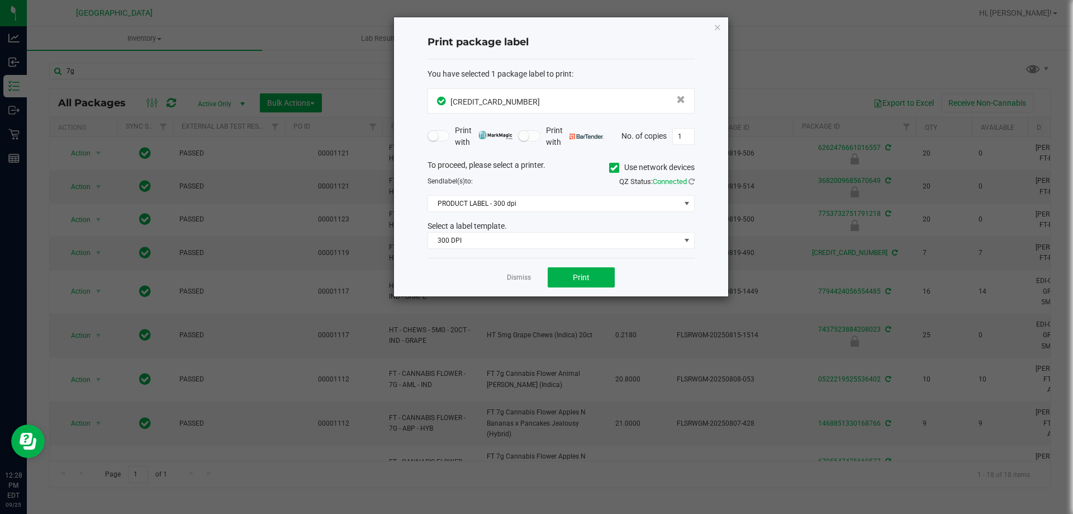
click at [723, 27] on div "Print package label You have selected 1 package label to print : 40530399357774…" at bounding box center [561, 156] width 334 height 279
click at [718, 27] on icon "button" at bounding box center [718, 26] width 8 height 13
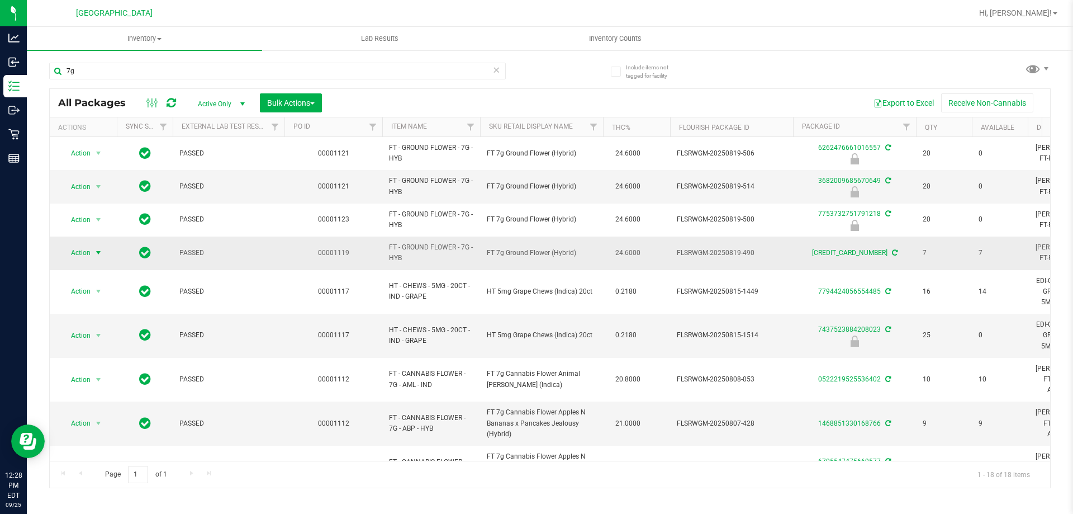
click at [99, 255] on span "select" at bounding box center [98, 252] width 9 height 9
click at [107, 399] on li "Print product labels" at bounding box center [104, 404] width 87 height 17
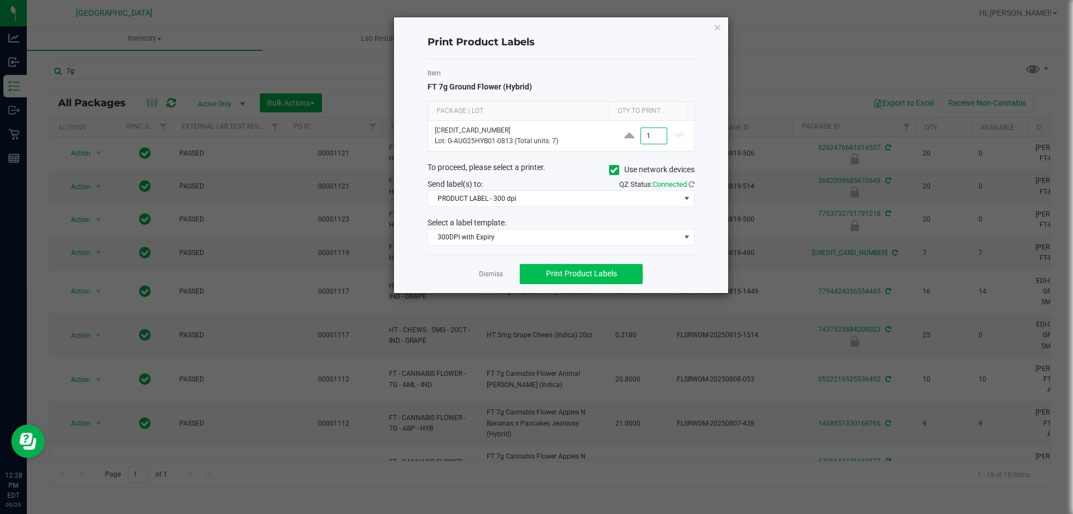
type input "1"
click at [603, 276] on span "Print Product Labels" at bounding box center [581, 273] width 71 height 9
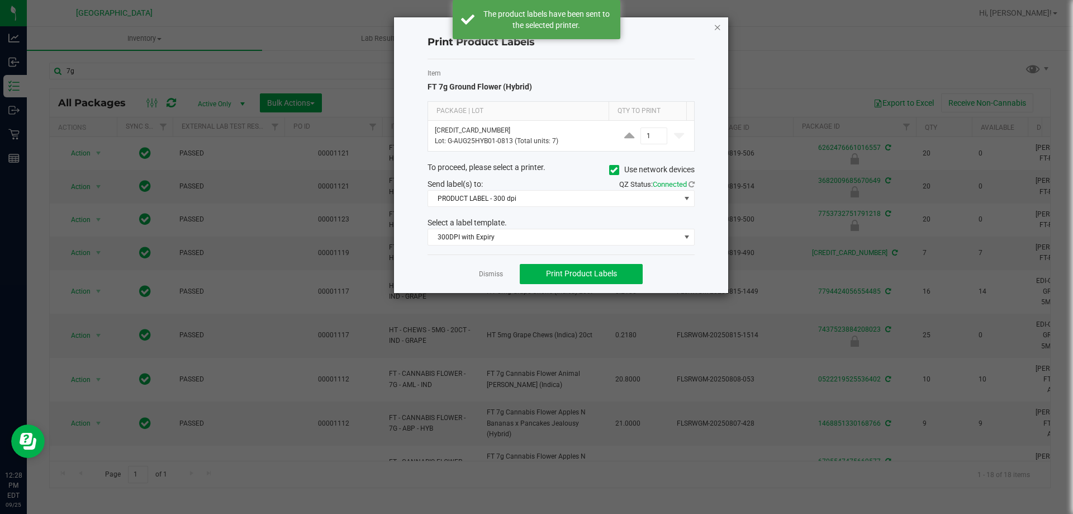
click at [720, 28] on icon "button" at bounding box center [718, 26] width 8 height 13
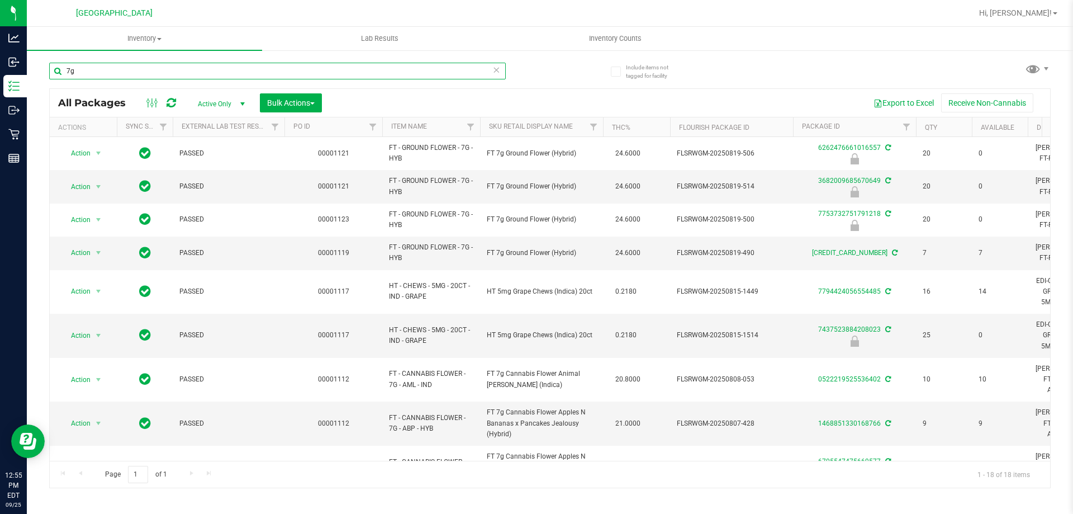
drag, startPoint x: 65, startPoint y: 75, endPoint x: 59, endPoint y: 75, distance: 6.7
click at [59, 75] on input "7g" at bounding box center [277, 71] width 457 height 17
drag, startPoint x: 91, startPoint y: 74, endPoint x: 41, endPoint y: 71, distance: 49.3
click at [55, 74] on input "7g" at bounding box center [277, 71] width 457 height 17
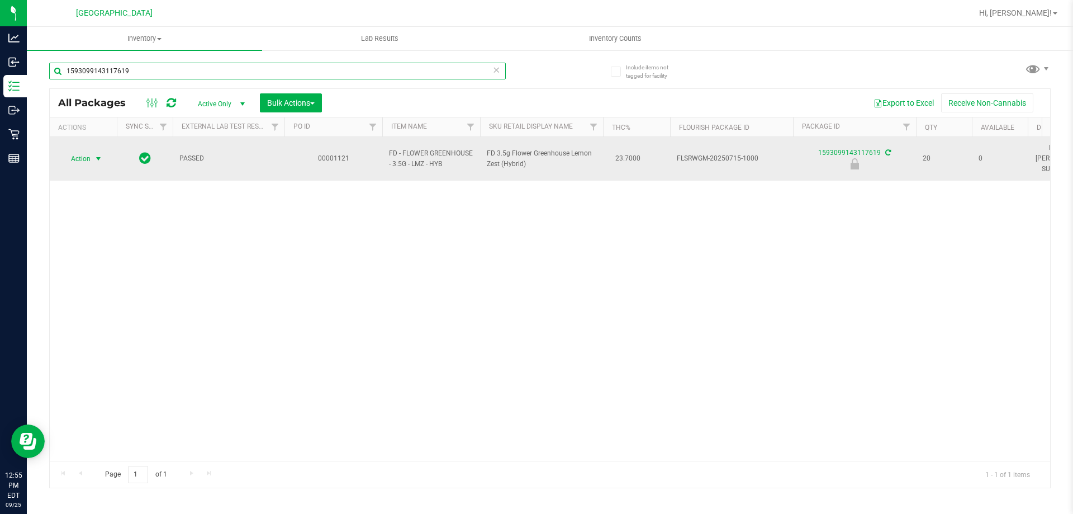
type input "1593099143117619"
click at [91, 151] on span "Action" at bounding box center [76, 159] width 30 height 16
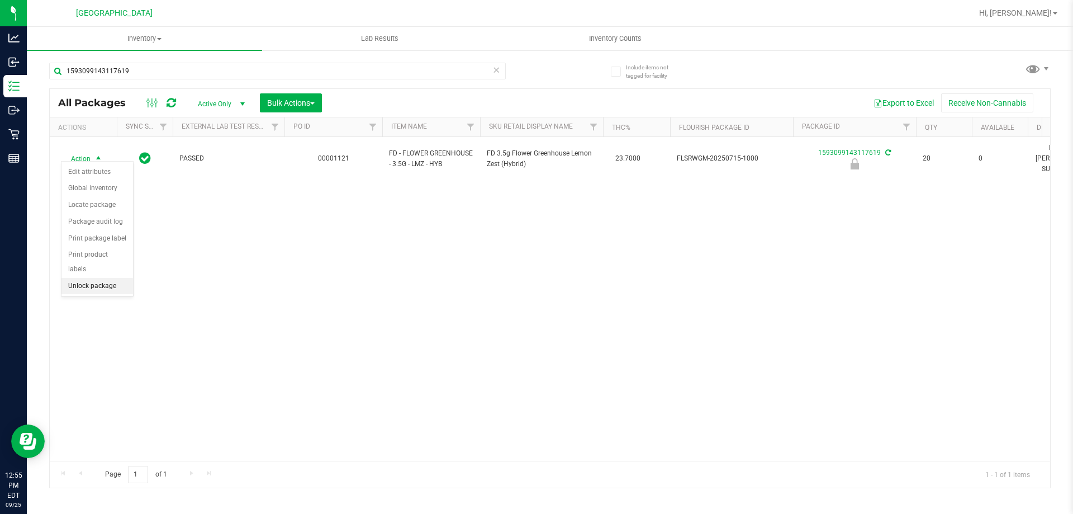
click at [75, 278] on li "Unlock package" at bounding box center [97, 286] width 72 height 17
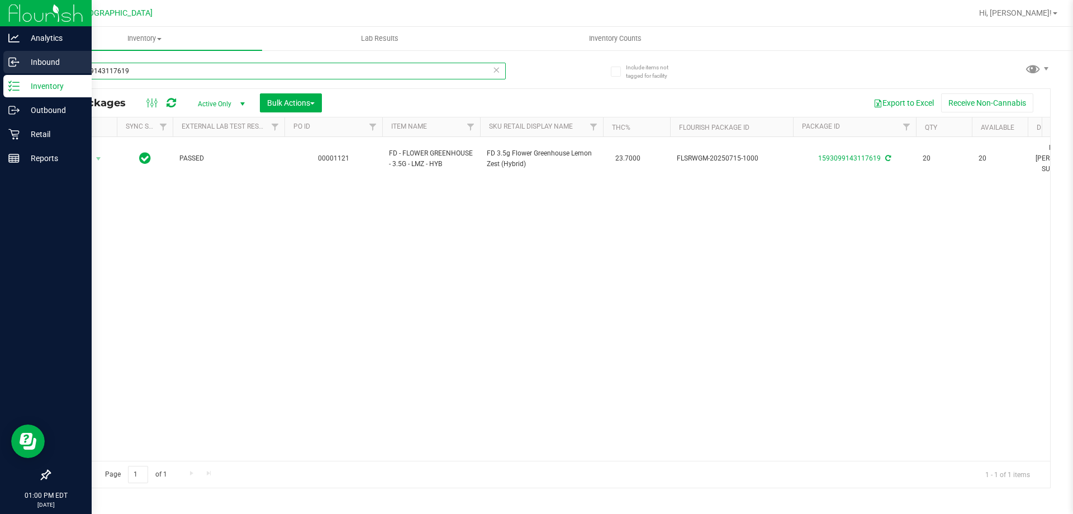
drag, startPoint x: 132, startPoint y: 72, endPoint x: 22, endPoint y: 69, distance: 110.2
click at [22, 69] on div "Analytics Inbound Inventory Outbound Retail Reports 01:00 PM EDT 09/25/2025 09/…" at bounding box center [536, 257] width 1073 height 514
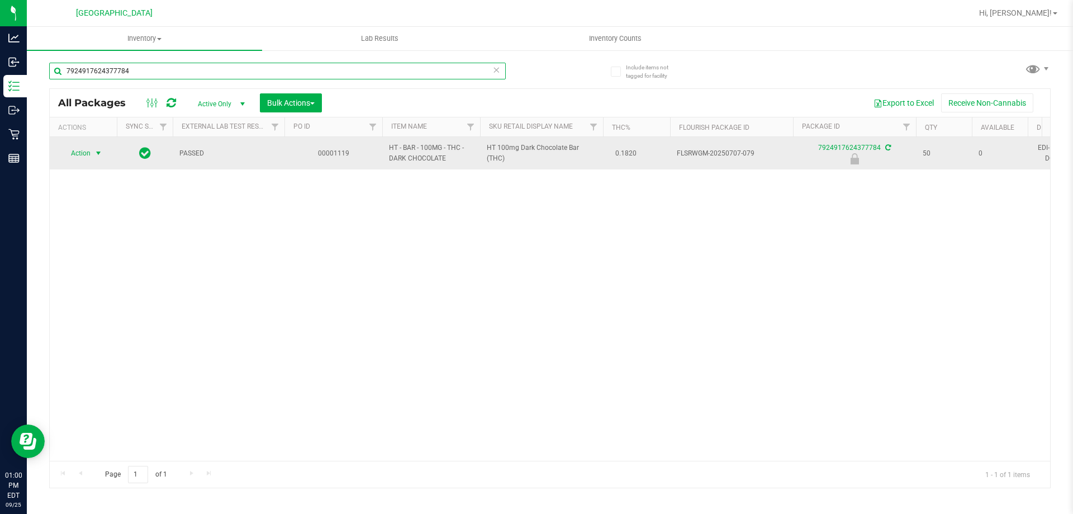
type input "7924917624377784"
click at [79, 149] on span "Action" at bounding box center [76, 153] width 30 height 16
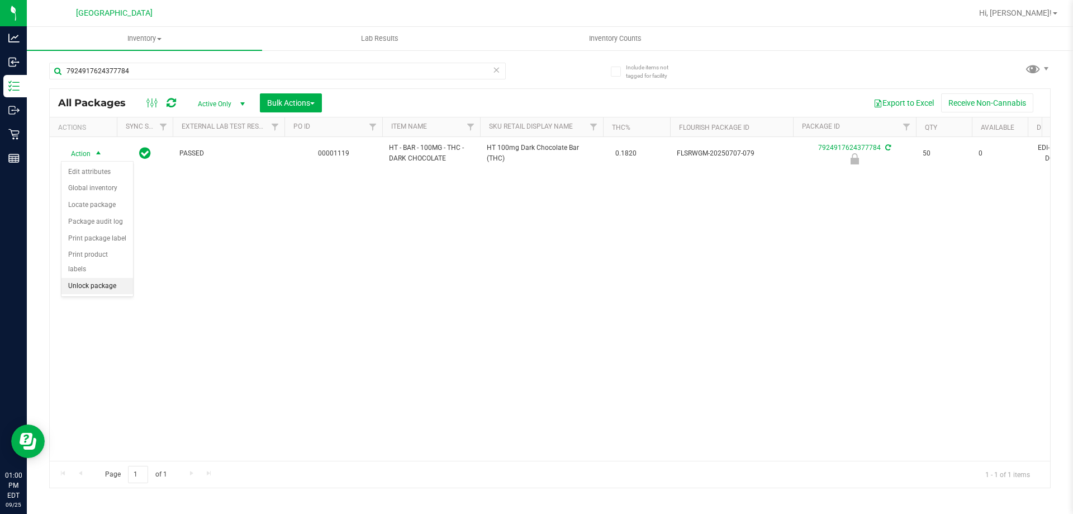
click at [83, 278] on li "Unlock package" at bounding box center [97, 286] width 72 height 17
